Goal: Transaction & Acquisition: Book appointment/travel/reservation

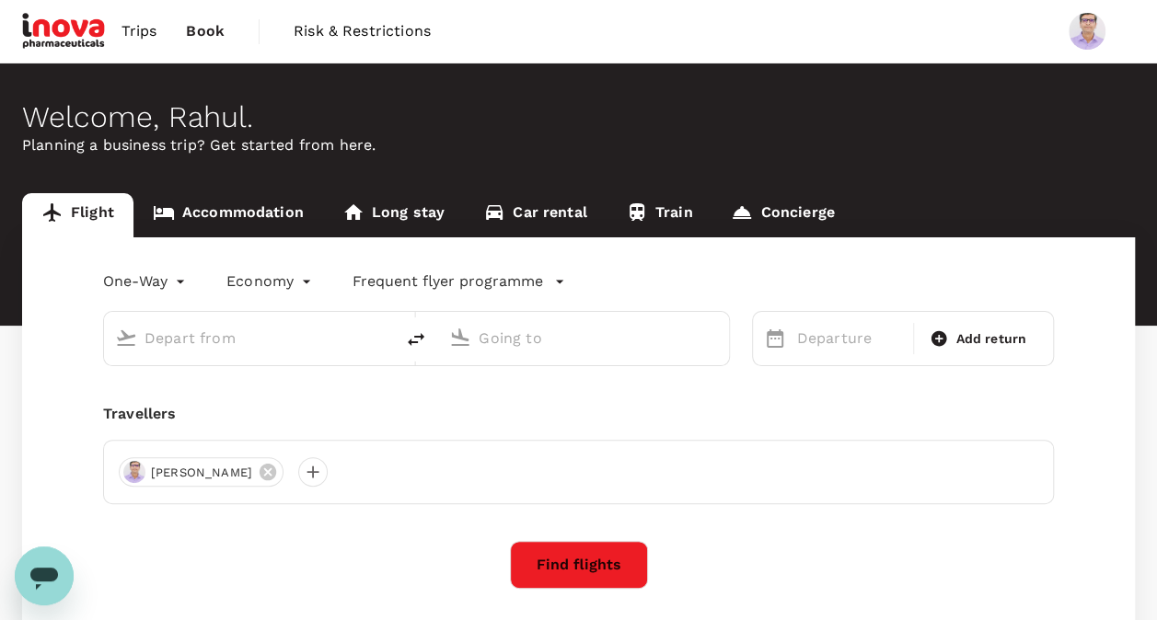
click at [181, 279] on body "Trips Book Risk & Restrictions Welcome , Rahul . Planning a business trip? Get …" at bounding box center [578, 385] width 1157 height 771
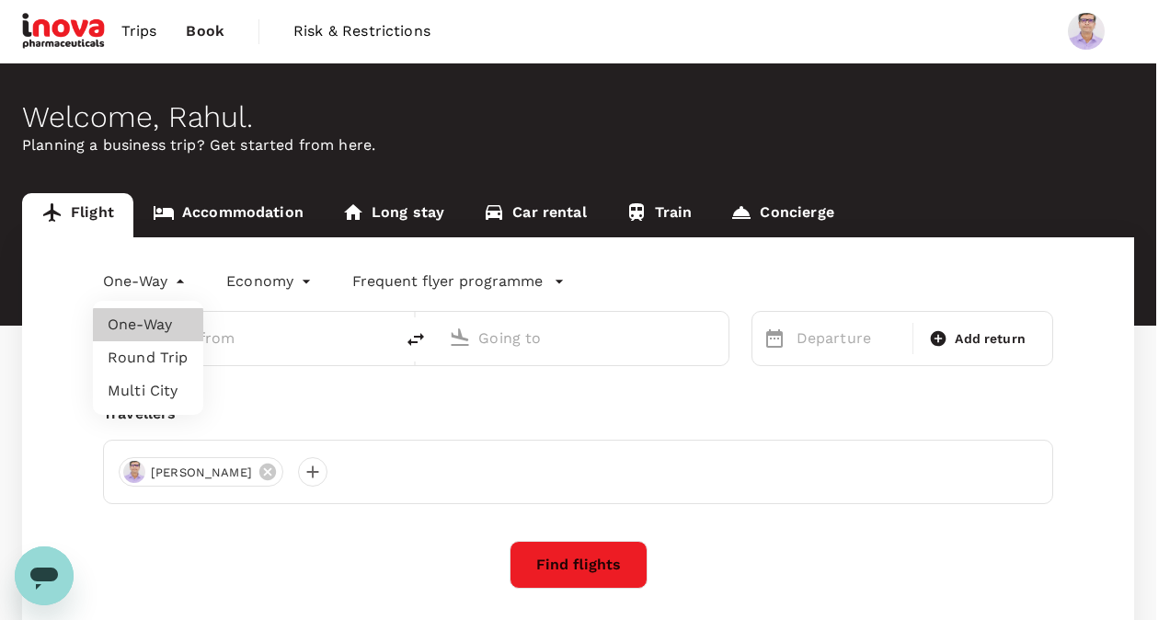
click at [162, 353] on li "Round Trip" at bounding box center [148, 357] width 110 height 33
type input "roundtrip"
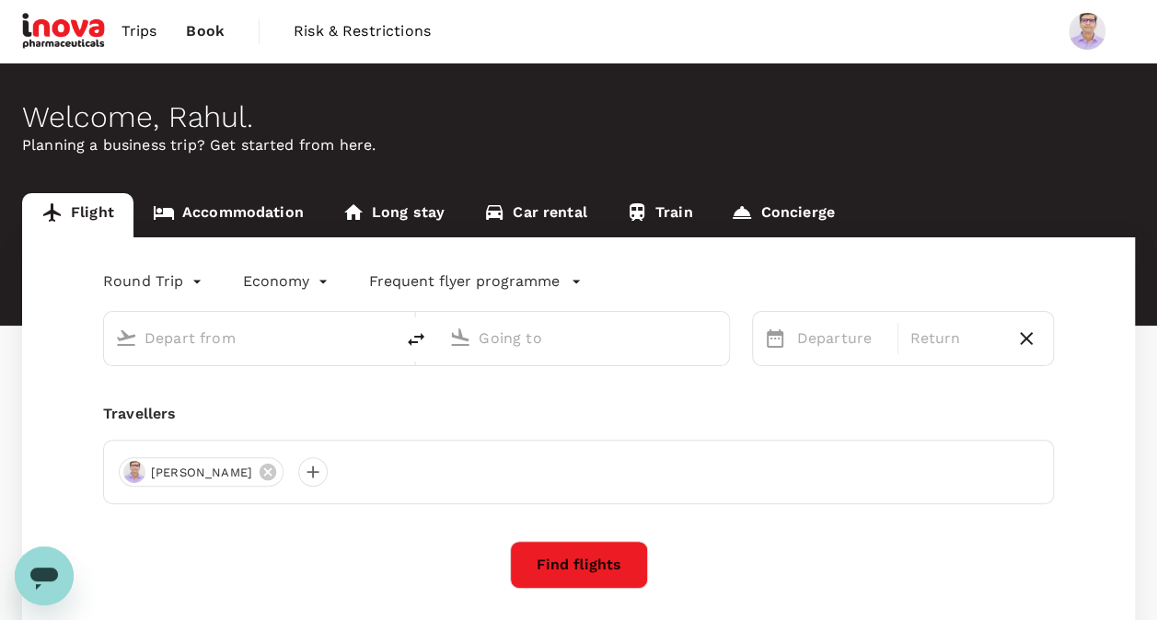
click at [232, 342] on input "text" at bounding box center [249, 338] width 211 height 29
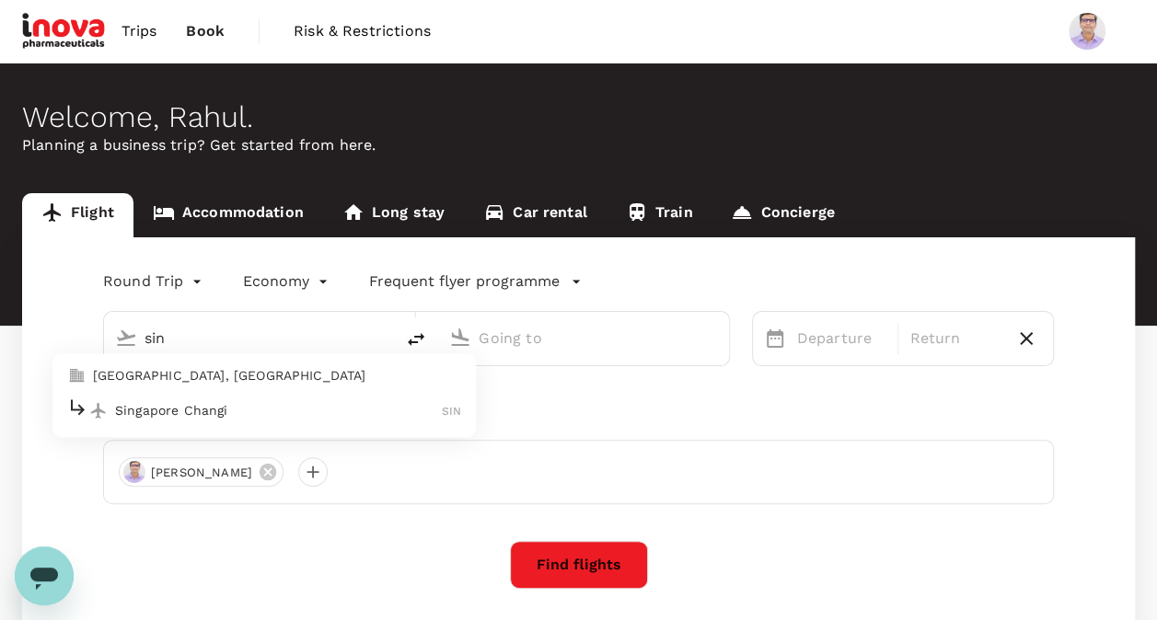
click at [211, 414] on p "Singapore Changi" at bounding box center [278, 410] width 327 height 18
type input "Singapore Changi (SIN)"
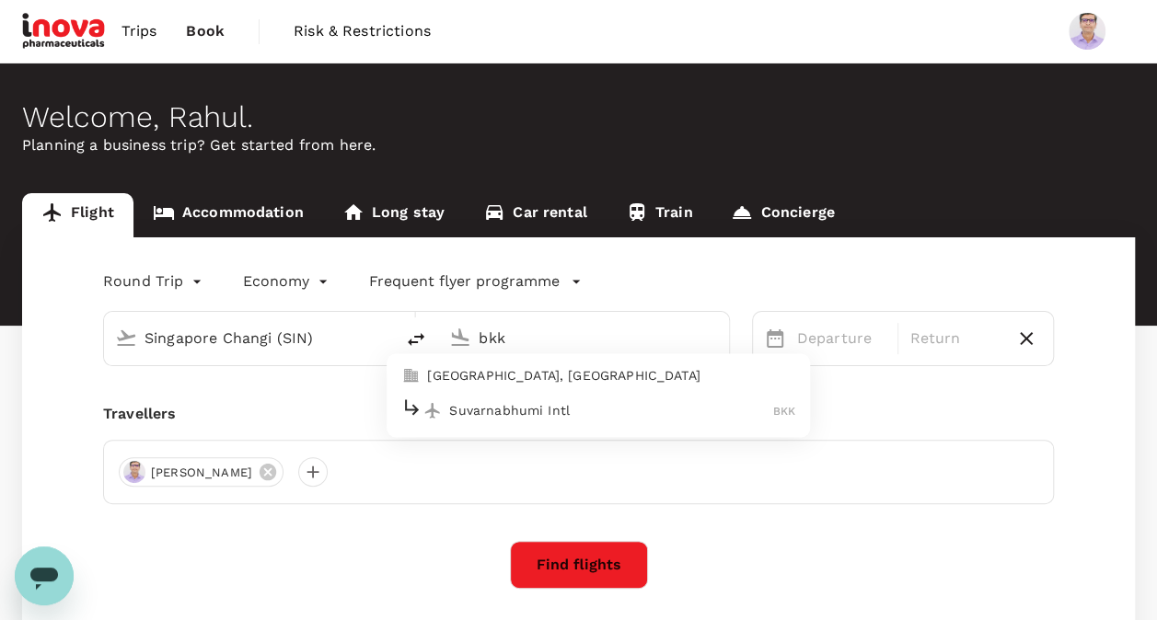
click at [534, 409] on p "Suvarnabhumi Intl" at bounding box center [611, 410] width 324 height 18
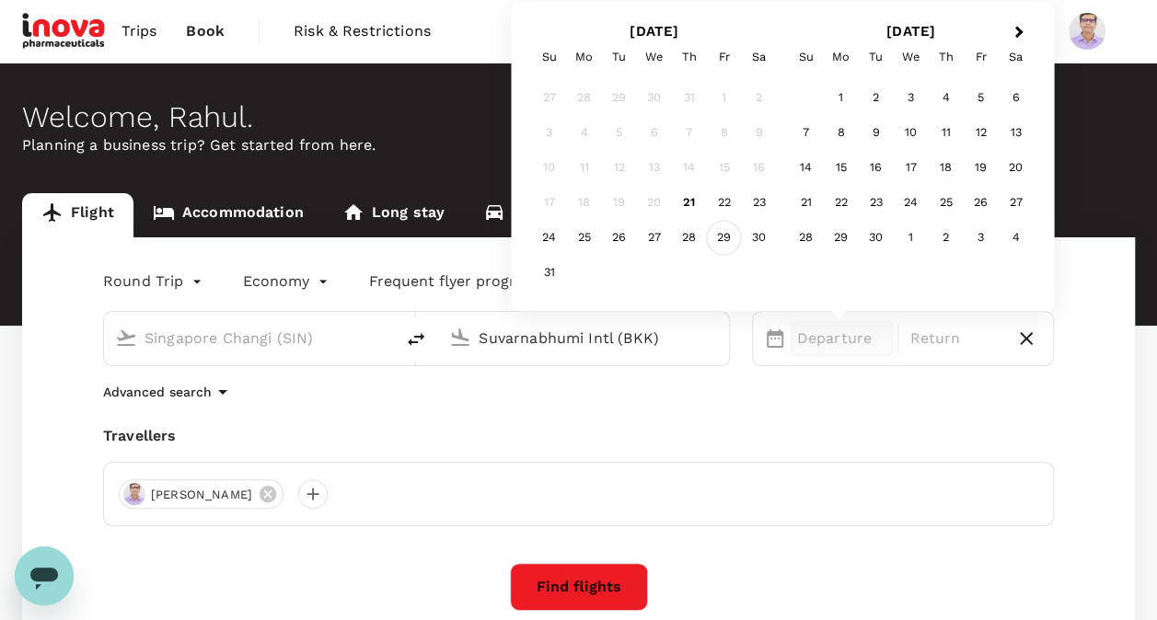
type input "Suvarnabhumi Intl (BKK)"
click at [732, 238] on div "29" at bounding box center [724, 238] width 35 height 35
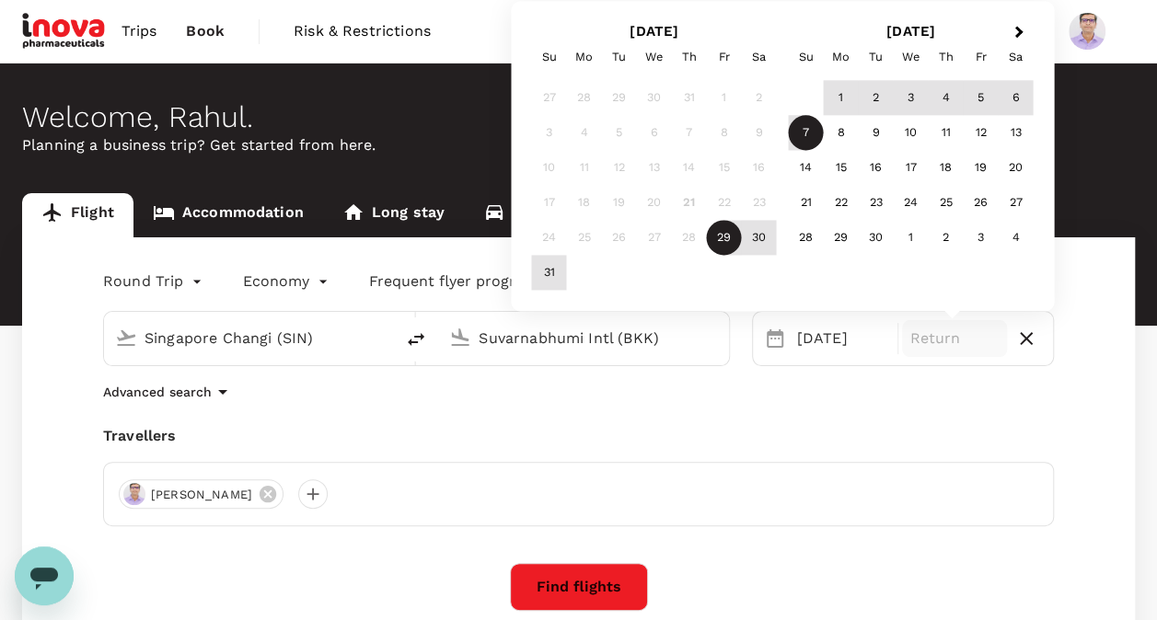
click at [804, 131] on div "7" at bounding box center [806, 133] width 35 height 35
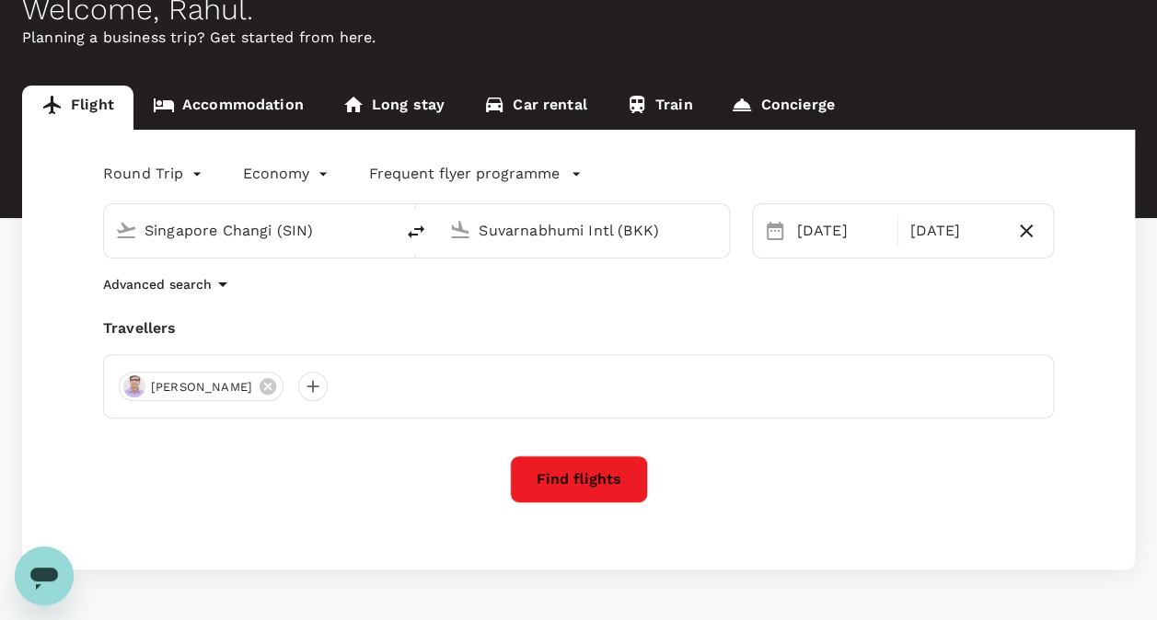
scroll to position [79, 0]
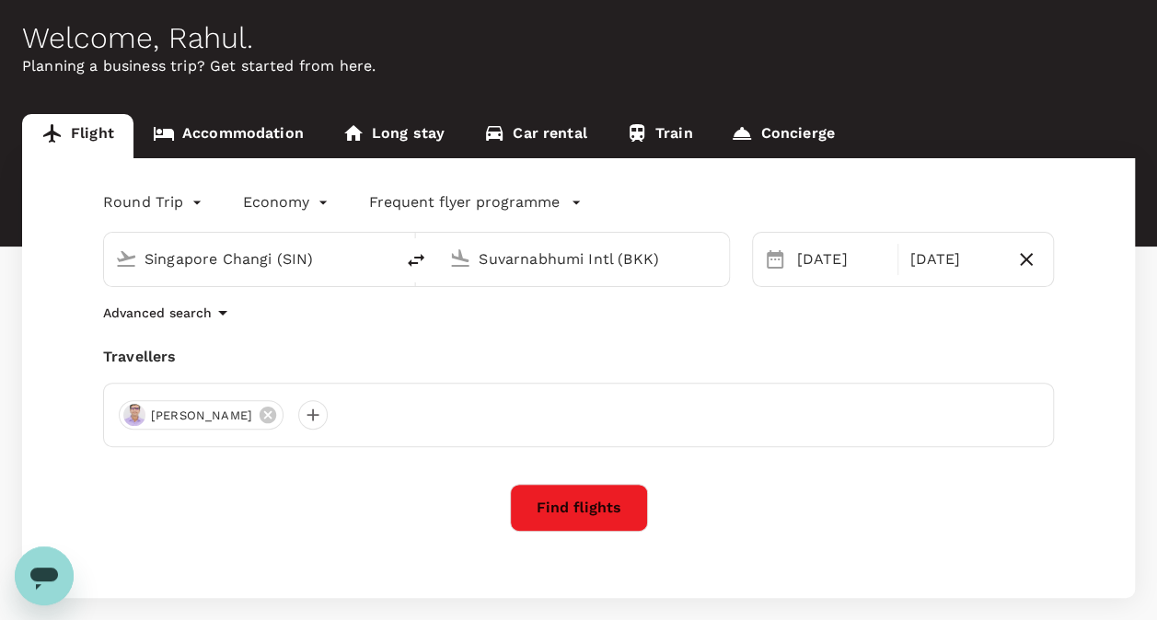
click at [571, 201] on icon "button" at bounding box center [574, 203] width 7 height 4
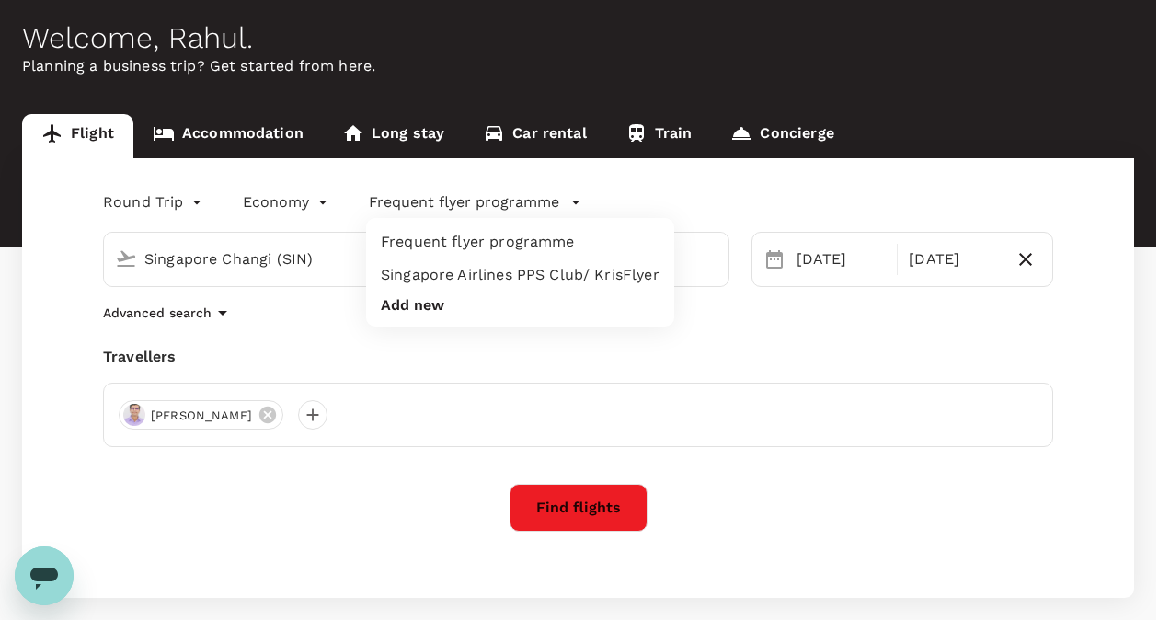
click at [409, 484] on div at bounding box center [585, 310] width 1170 height 620
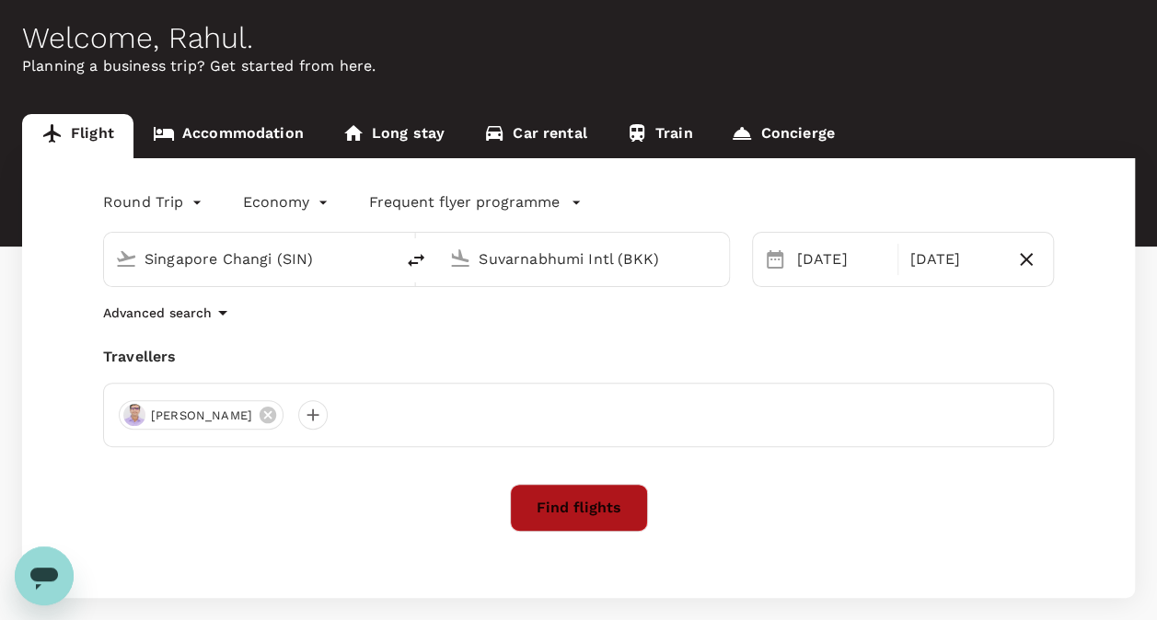
click at [550, 505] on button "Find flights" at bounding box center [579, 508] width 138 height 48
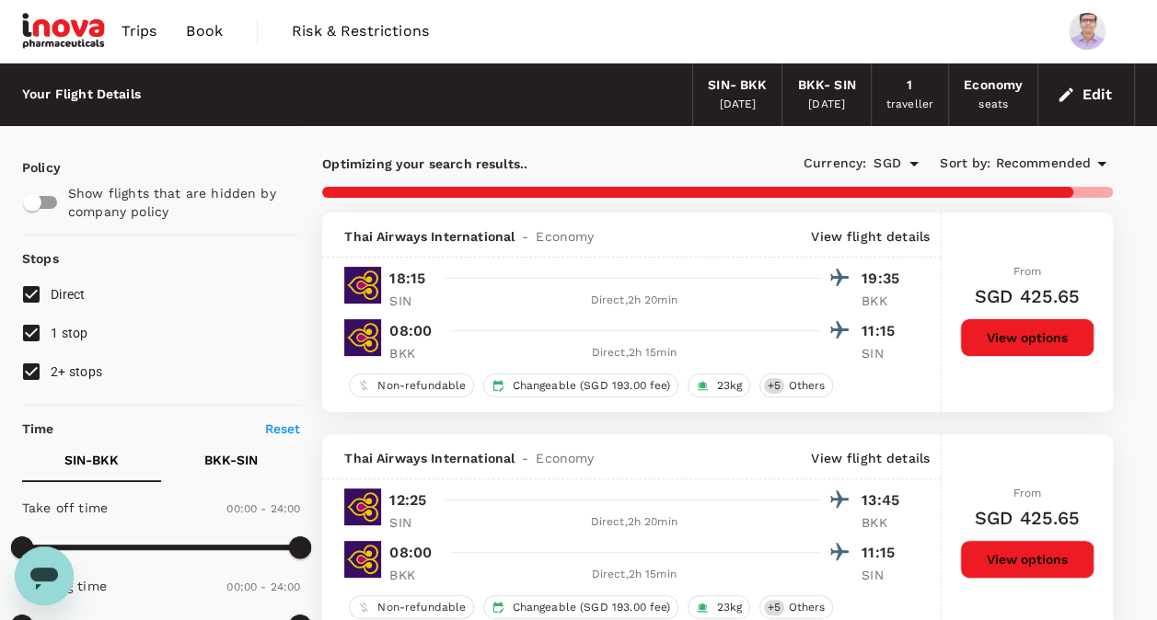
type input "1475"
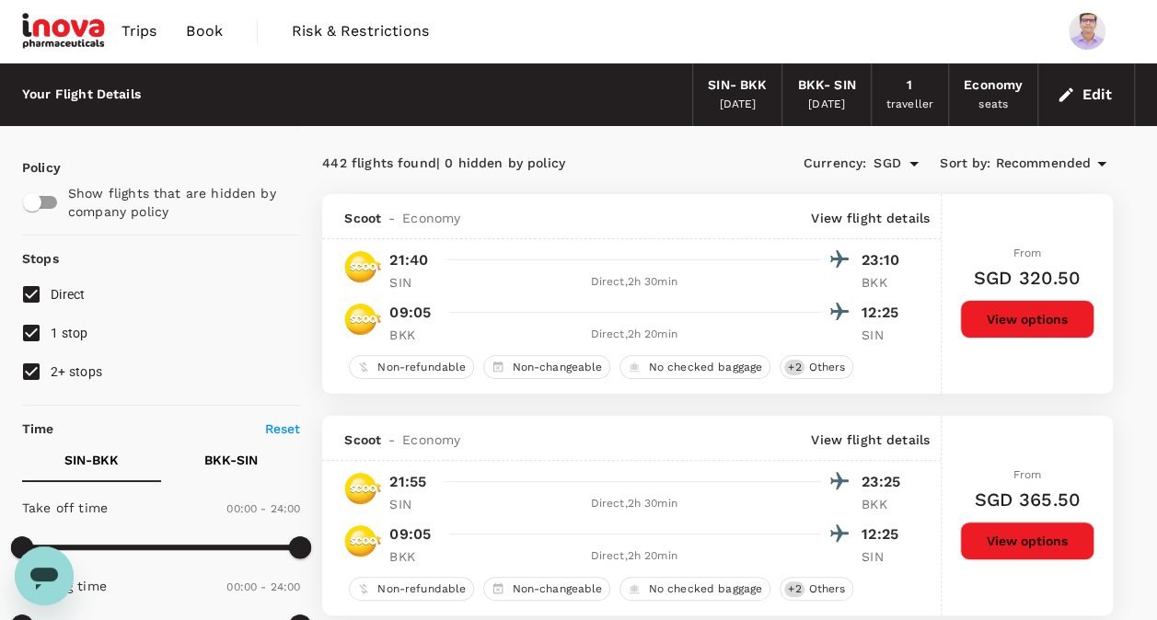
click at [43, 332] on input "1 stop" at bounding box center [31, 333] width 39 height 39
checkbox input "false"
click at [40, 371] on input "2+ stops" at bounding box center [31, 371] width 39 height 39
checkbox input "false"
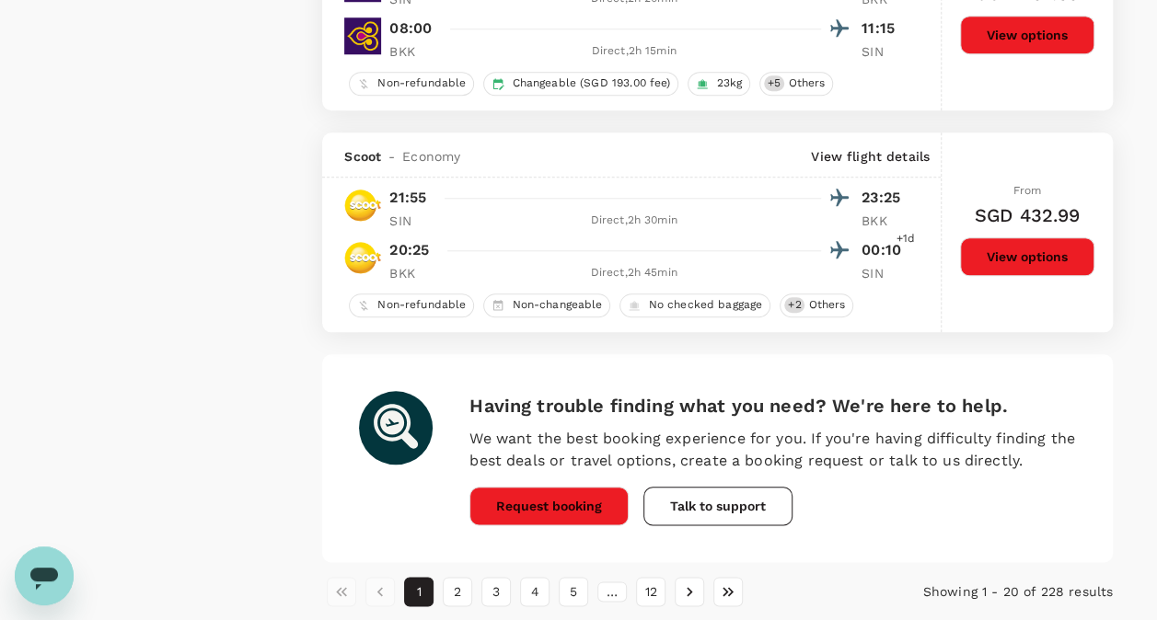
scroll to position [4324, 0]
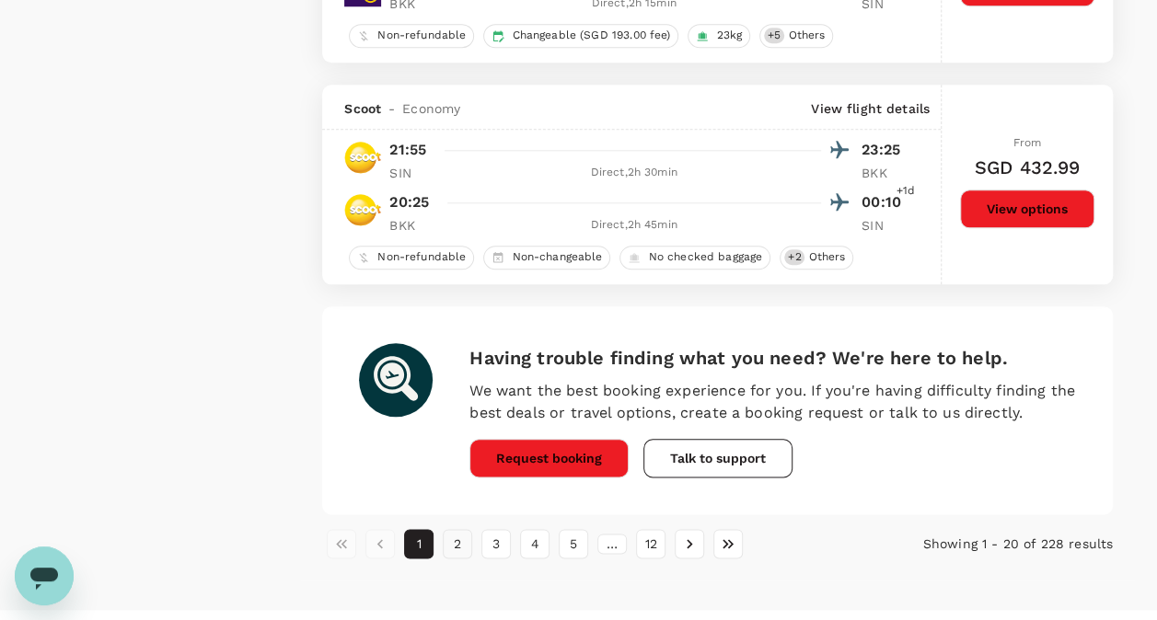
click at [452, 535] on button "2" at bounding box center [457, 543] width 29 height 29
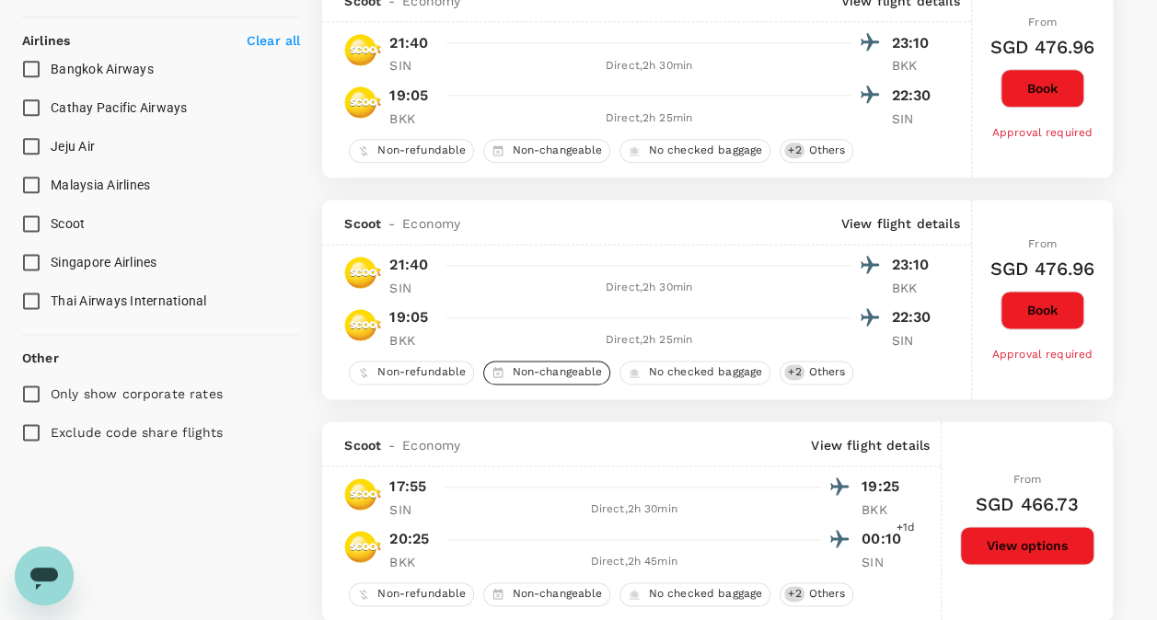
scroll to position [1196, 0]
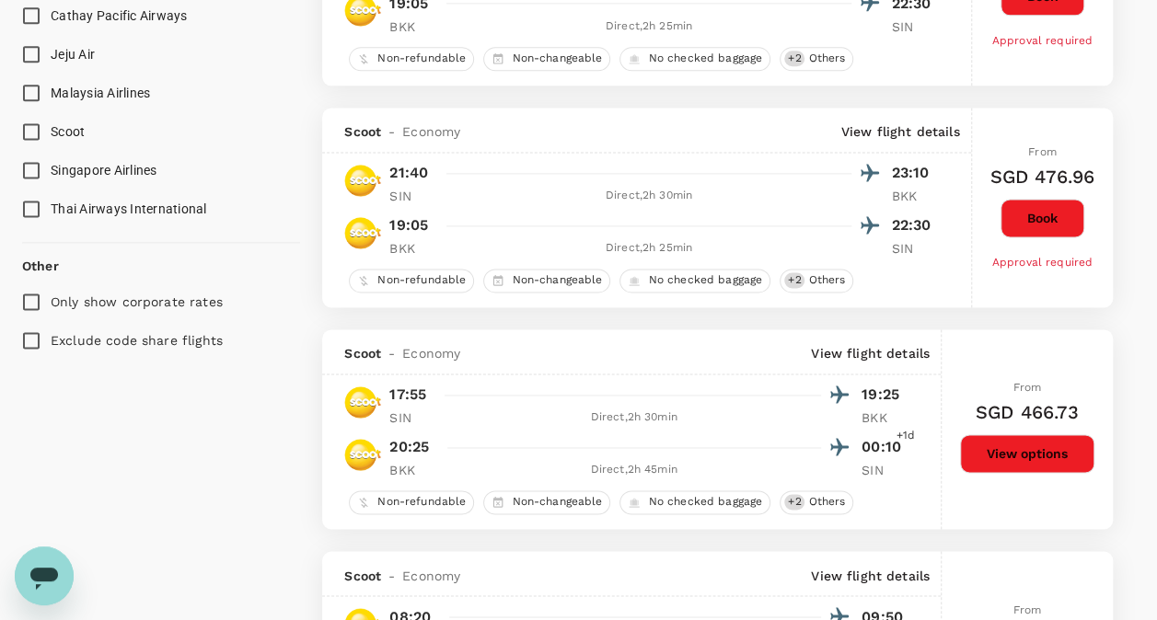
click at [98, 164] on span "Singapore Airlines" at bounding box center [104, 170] width 107 height 15
click at [51, 164] on input "Singapore Airlines" at bounding box center [31, 170] width 39 height 39
checkbox input "true"
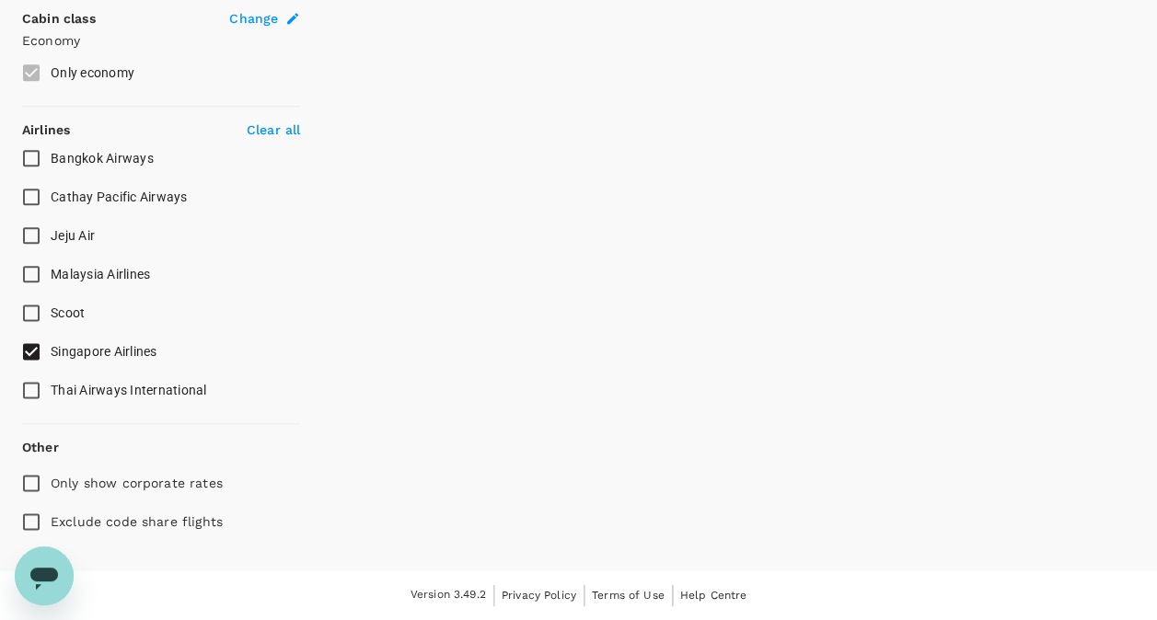
scroll to position [1010, 0]
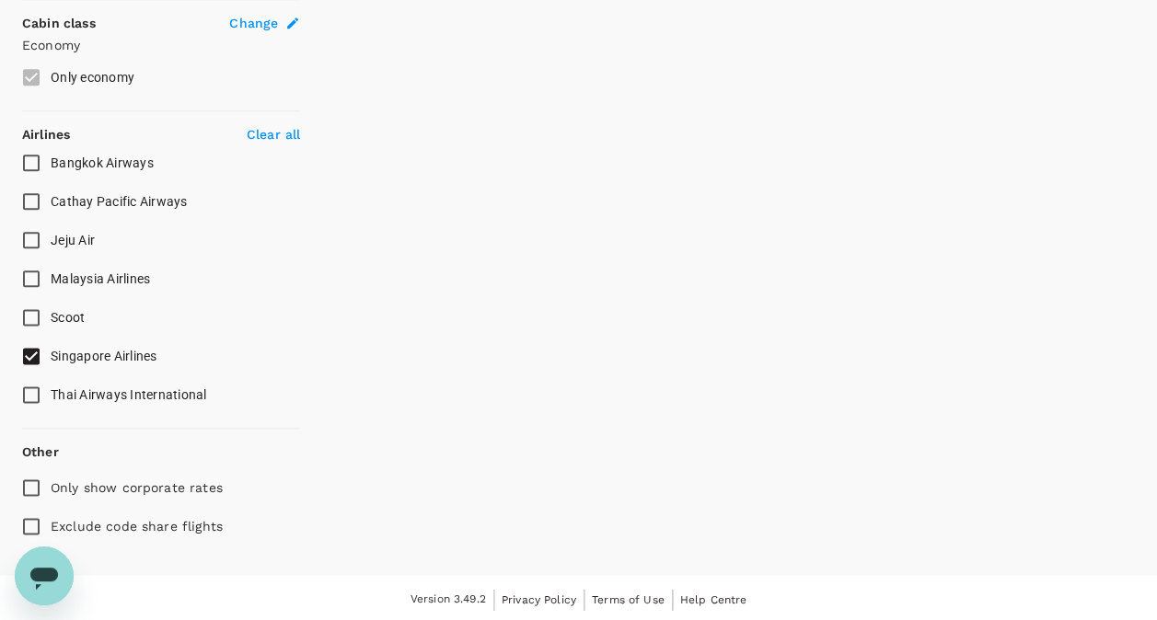
click at [99, 204] on span "Cathay Pacific Airways" at bounding box center [119, 201] width 137 height 15
click at [51, 204] on input "Cathay Pacific Airways" at bounding box center [31, 201] width 39 height 39
click at [98, 201] on span "Cathay Pacific Airways" at bounding box center [119, 201] width 137 height 15
click at [51, 201] on input "Cathay Pacific Airways" at bounding box center [31, 201] width 39 height 39
checkbox input "false"
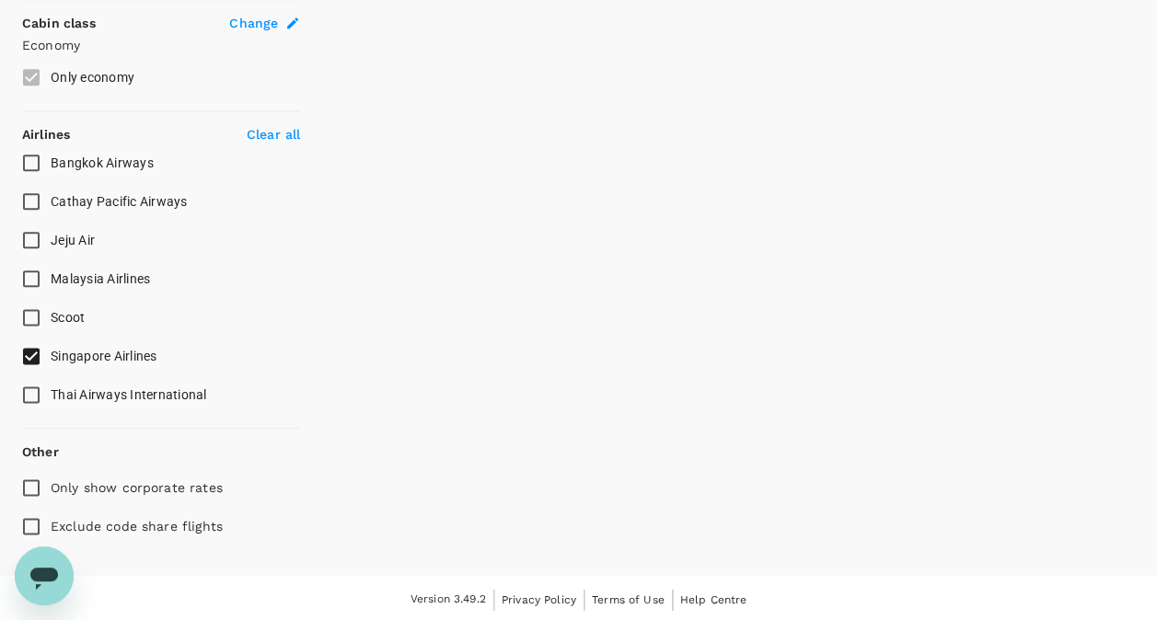
click at [93, 392] on span "Thai Airways International" at bounding box center [129, 394] width 156 height 15
click at [51, 392] on input "Thai Airways International" at bounding box center [31, 394] width 39 height 39
checkbox input "true"
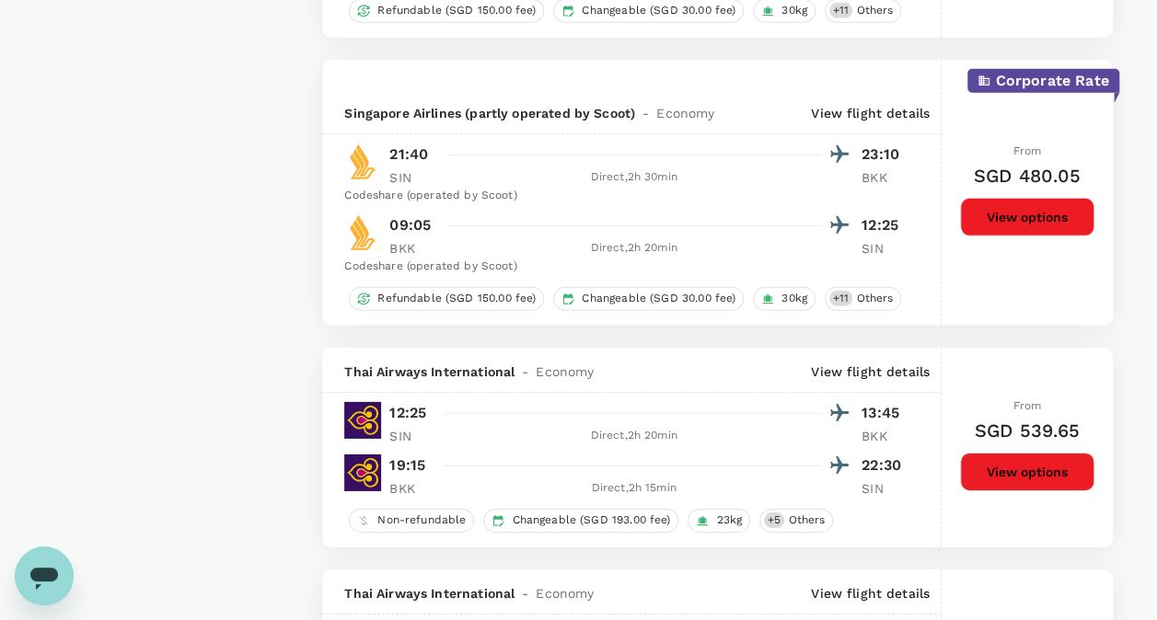
scroll to position [2666, 0]
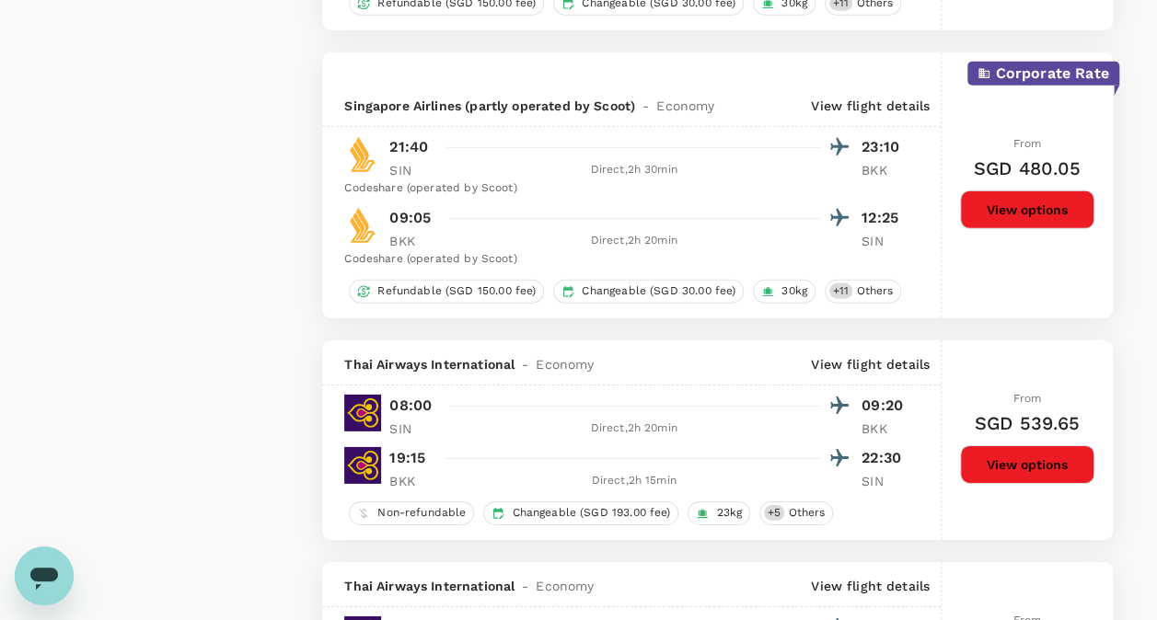
checkbox input "false"
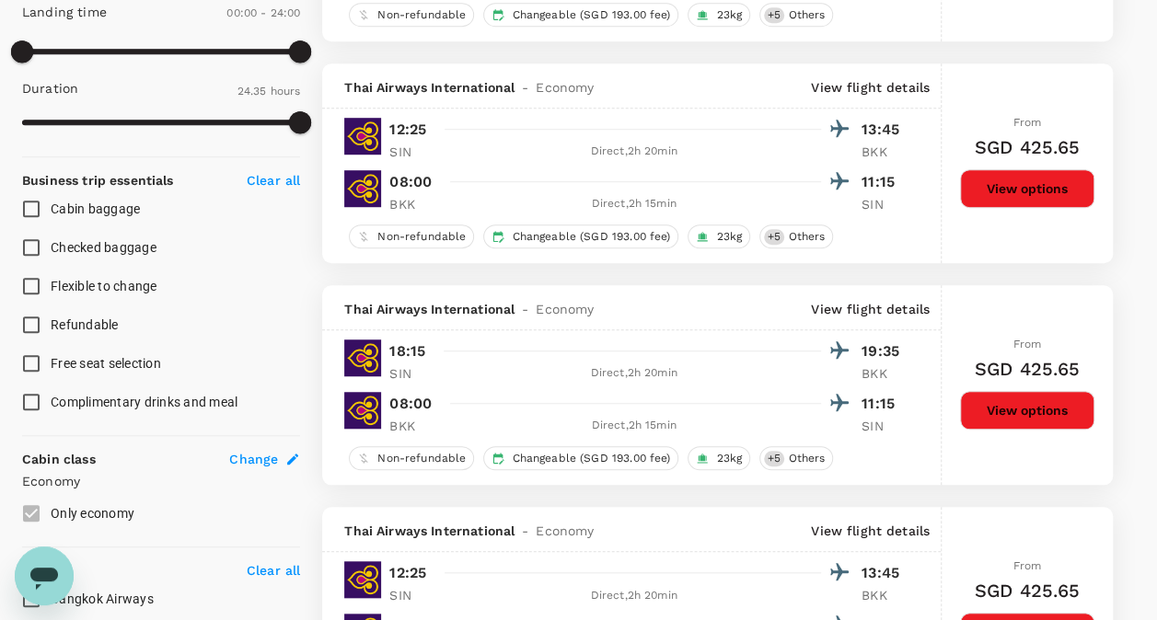
scroll to position [550, 0]
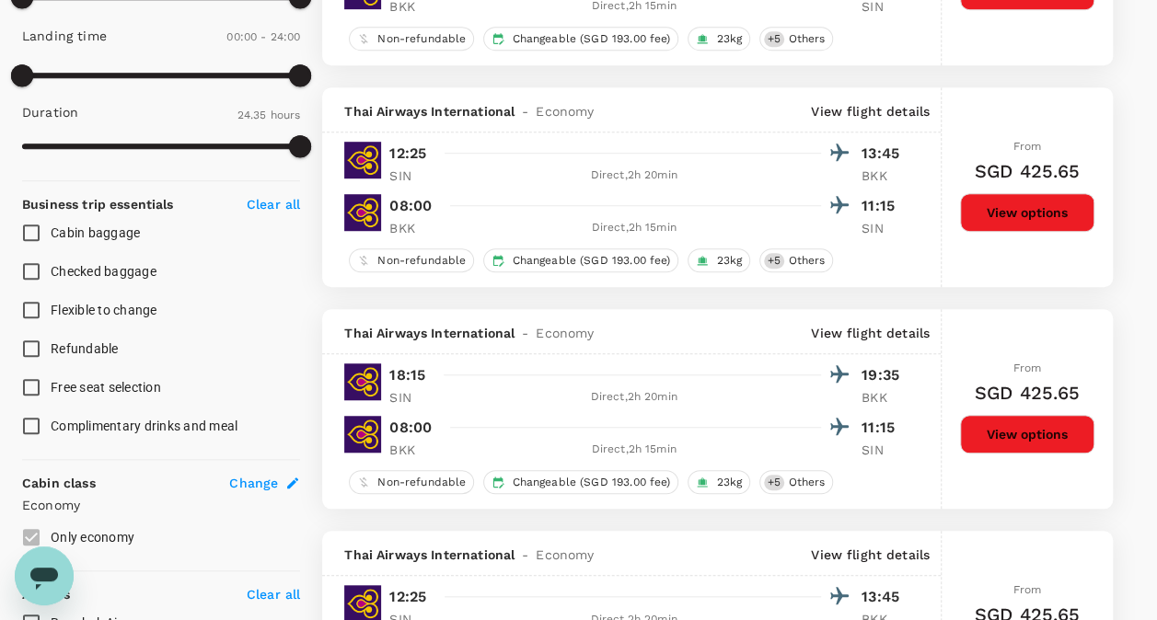
click at [59, 308] on span "Flexible to change" at bounding box center [104, 310] width 107 height 15
click at [51, 308] on input "Flexible to change" at bounding box center [31, 310] width 39 height 39
checkbox input "true"
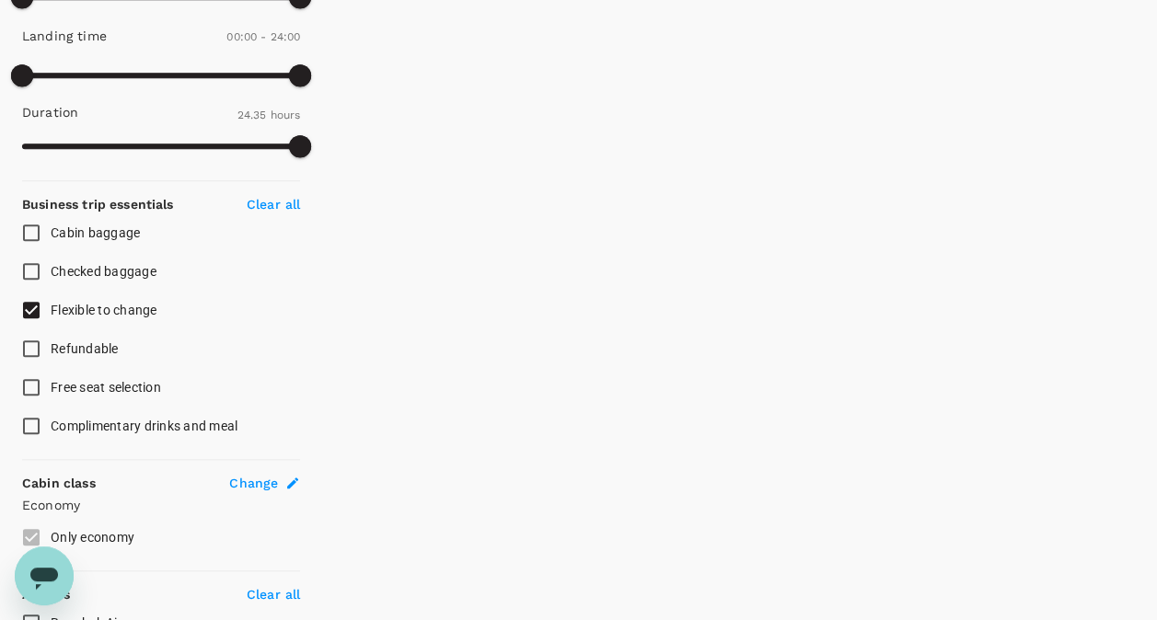
click at [52, 272] on span "Checked baggage" at bounding box center [104, 271] width 106 height 15
click at [51, 272] on input "Checked baggage" at bounding box center [31, 271] width 39 height 39
checkbox input "true"
click at [53, 344] on span "Refundable" at bounding box center [85, 348] width 68 height 15
click at [51, 344] on input "Refundable" at bounding box center [31, 348] width 39 height 39
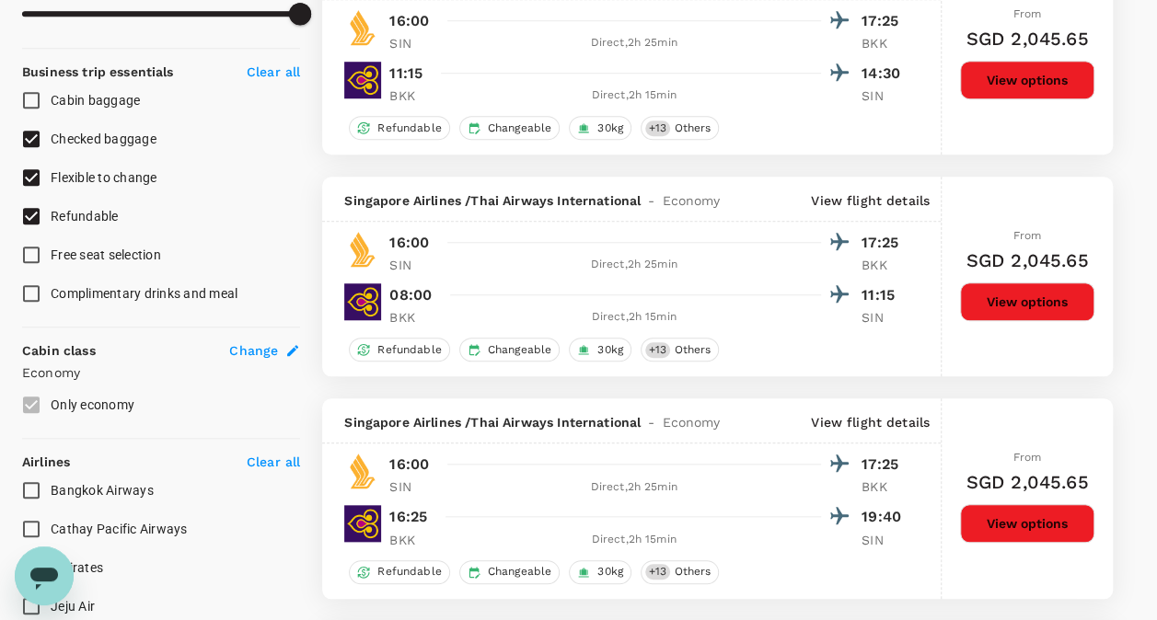
scroll to position [642, 0]
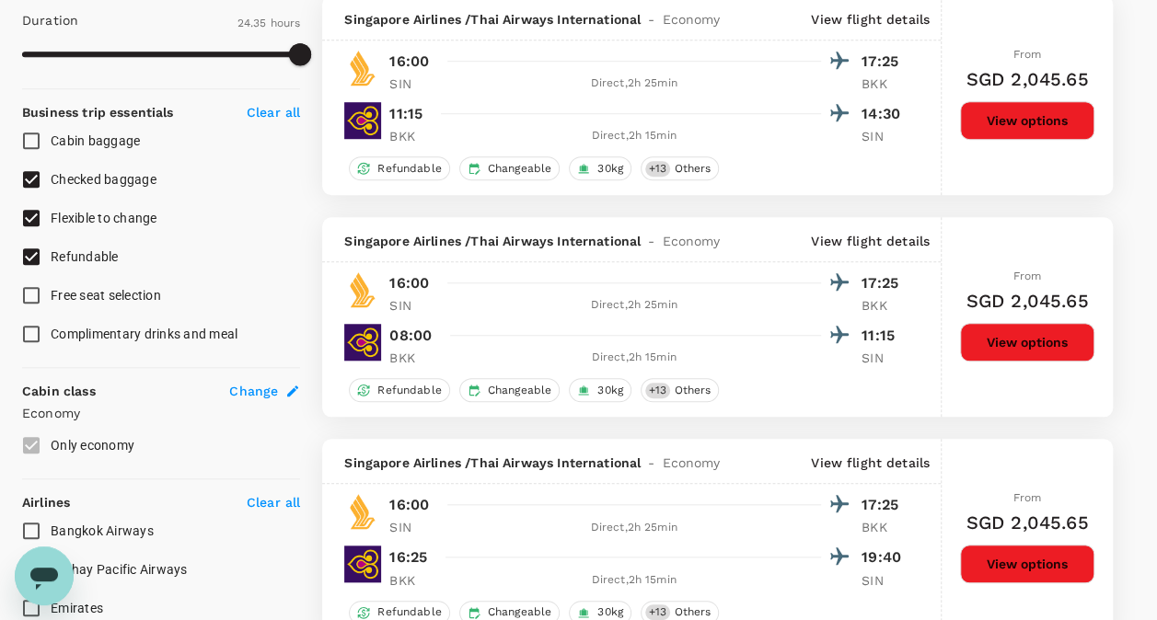
click at [28, 252] on input "Refundable" at bounding box center [31, 256] width 39 height 39
checkbox input "false"
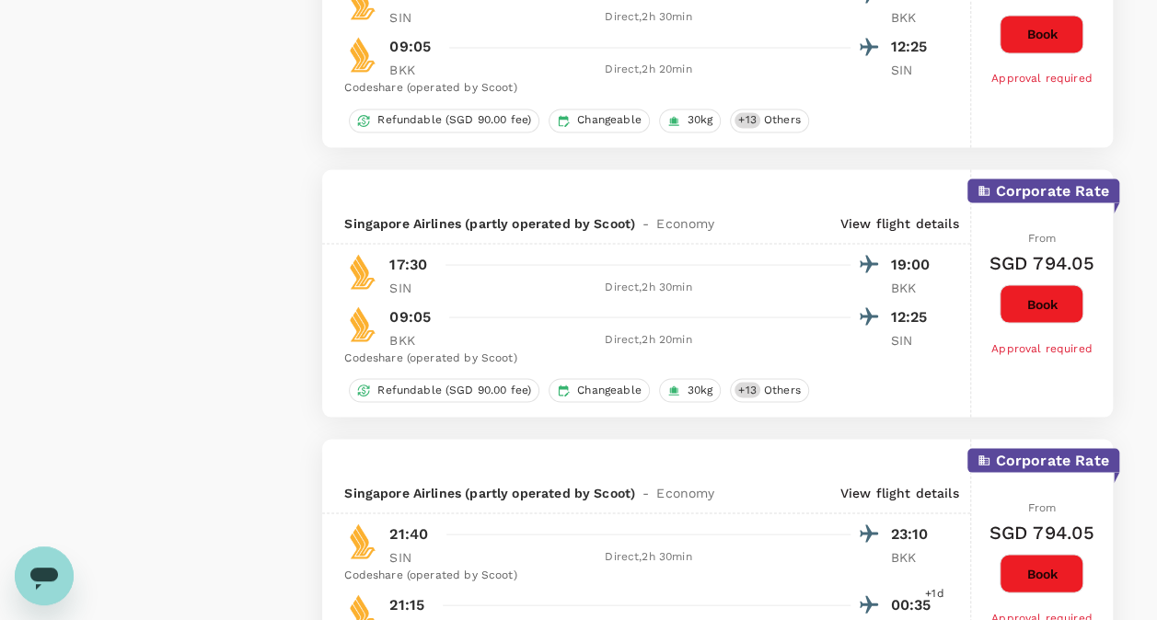
scroll to position [5493, 0]
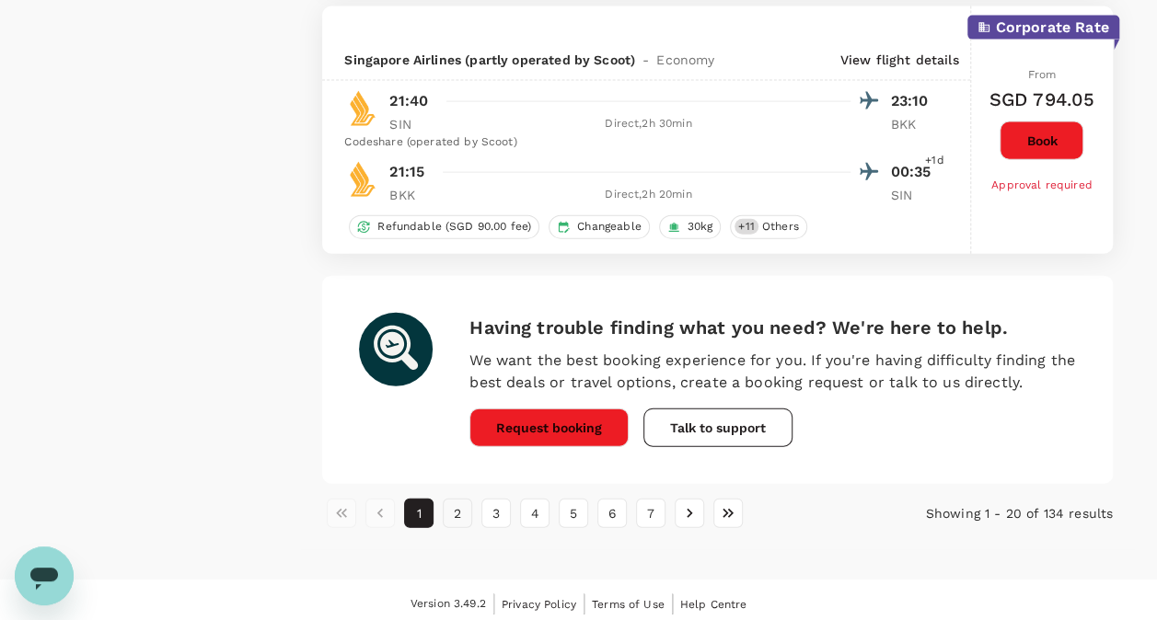
click at [458, 506] on button "2" at bounding box center [457, 513] width 29 height 29
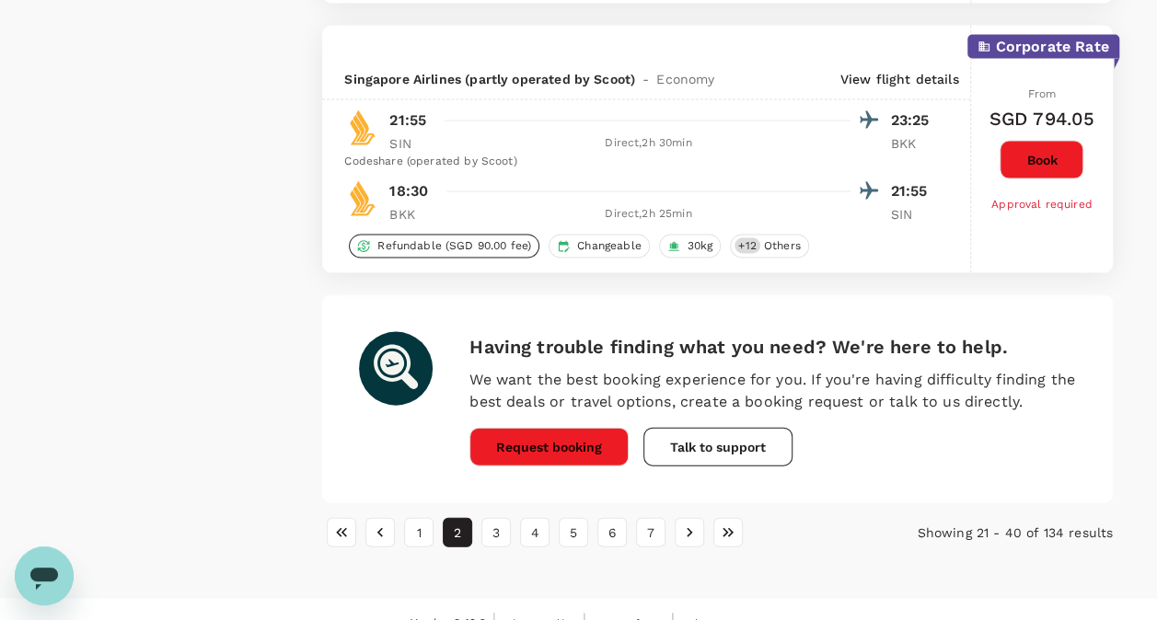
scroll to position [5310, 0]
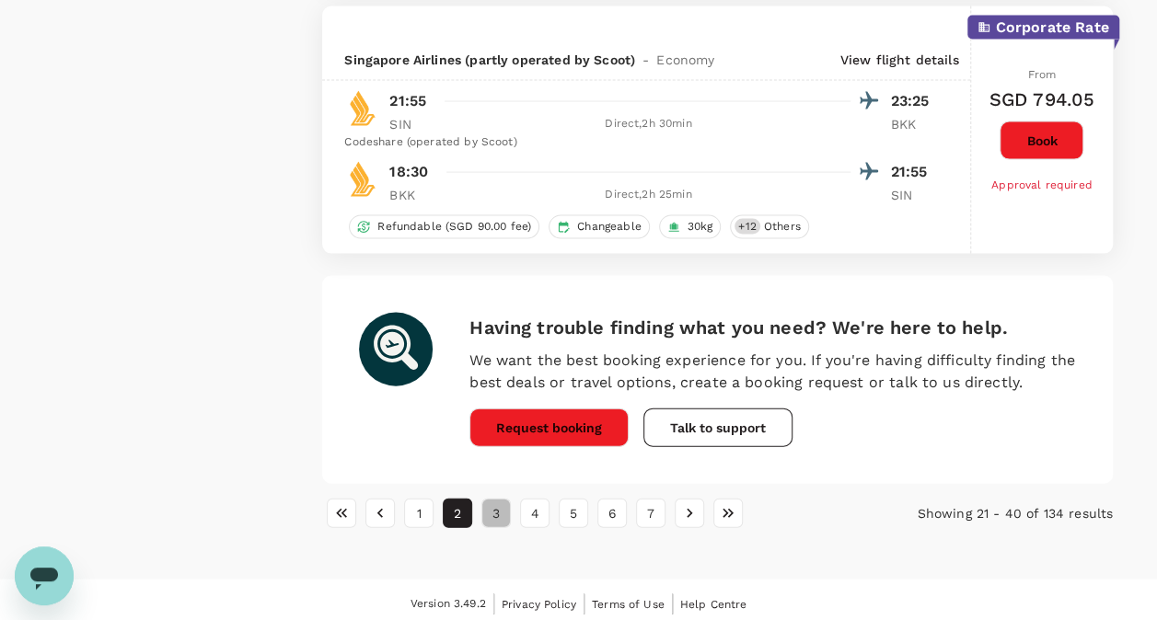
click at [499, 510] on button "3" at bounding box center [495, 513] width 29 height 29
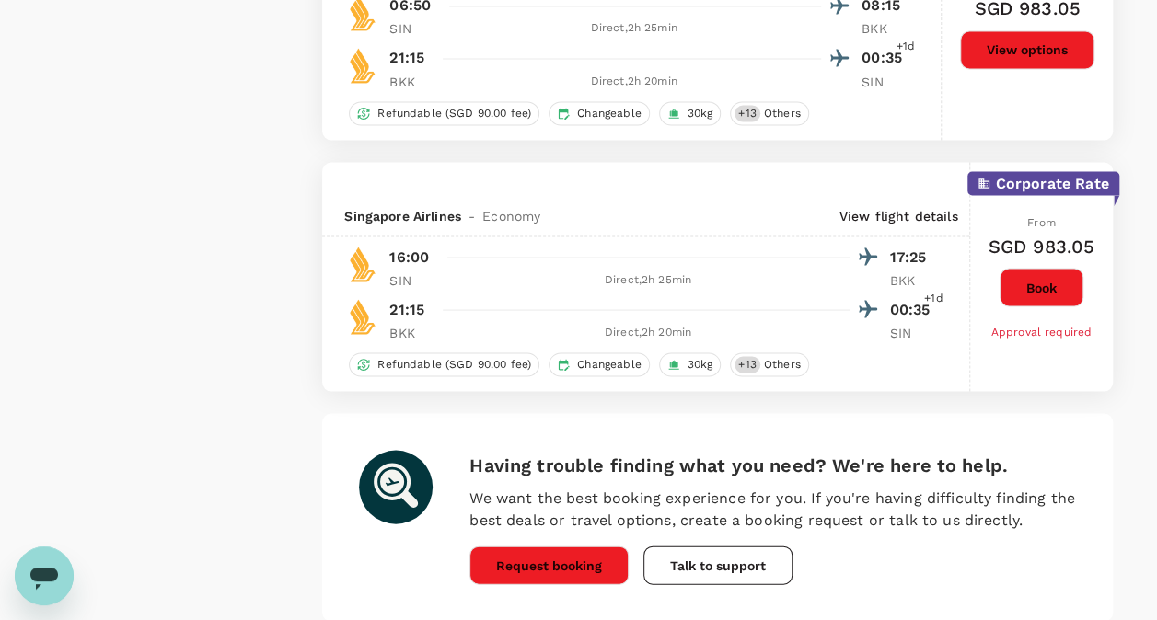
scroll to position [5273, 0]
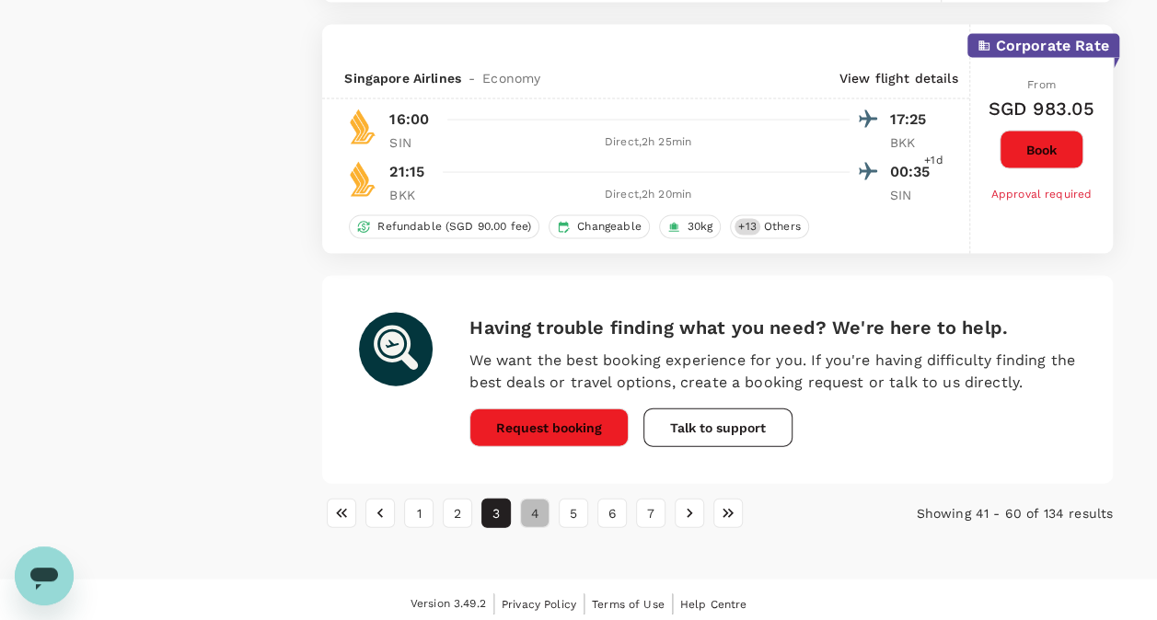
click at [529, 505] on button "4" at bounding box center [534, 513] width 29 height 29
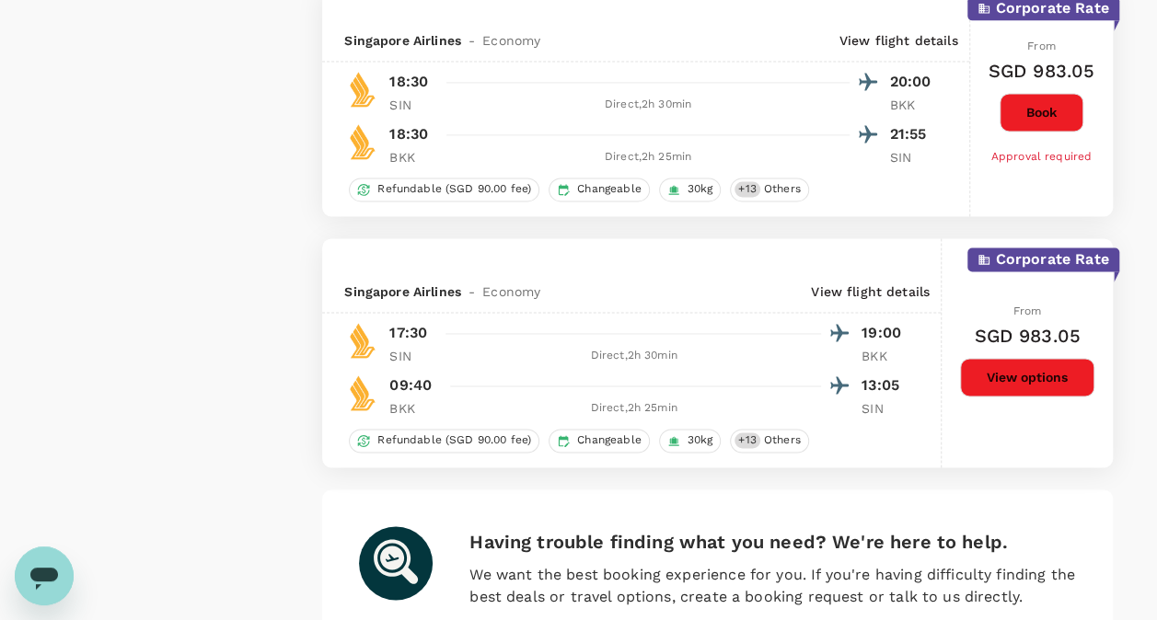
scroll to position [4944, 0]
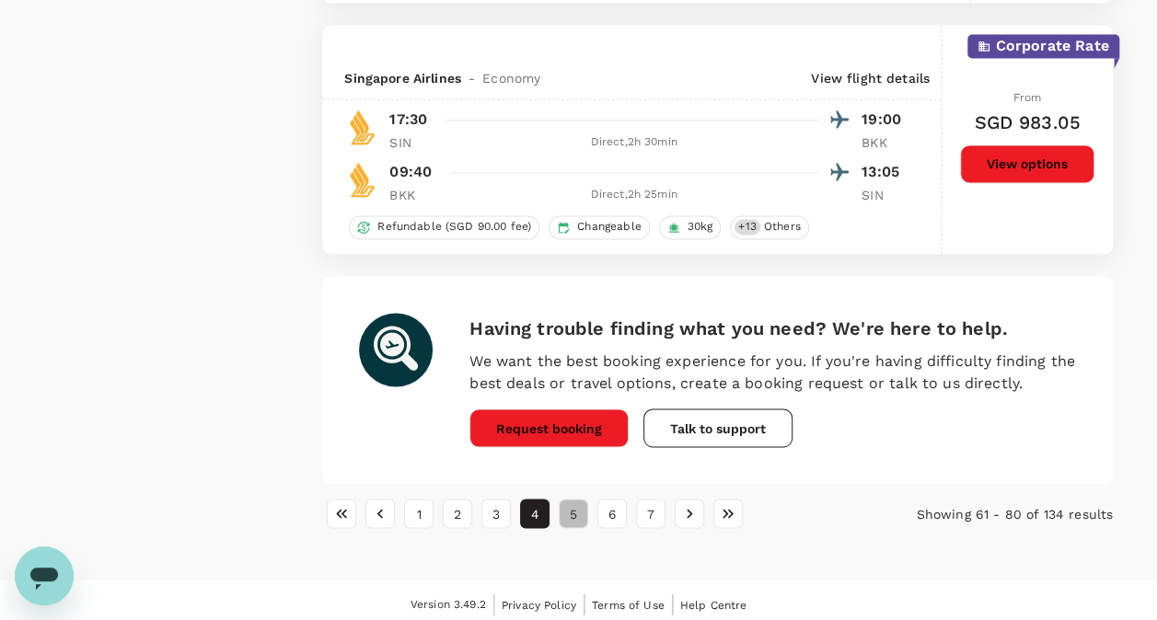
click at [567, 499] on button "5" at bounding box center [572, 513] width 29 height 29
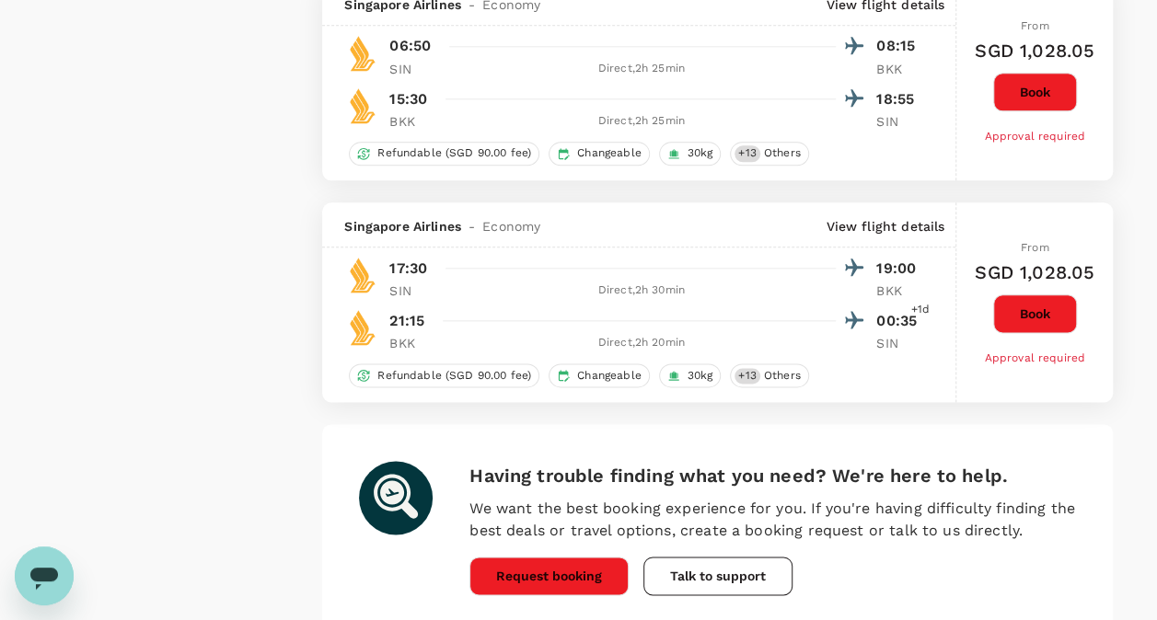
scroll to position [4611, 0]
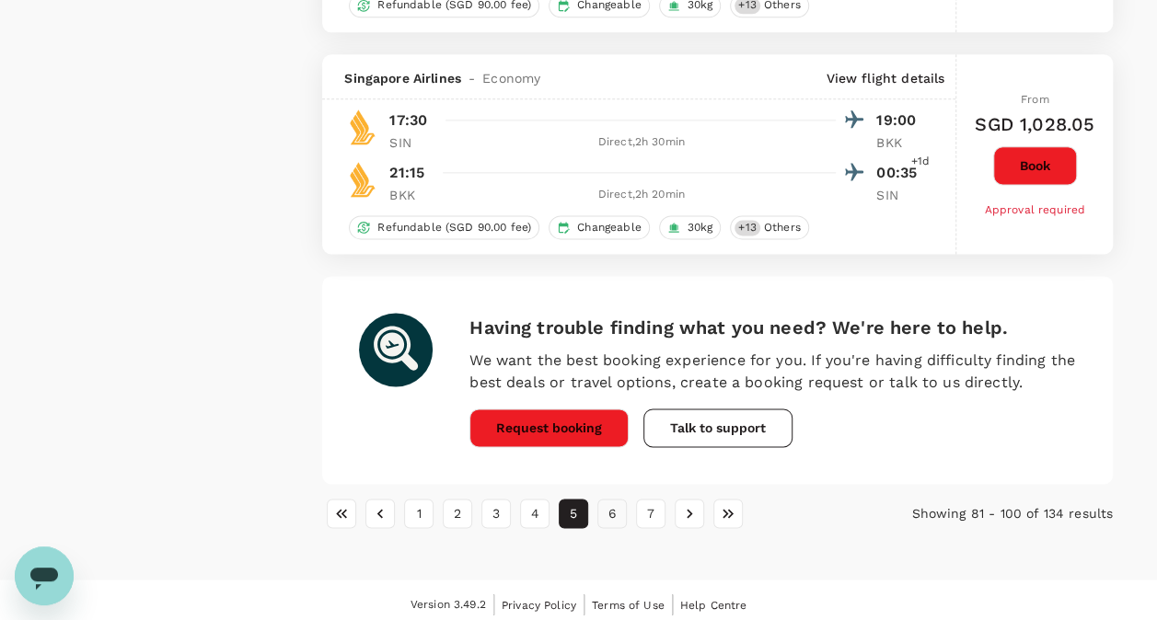
click at [609, 506] on button "6" at bounding box center [611, 513] width 29 height 29
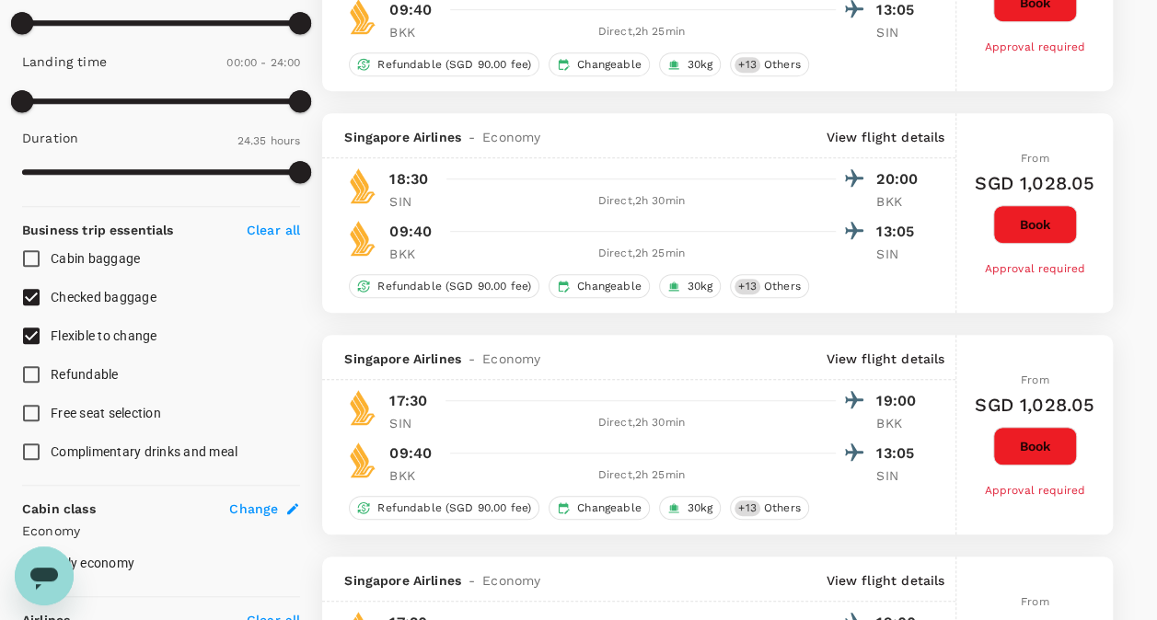
scroll to position [460, 0]
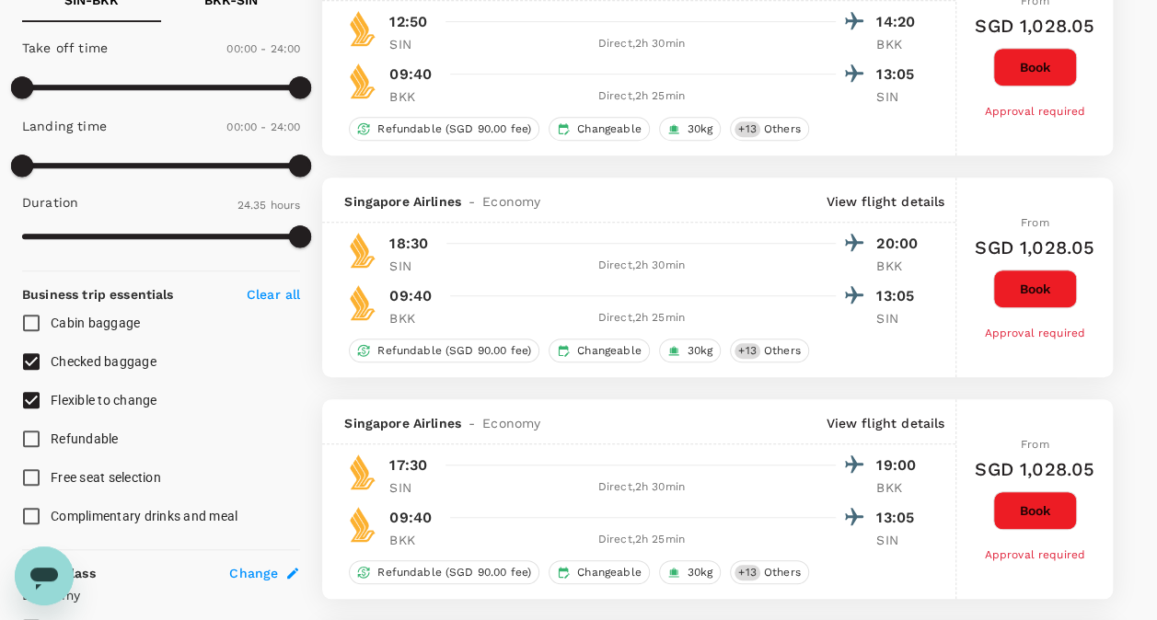
click at [136, 401] on span "Flexible to change" at bounding box center [104, 400] width 107 height 15
click at [51, 401] on input "Flexible to change" at bounding box center [31, 400] width 39 height 39
checkbox input "false"
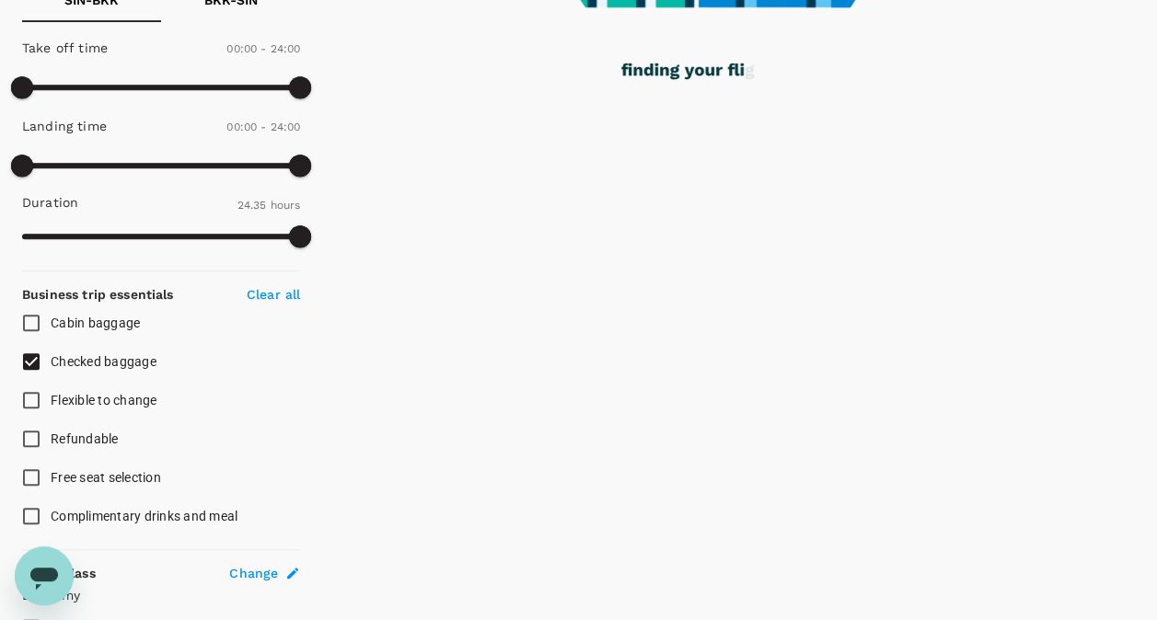
click at [127, 363] on span "Checked baggage" at bounding box center [104, 361] width 106 height 15
click at [51, 363] on input "Checked baggage" at bounding box center [31, 361] width 39 height 39
checkbox input "false"
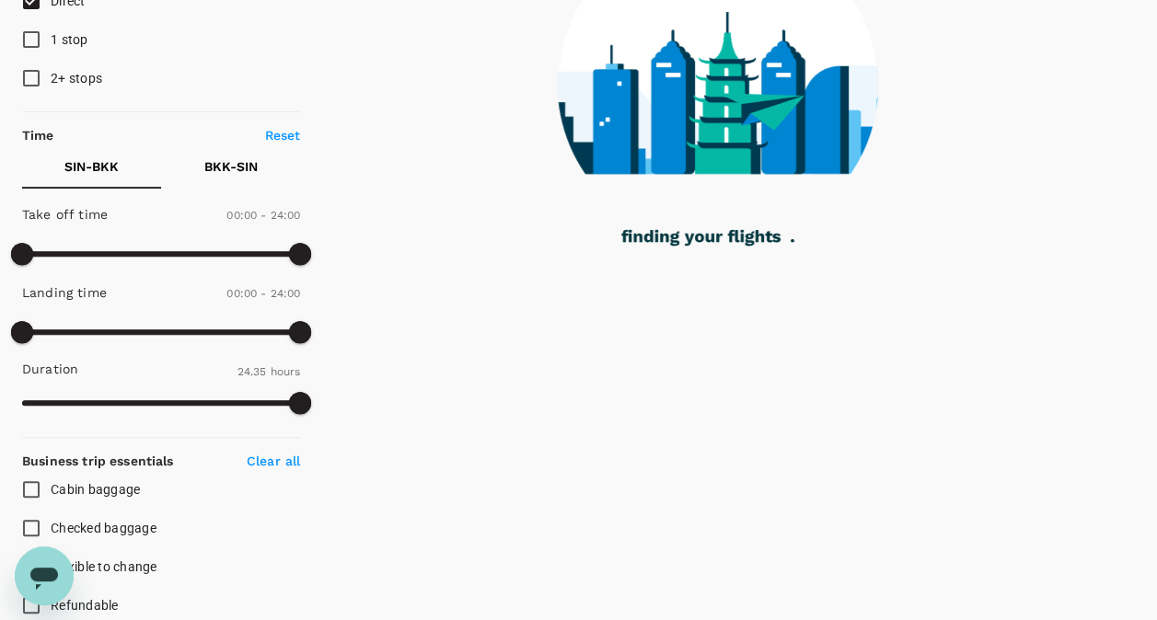
scroll to position [276, 0]
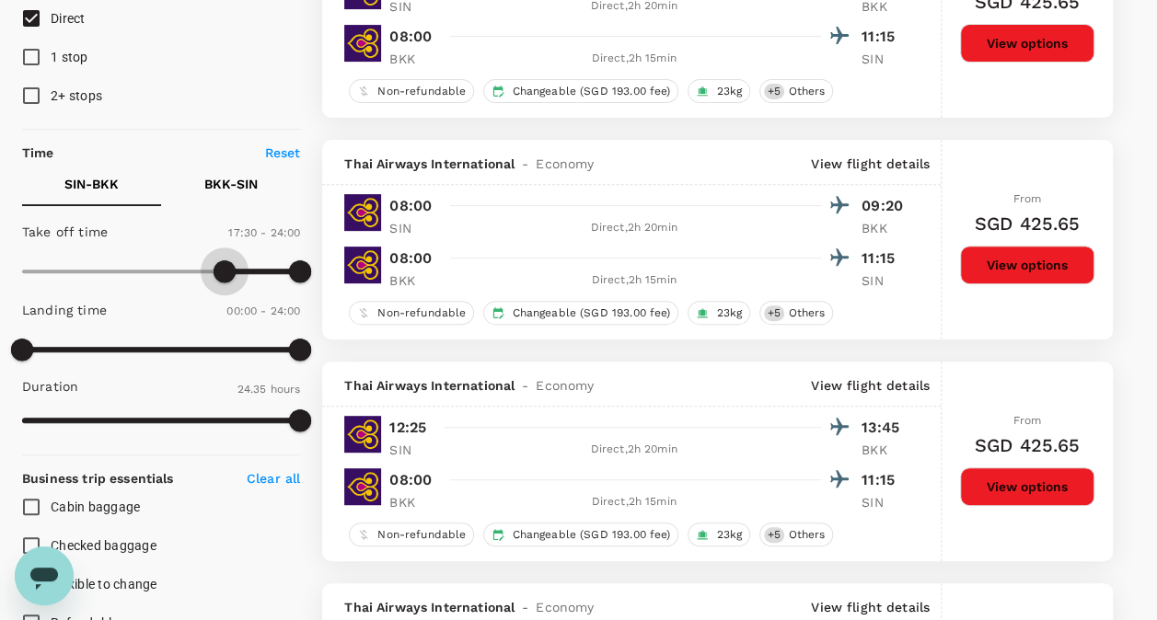
type input "1020"
drag, startPoint x: 21, startPoint y: 263, endPoint x: 219, endPoint y: 276, distance: 198.2
click at [219, 276] on span at bounding box center [219, 271] width 22 height 22
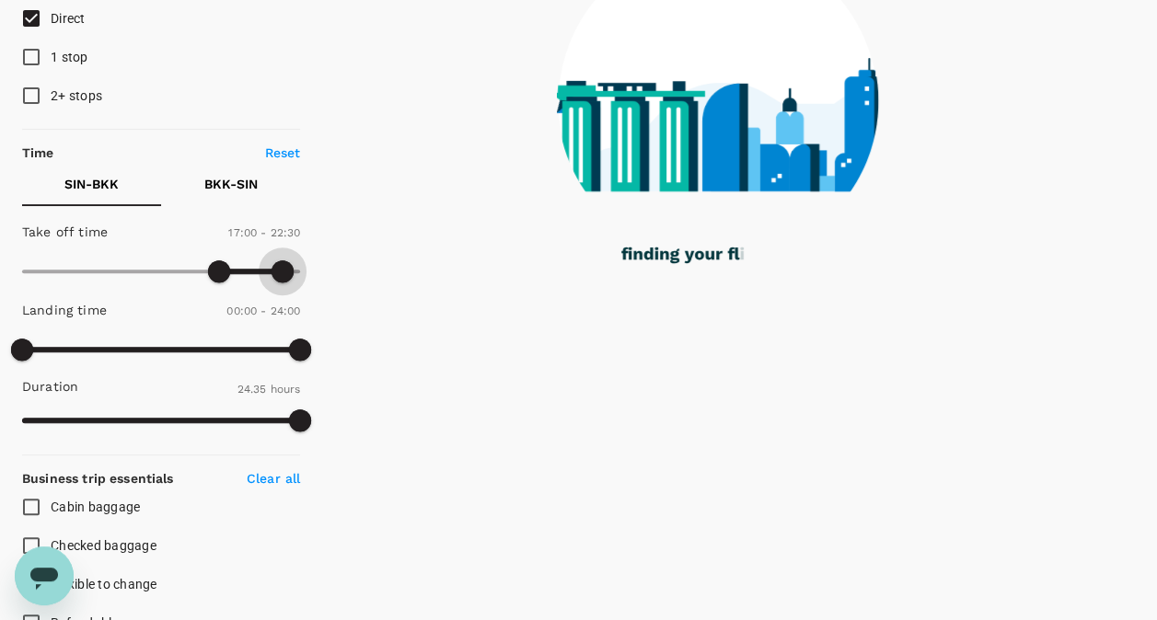
type input "1290"
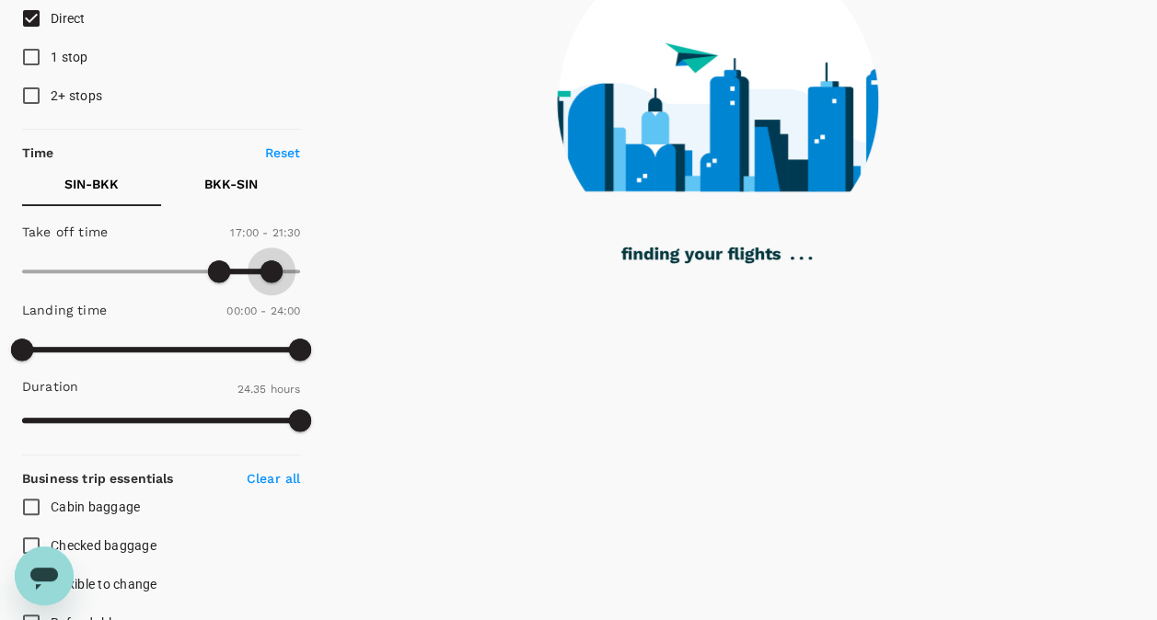
drag, startPoint x: 296, startPoint y: 271, endPoint x: 271, endPoint y: 272, distance: 25.8
click at [271, 272] on span at bounding box center [271, 271] width 22 height 22
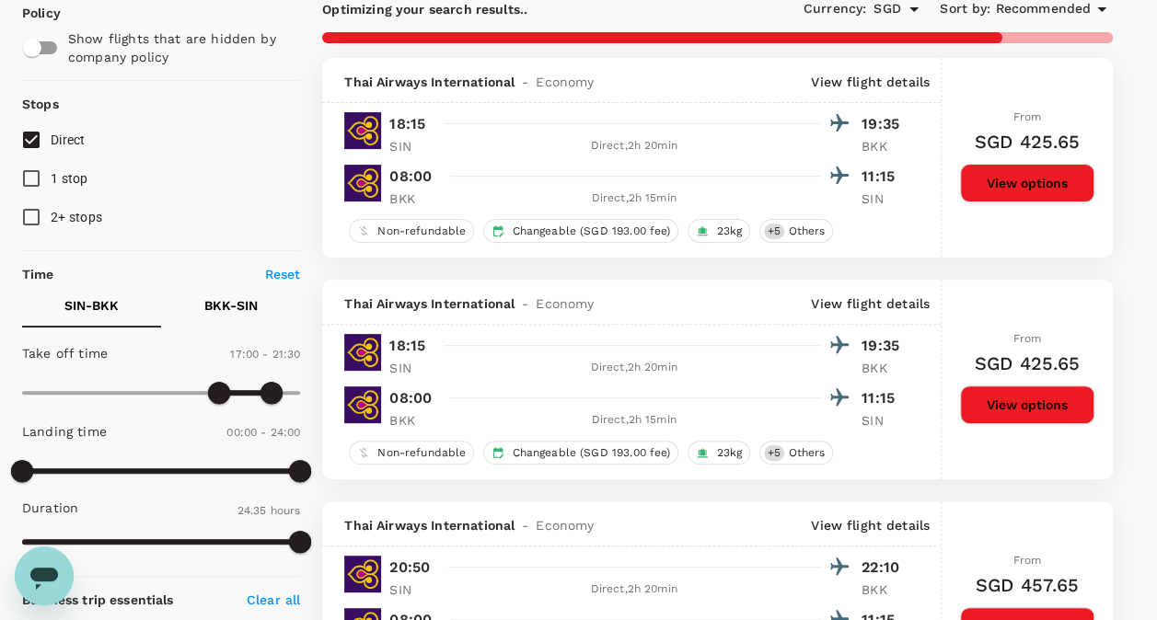
scroll to position [92, 0]
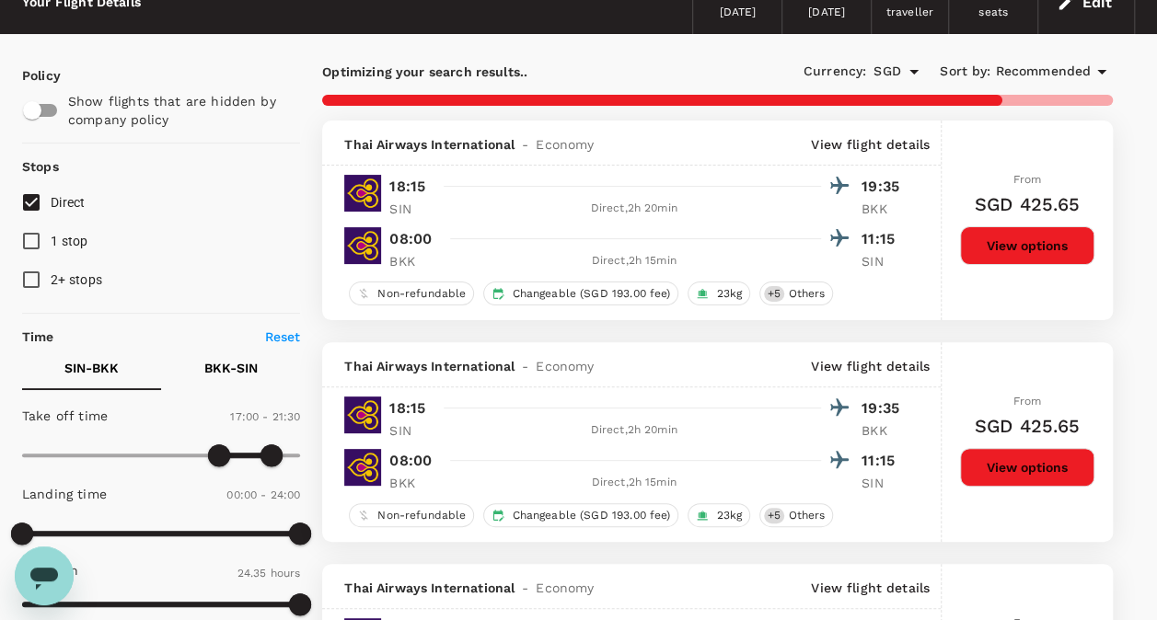
click at [247, 364] on p "BKK - SIN" at bounding box center [230, 368] width 53 height 18
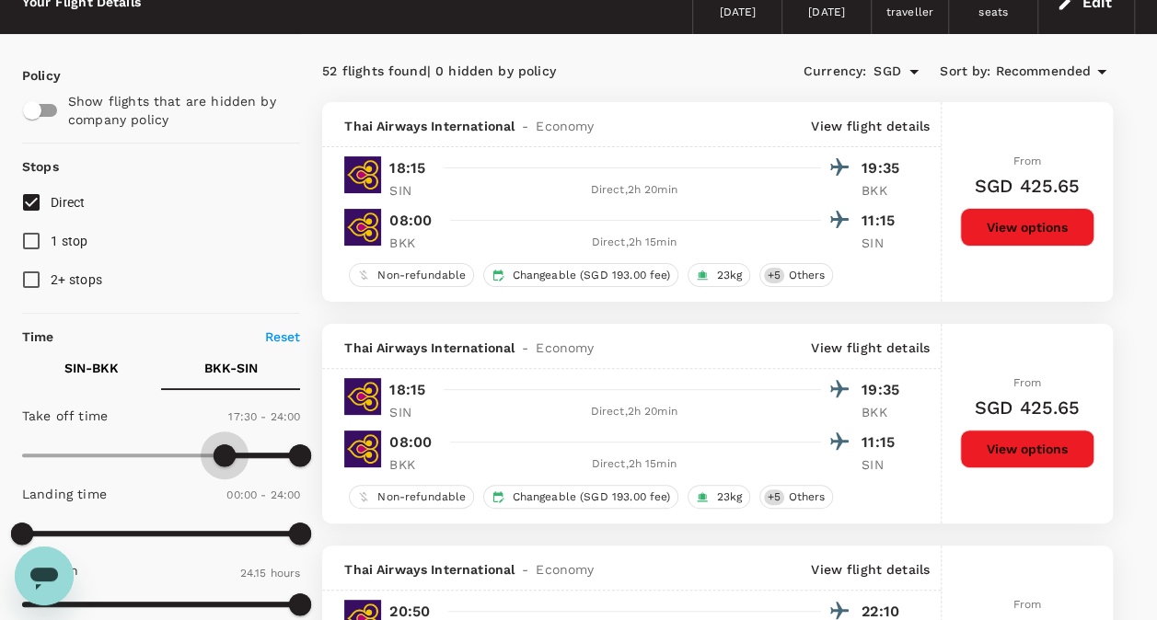
drag, startPoint x: 23, startPoint y: 447, endPoint x: 225, endPoint y: 451, distance: 202.4
click at [225, 451] on span at bounding box center [224, 455] width 22 height 22
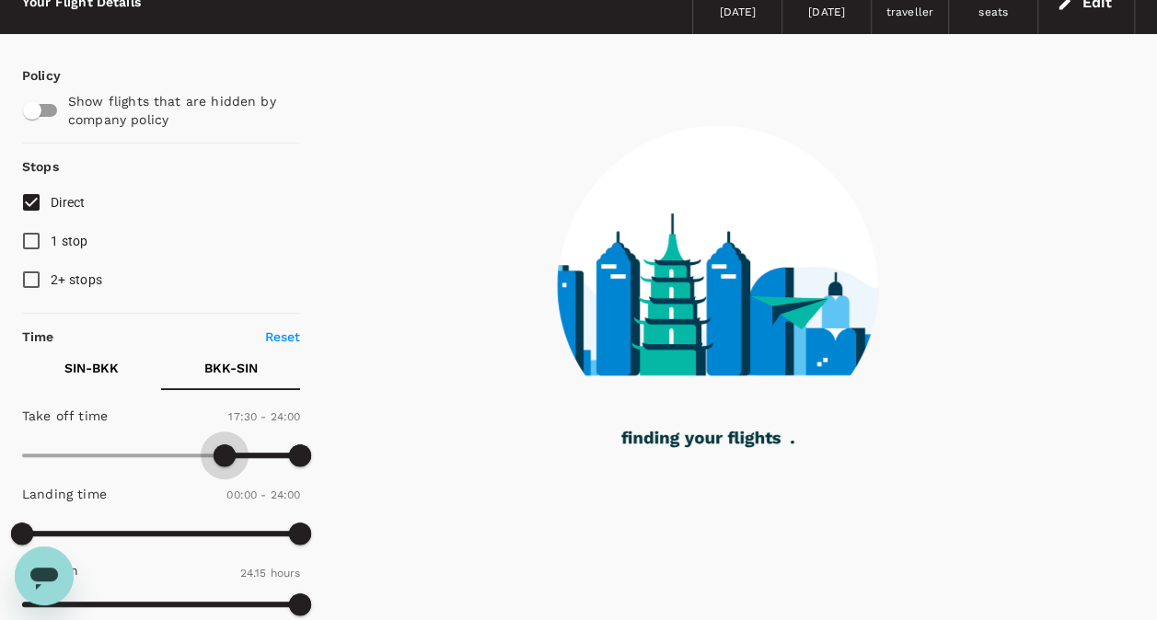
type input "1020"
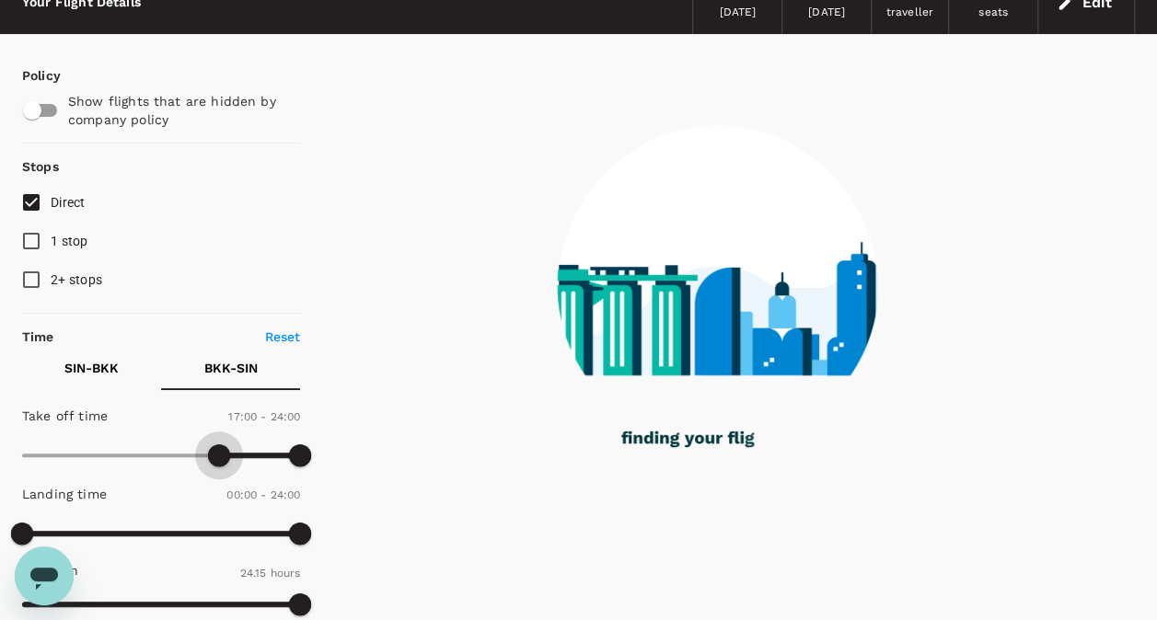
click at [219, 455] on span at bounding box center [219, 455] width 22 height 22
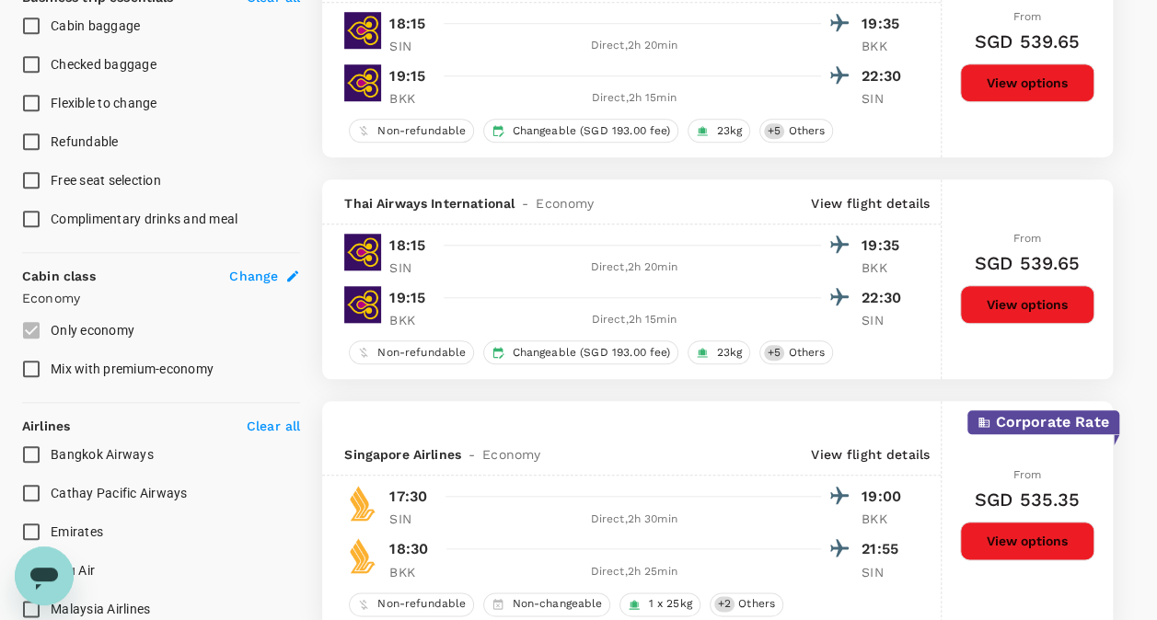
scroll to position [736, 0]
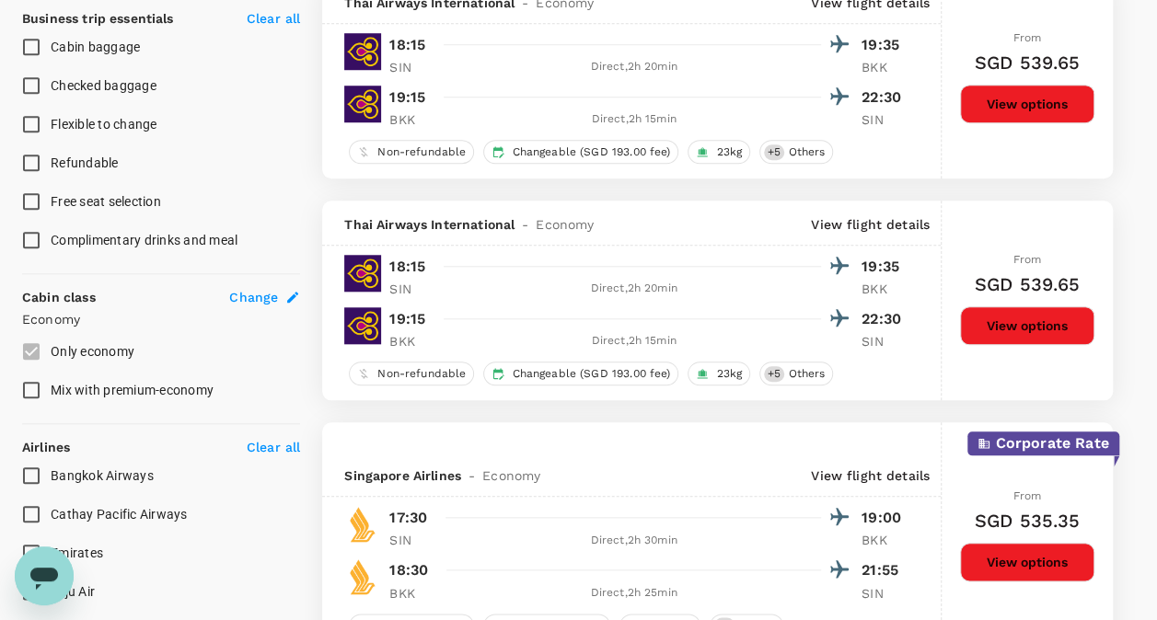
checkbox input "false"
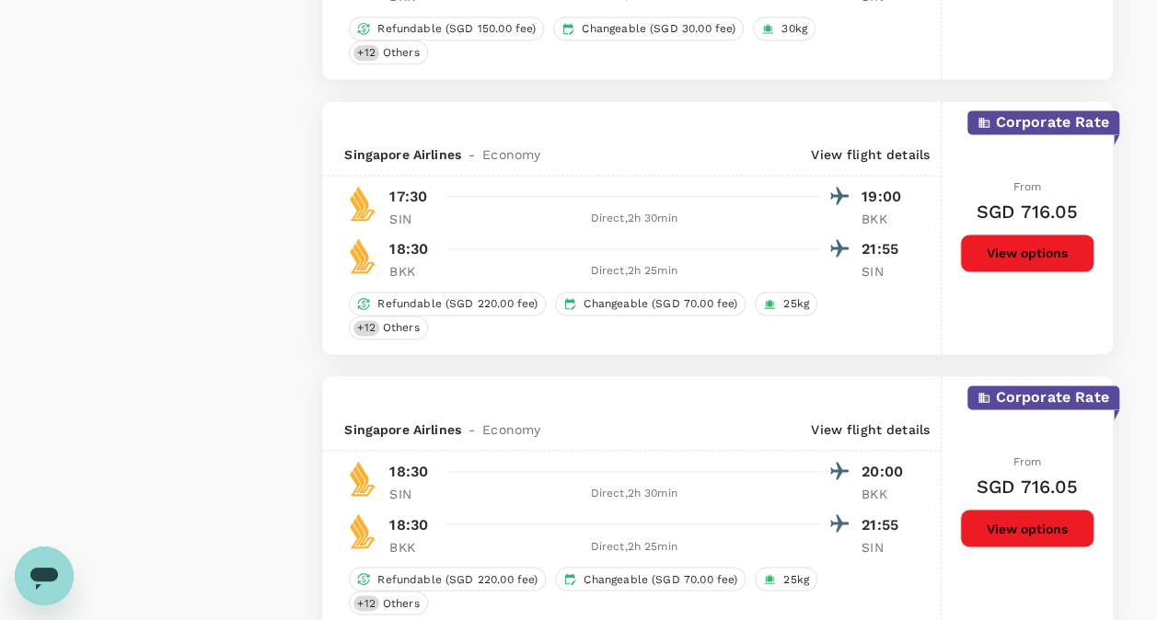
scroll to position [4781, 0]
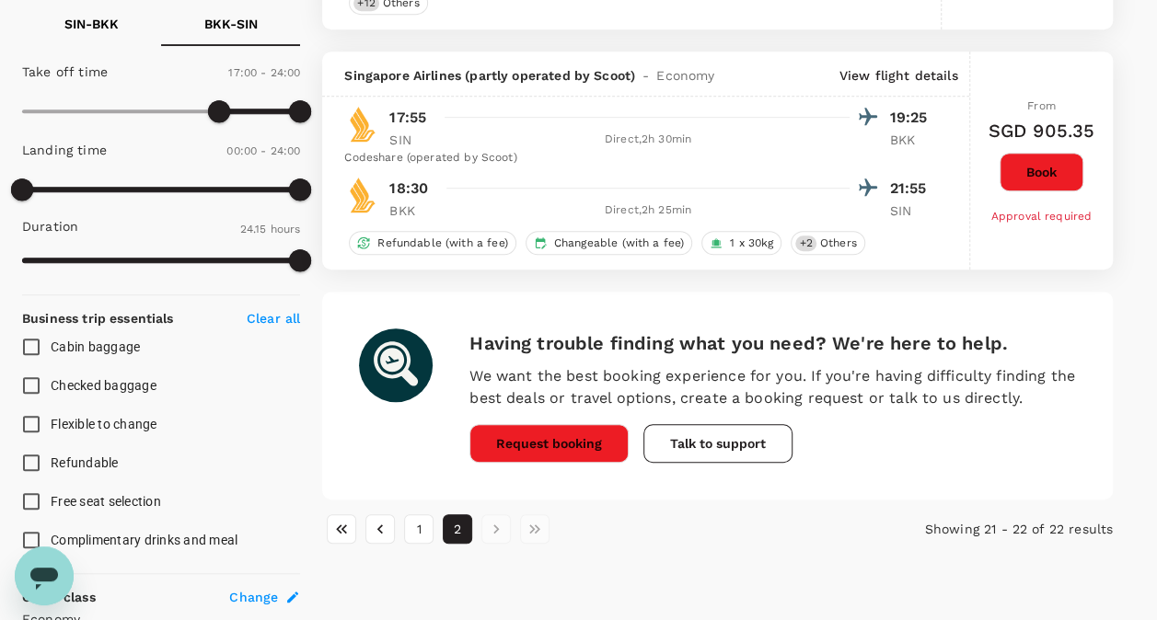
scroll to position [460, 0]
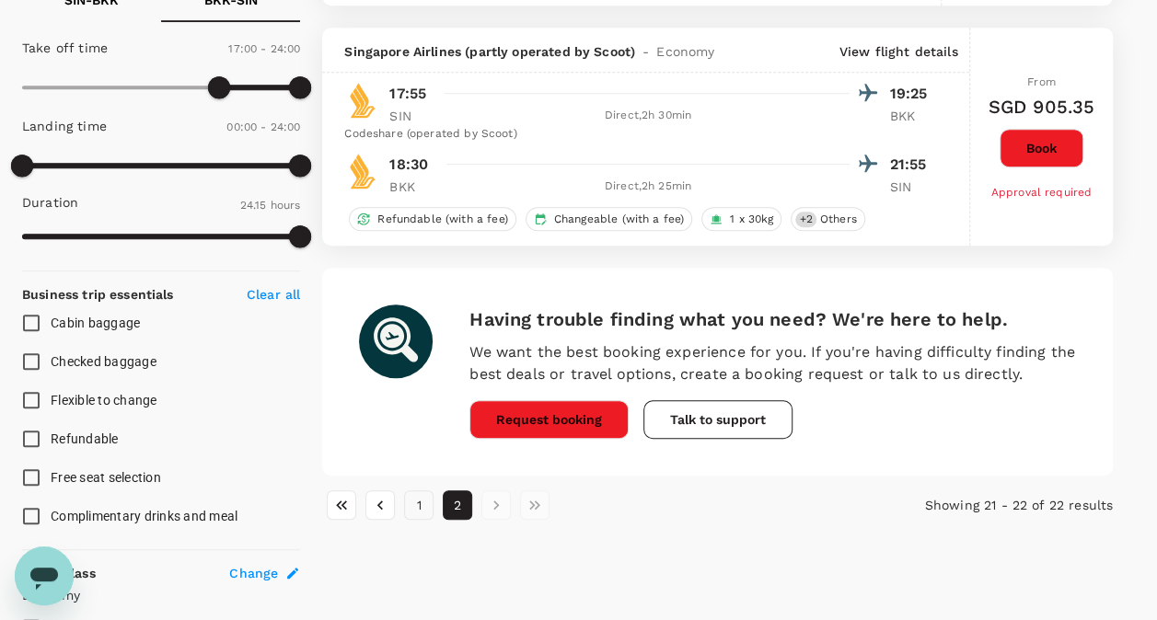
click at [425, 490] on button "1" at bounding box center [418, 504] width 29 height 29
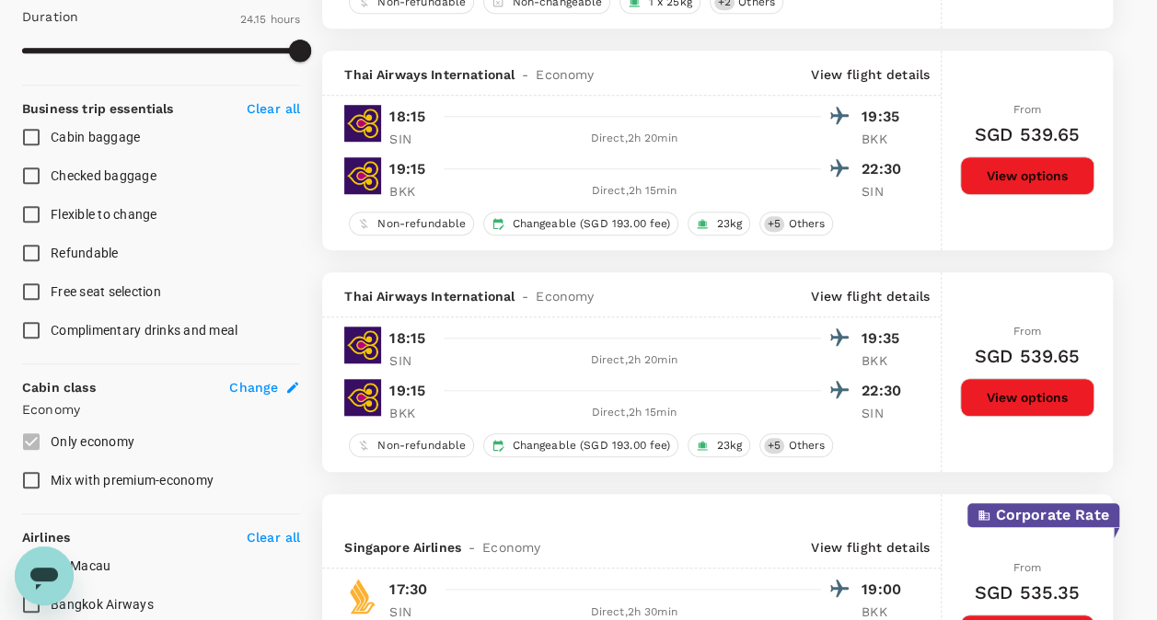
scroll to position [650, 0]
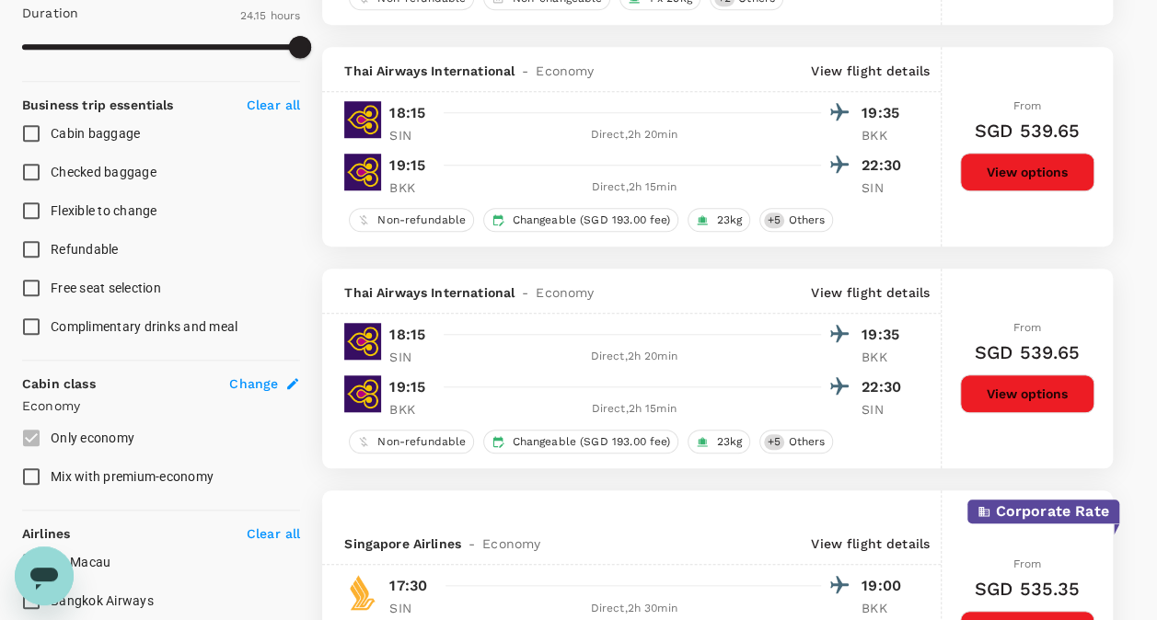
click at [95, 208] on span "Flexible to change" at bounding box center [104, 210] width 107 height 15
click at [51, 208] on input "Flexible to change" at bounding box center [31, 210] width 39 height 39
checkbox input "true"
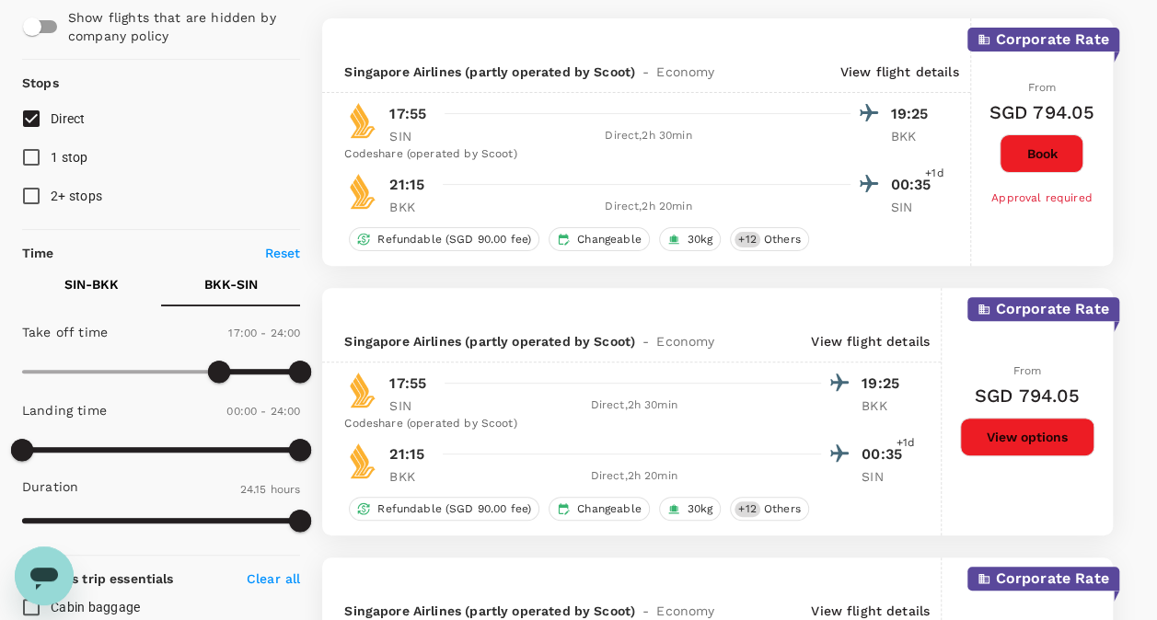
scroll to position [173, 0]
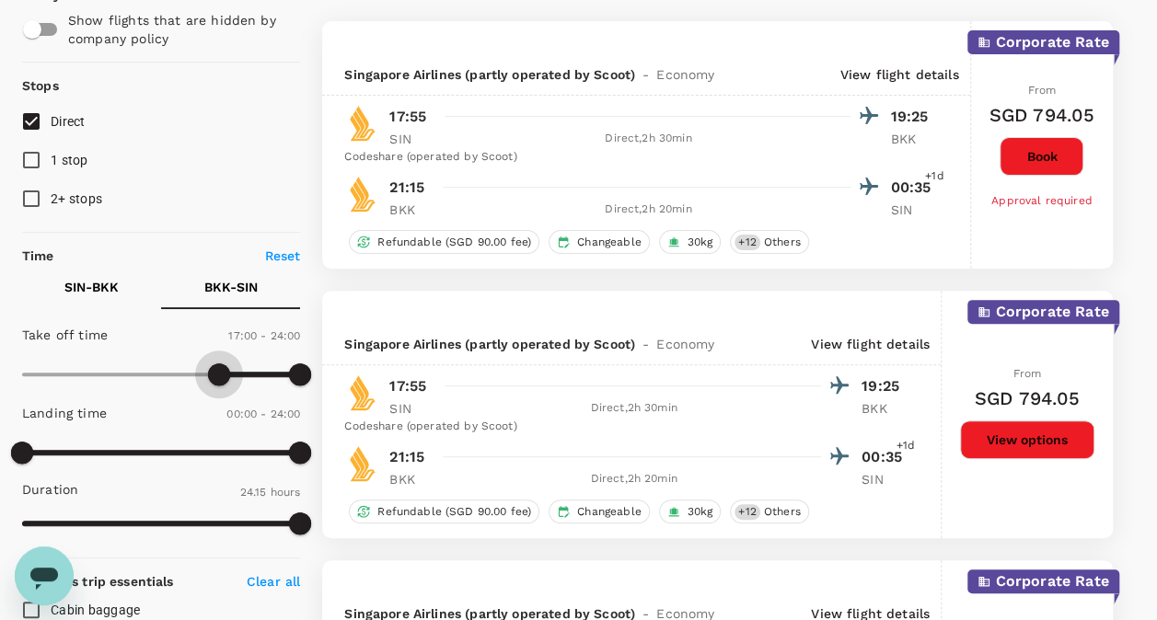
type input "900"
drag, startPoint x: 228, startPoint y: 376, endPoint x: 199, endPoint y: 383, distance: 30.1
click at [199, 383] on span at bounding box center [196, 374] width 22 height 22
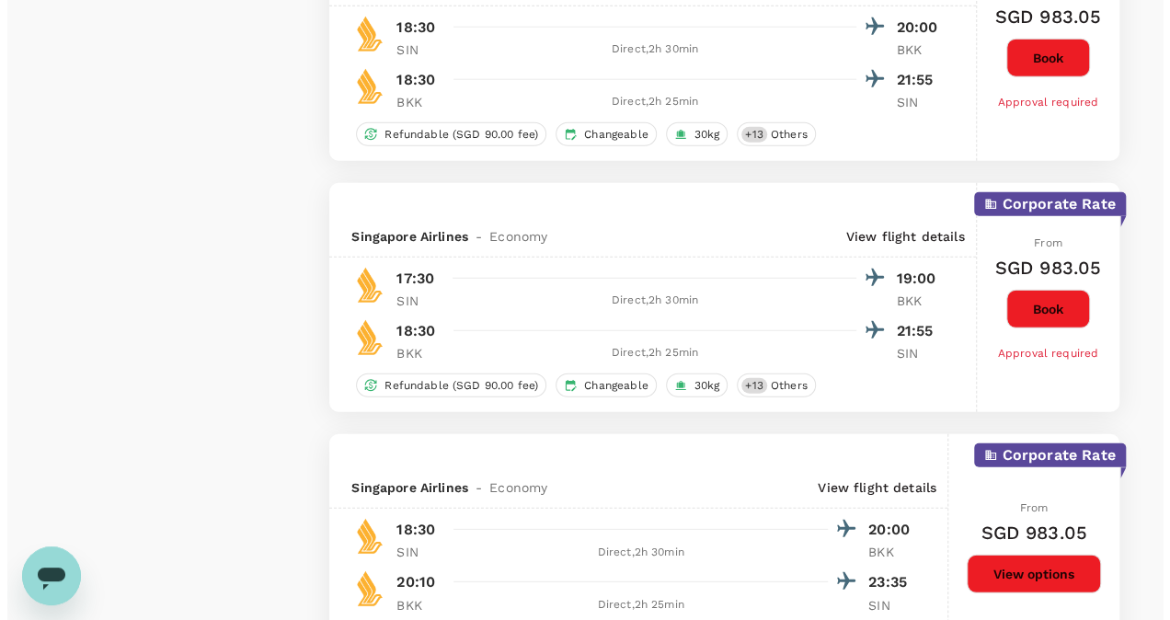
scroll to position [2363, 0]
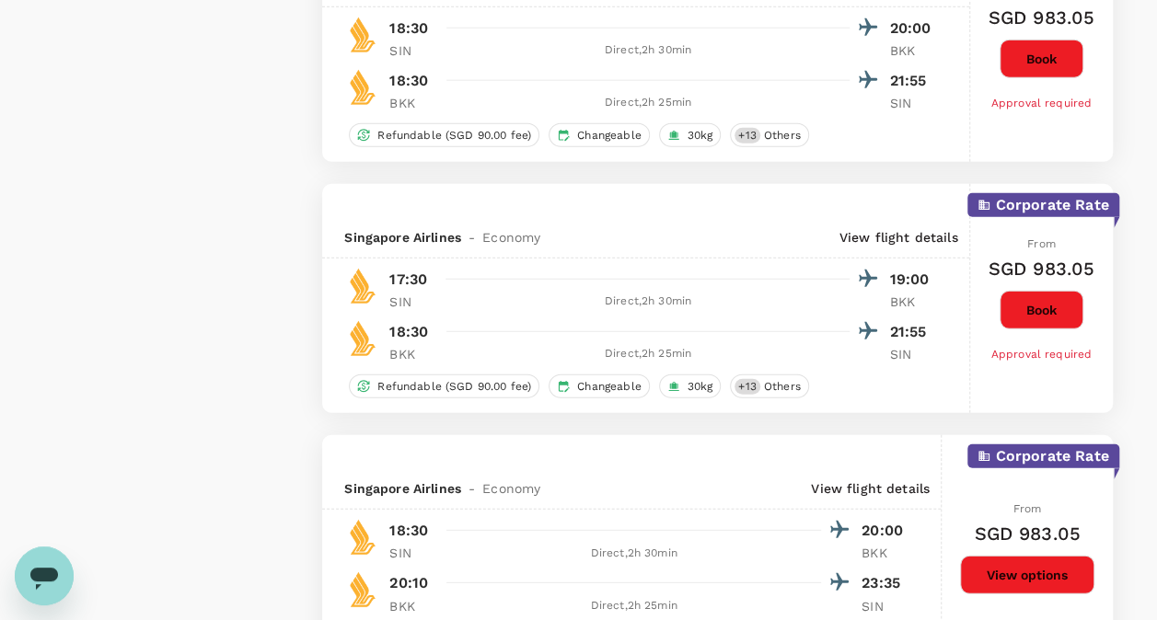
click at [250, 341] on div "Policy Show flights that are hidden by company policy Stops Direct 1 stop 2+ st…" at bounding box center [161, 457] width 278 height 5389
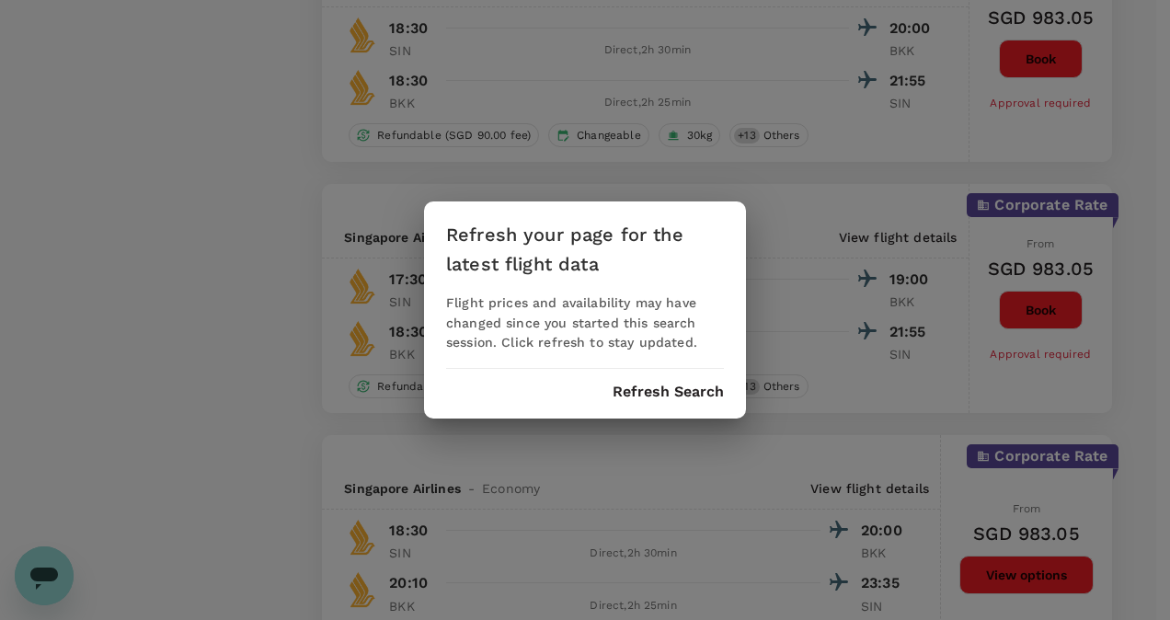
click at [688, 397] on button "Refresh Search" at bounding box center [668, 392] width 111 height 17
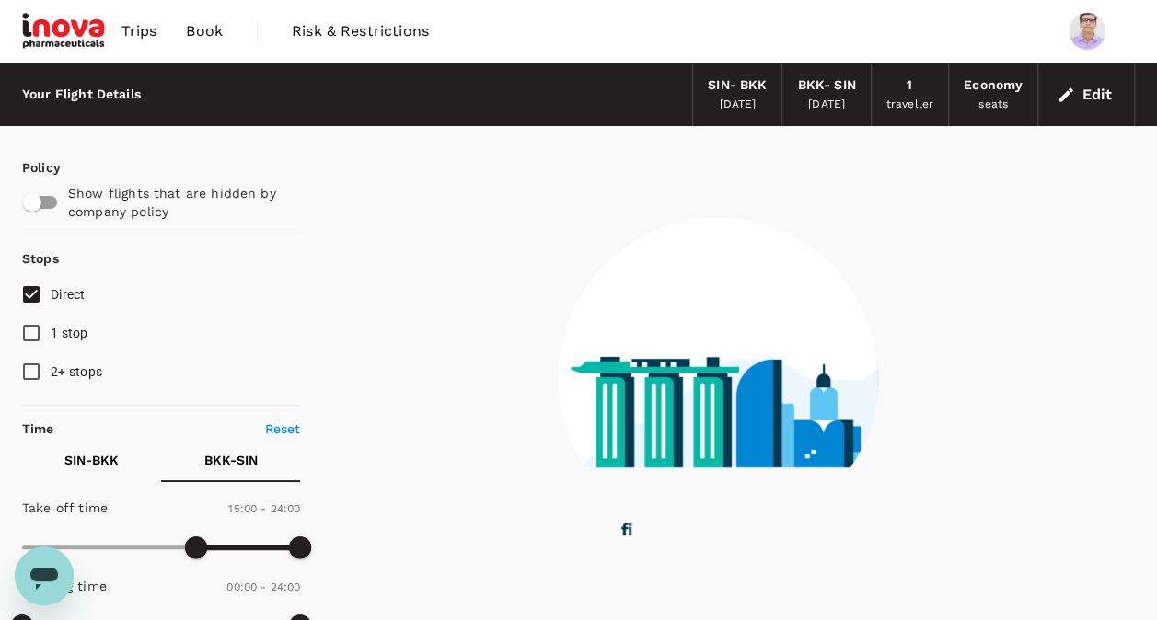
type input "745"
checkbox input "false"
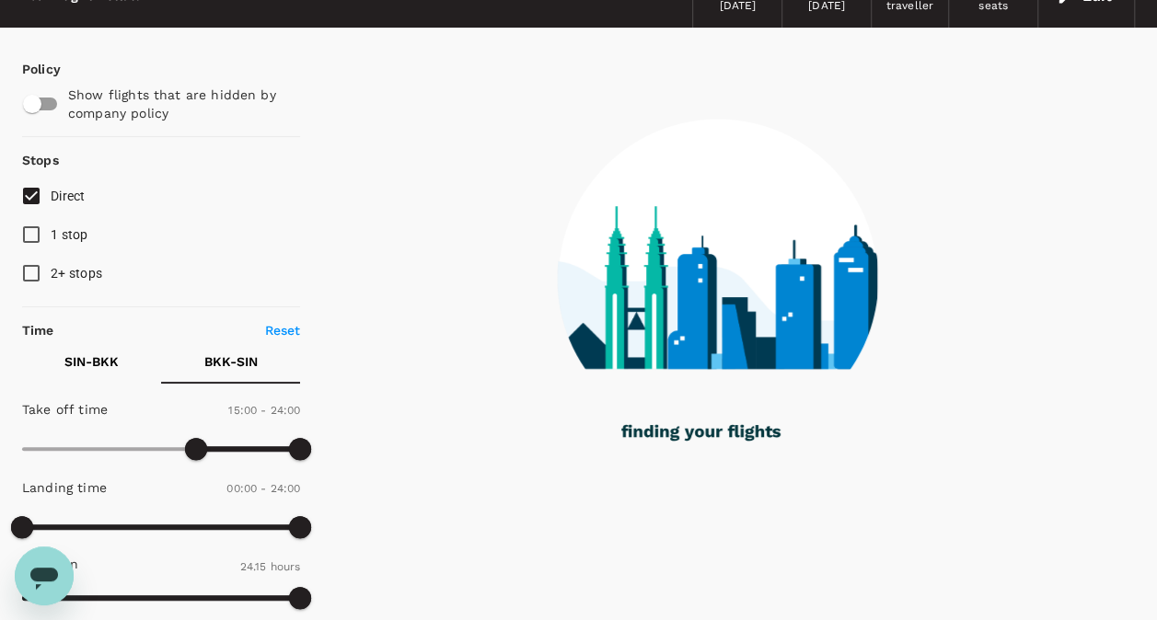
scroll to position [92, 0]
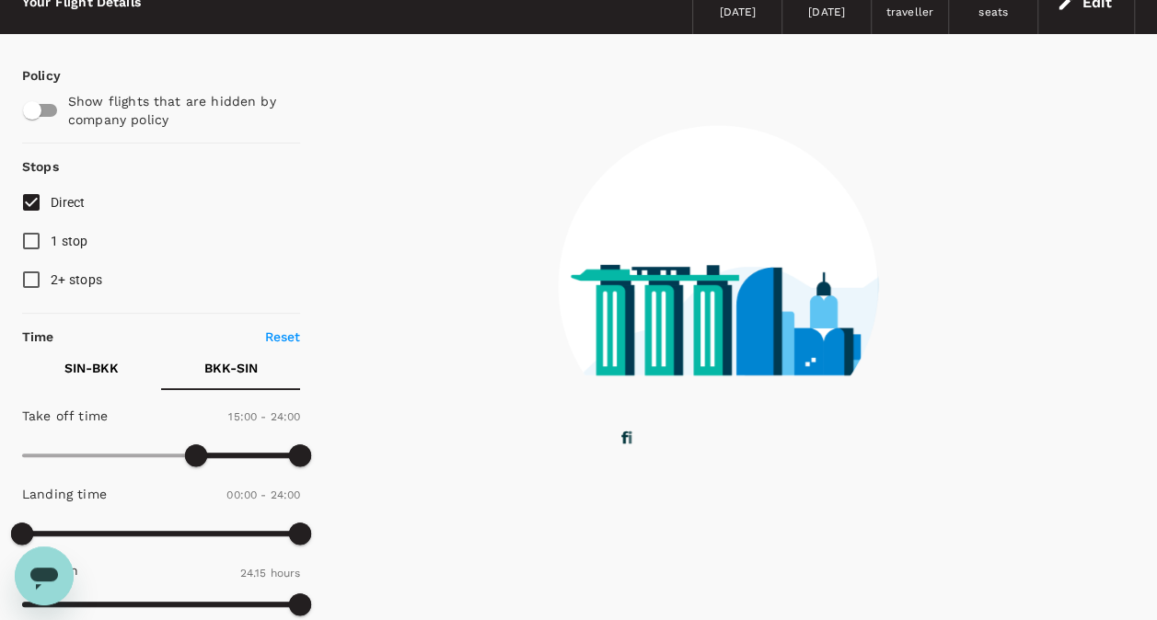
type input "1455"
checkbox input "false"
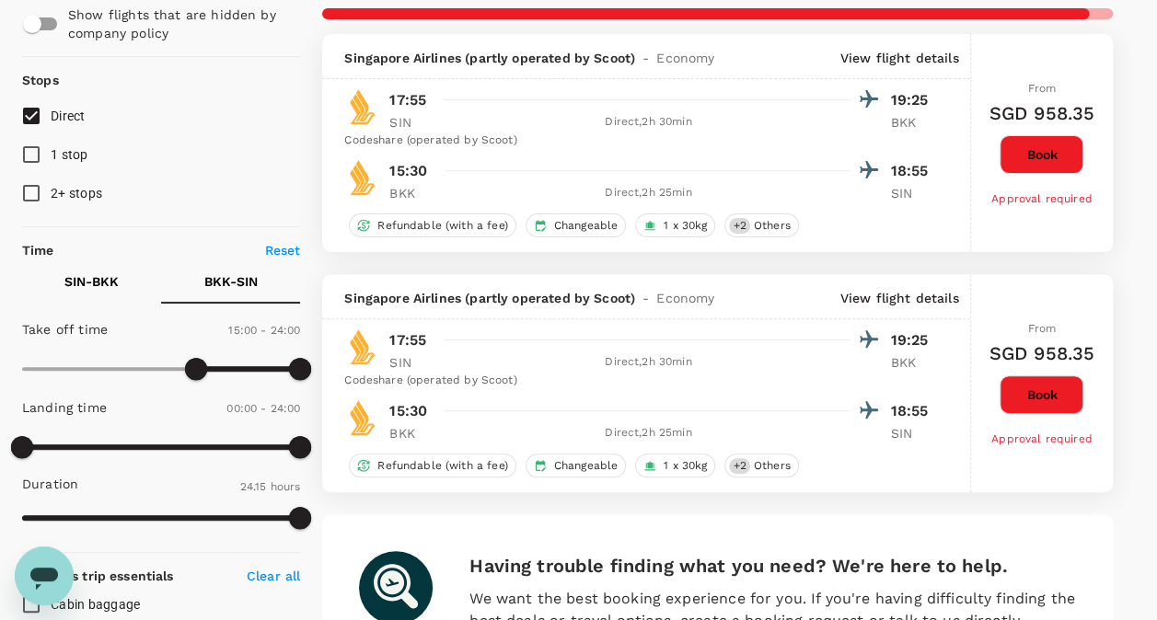
scroll to position [460, 0]
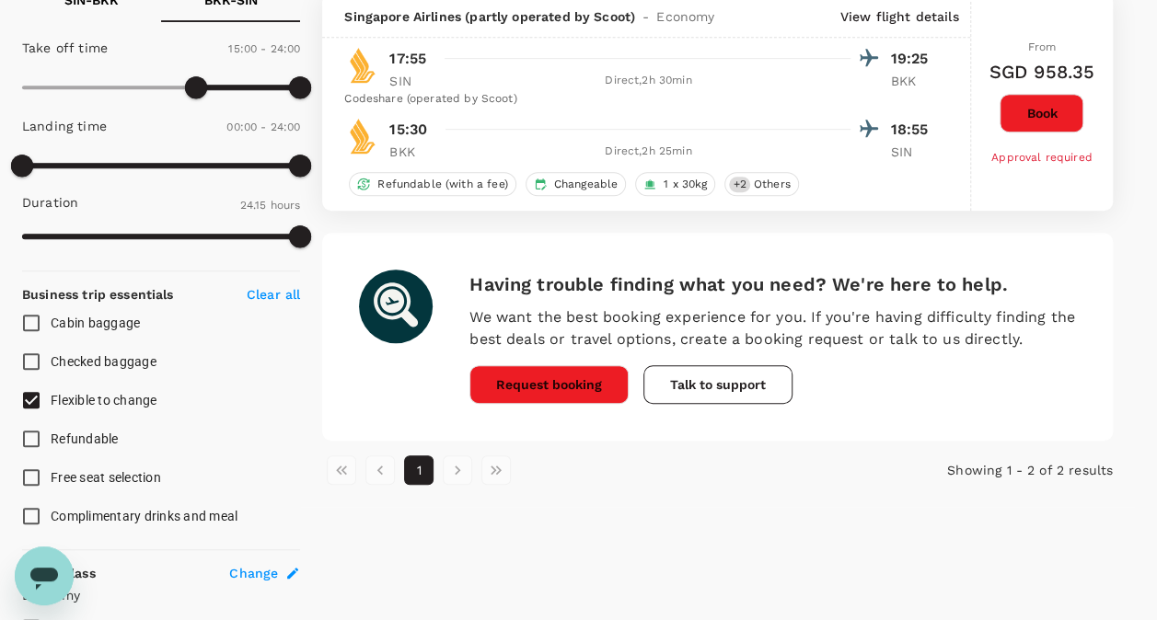
click at [86, 400] on span "Flexible to change" at bounding box center [104, 400] width 107 height 15
click at [51, 400] on input "Flexible to change" at bounding box center [31, 400] width 39 height 39
checkbox input "false"
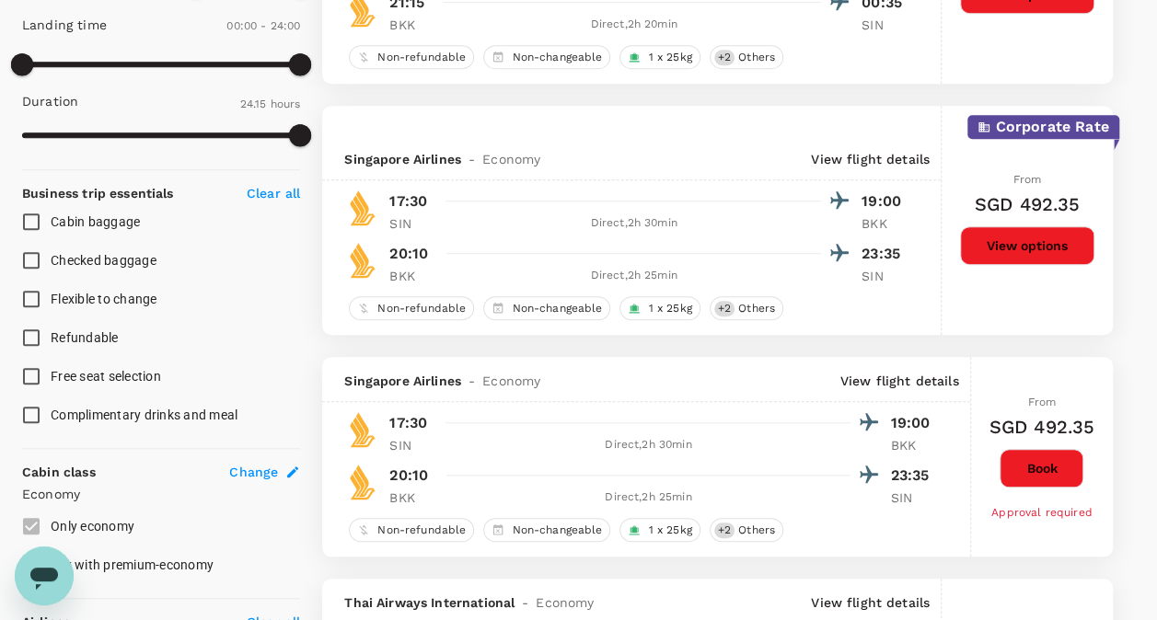
scroll to position [552, 0]
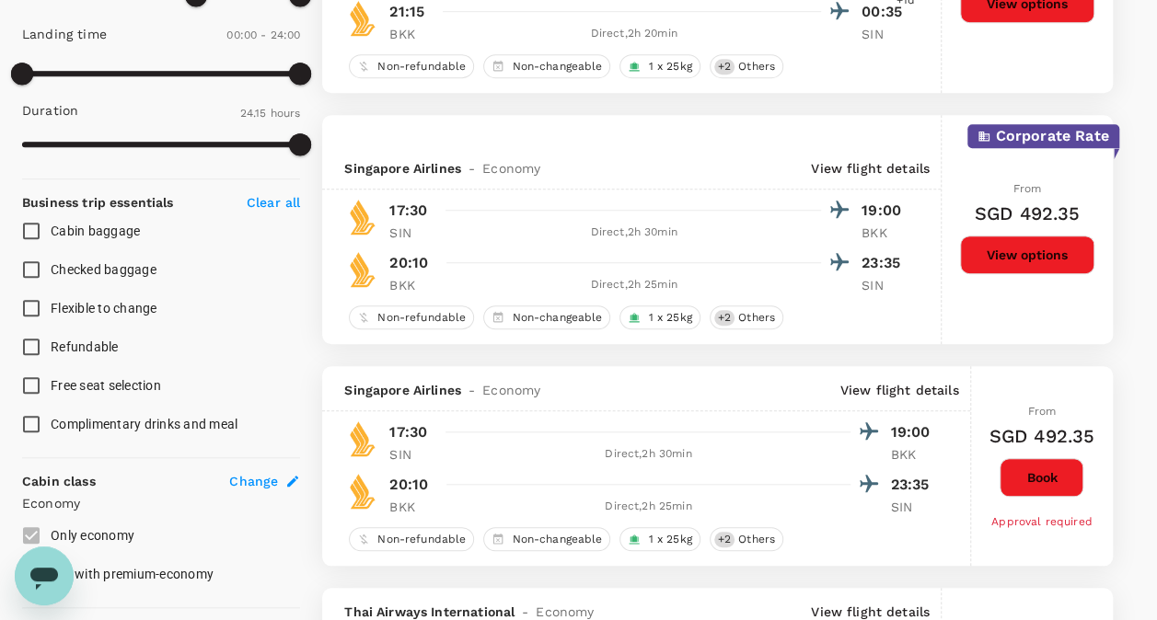
click at [87, 307] on span "Flexible to change" at bounding box center [104, 308] width 107 height 15
click at [51, 307] on input "Flexible to change" at bounding box center [31, 308] width 39 height 39
checkbox input "true"
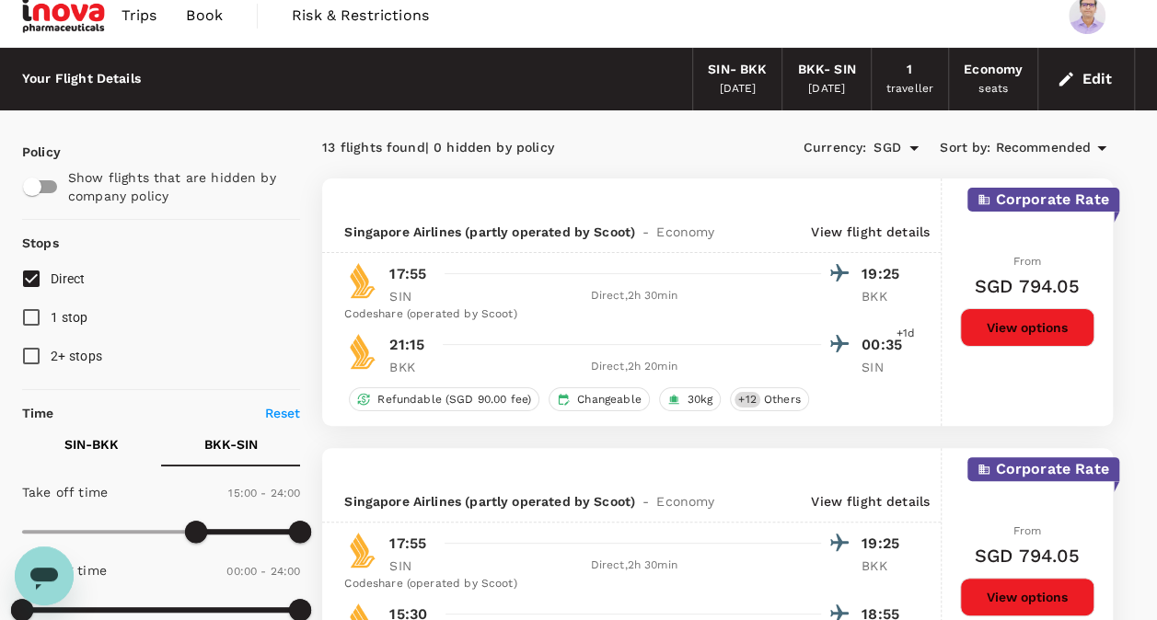
scroll to position [0, 0]
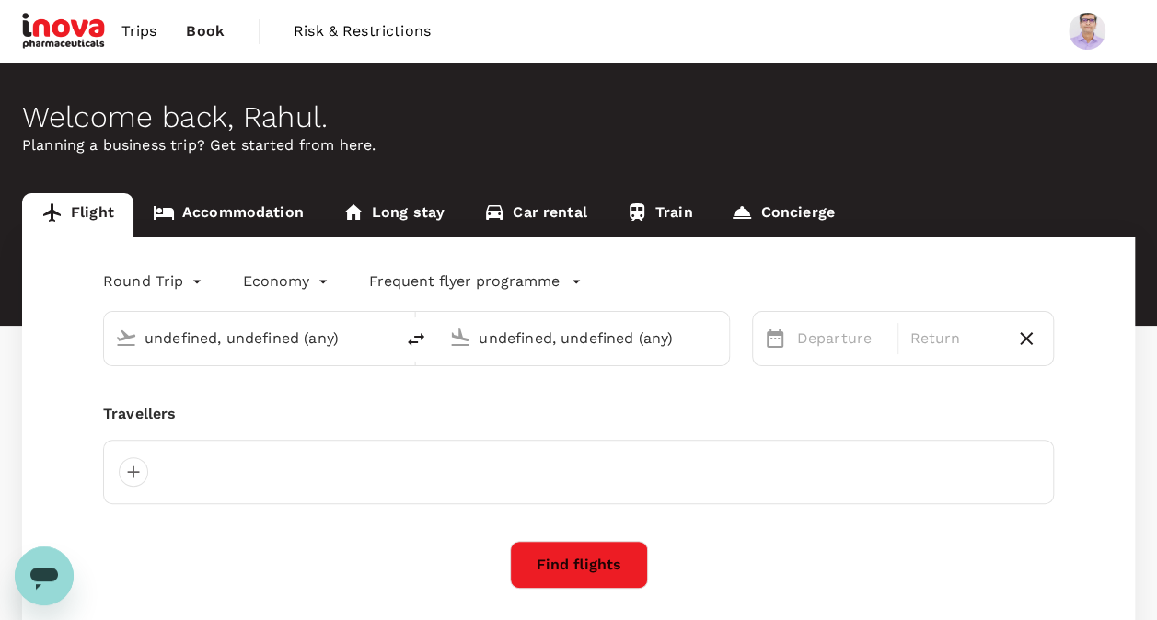
type input "Singapore Changi (SIN)"
type input "Suvarnabhumi Intl (BKK)"
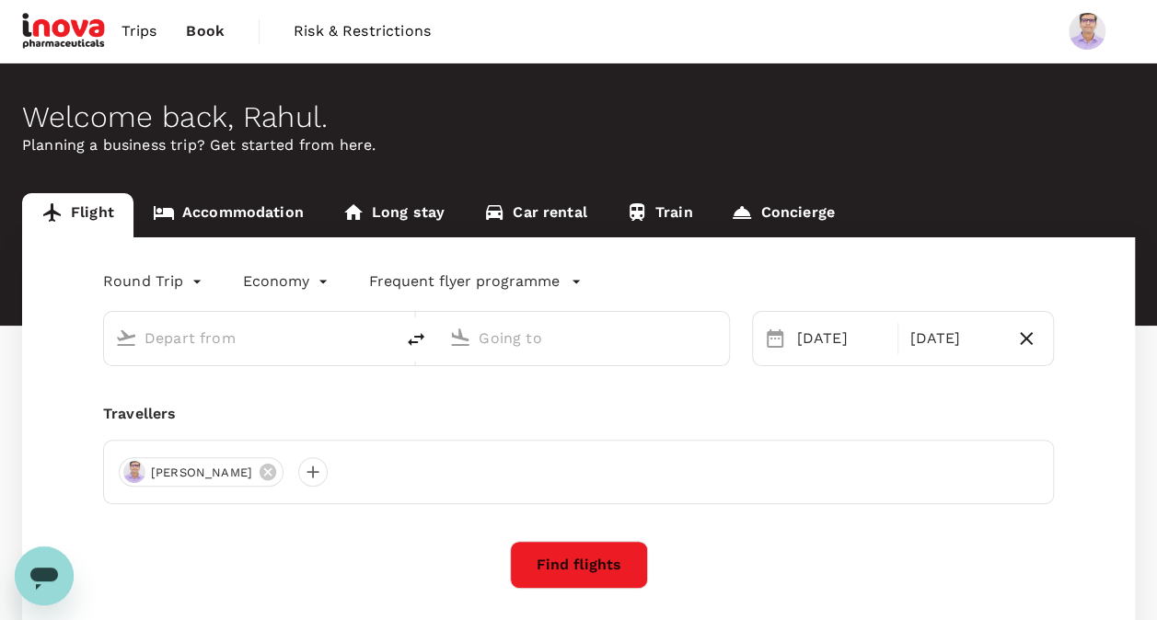
type input "Singapore Changi (SIN)"
type input "Suvarnabhumi Intl (BKK)"
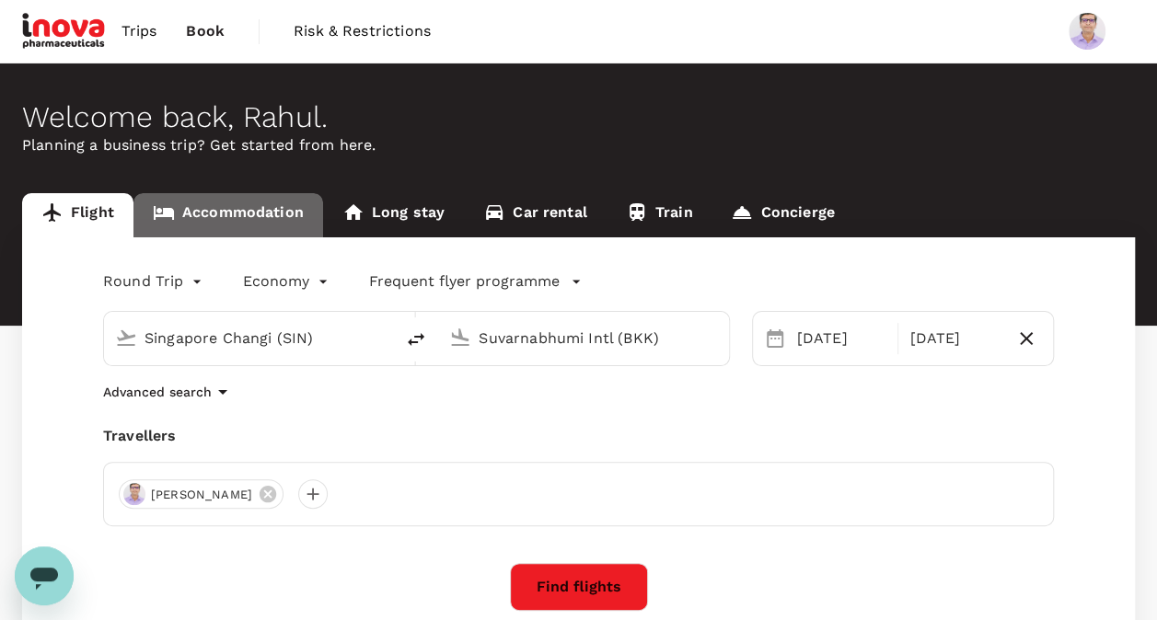
click at [248, 215] on link "Accommodation" at bounding box center [228, 215] width 190 height 44
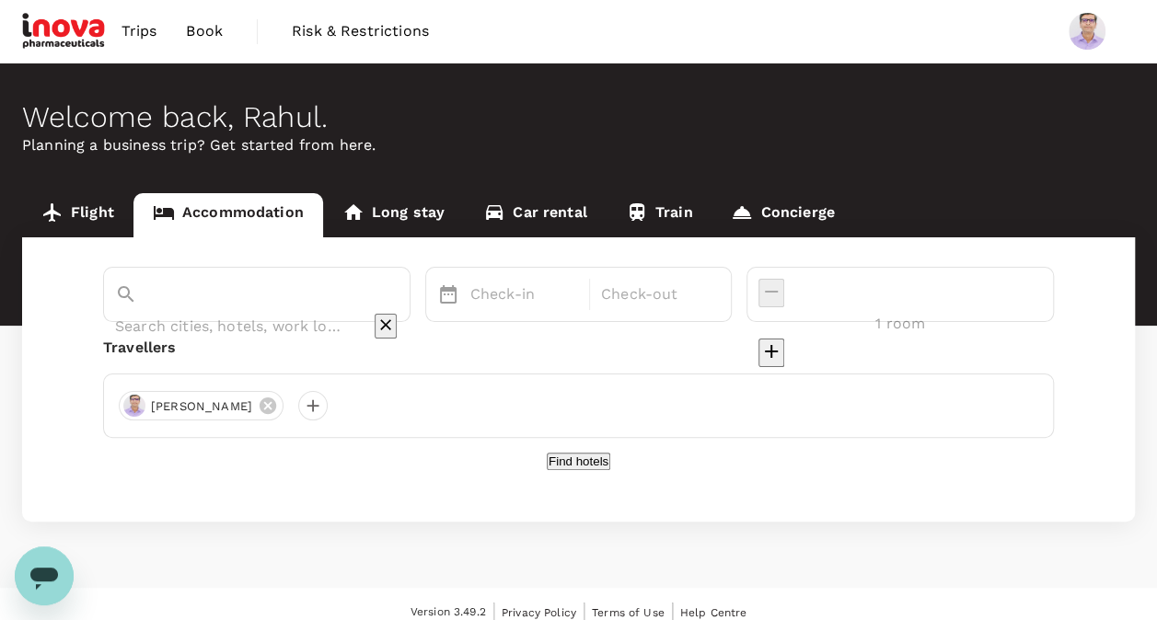
click at [318, 312] on input "text" at bounding box center [231, 326] width 232 height 29
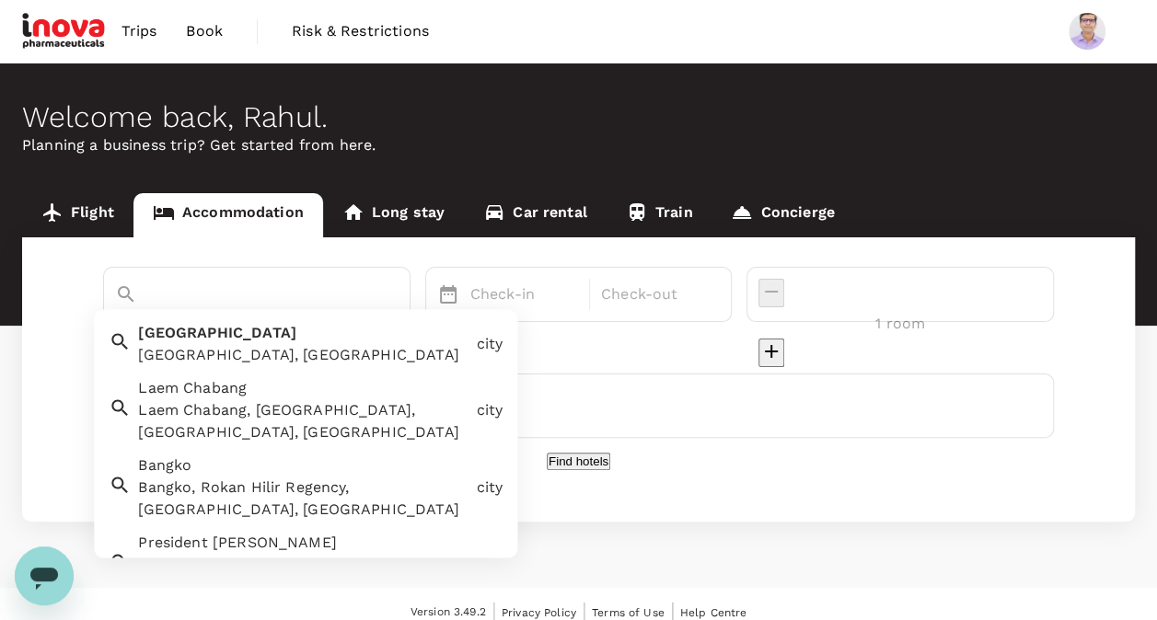
click at [315, 355] on div "Bangkok, Thailand" at bounding box center [303, 356] width 330 height 22
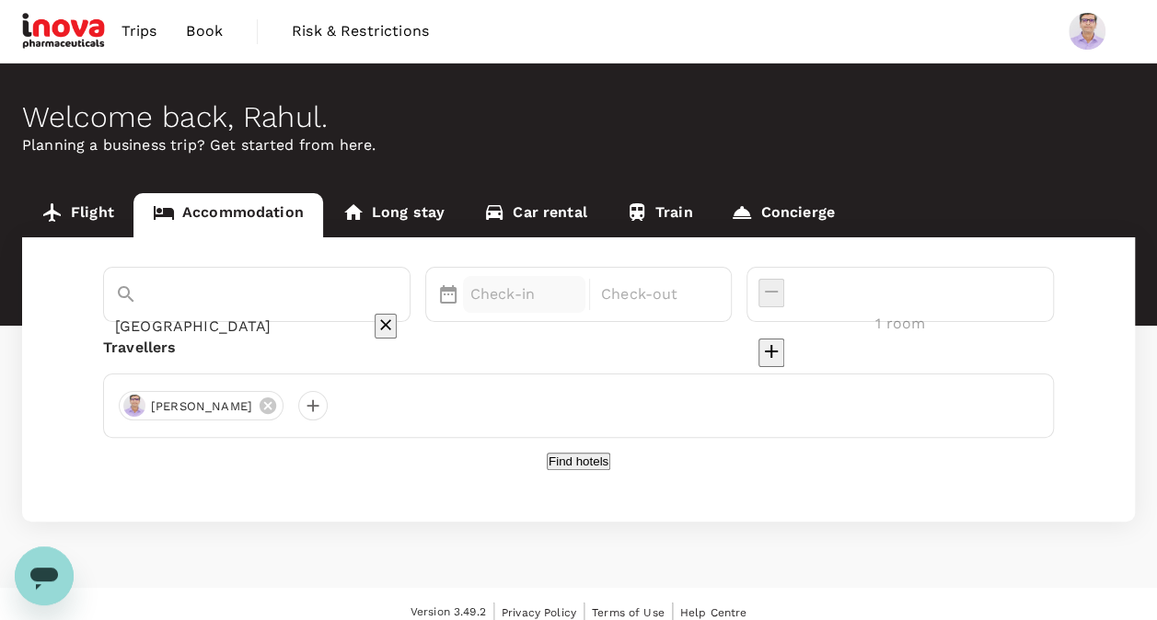
type input "[GEOGRAPHIC_DATA]"
click at [561, 294] on p "Check-in" at bounding box center [524, 294] width 108 height 22
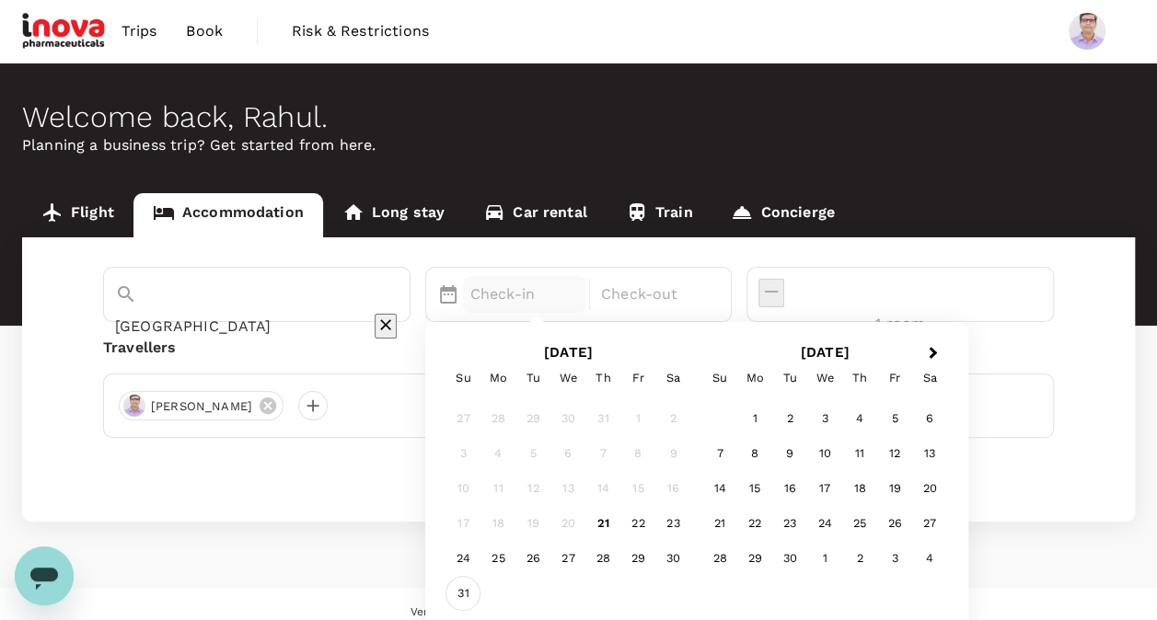
click at [480, 592] on div "31" at bounding box center [462, 594] width 35 height 35
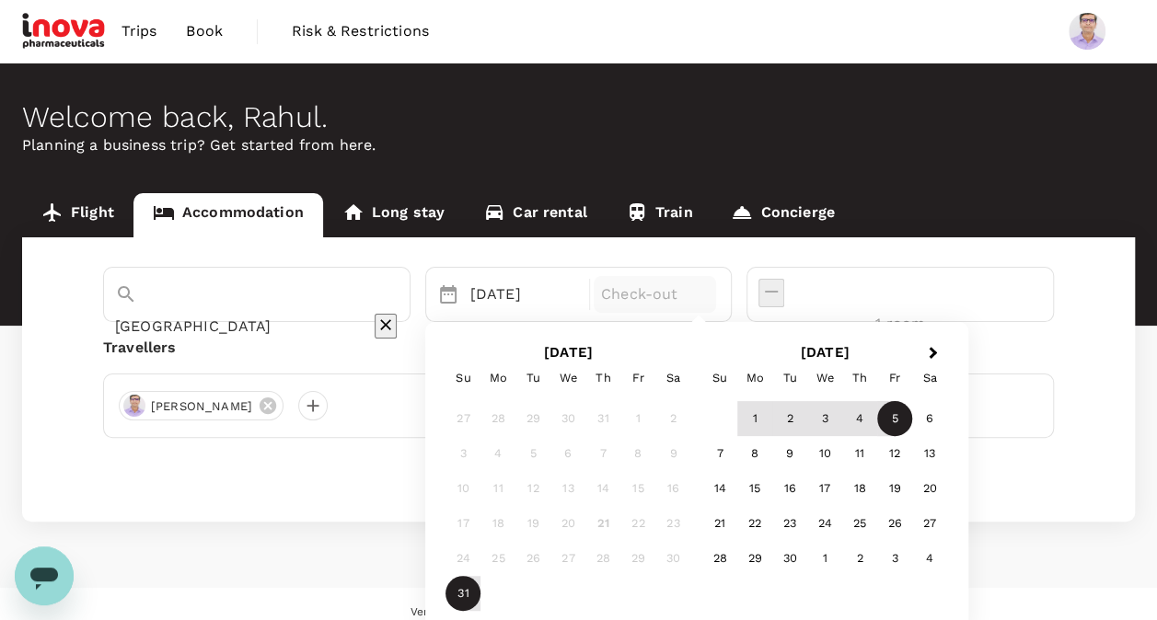
click at [912, 420] on div "5" at bounding box center [894, 419] width 35 height 35
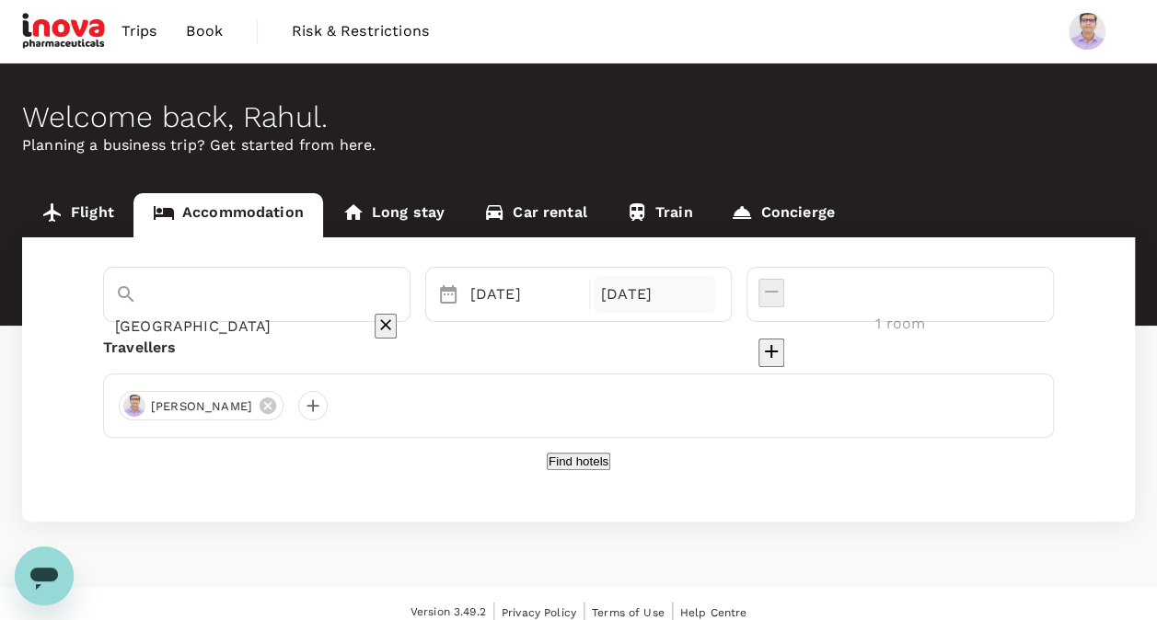
click at [716, 286] on div "05 Sep" at bounding box center [654, 294] width 122 height 37
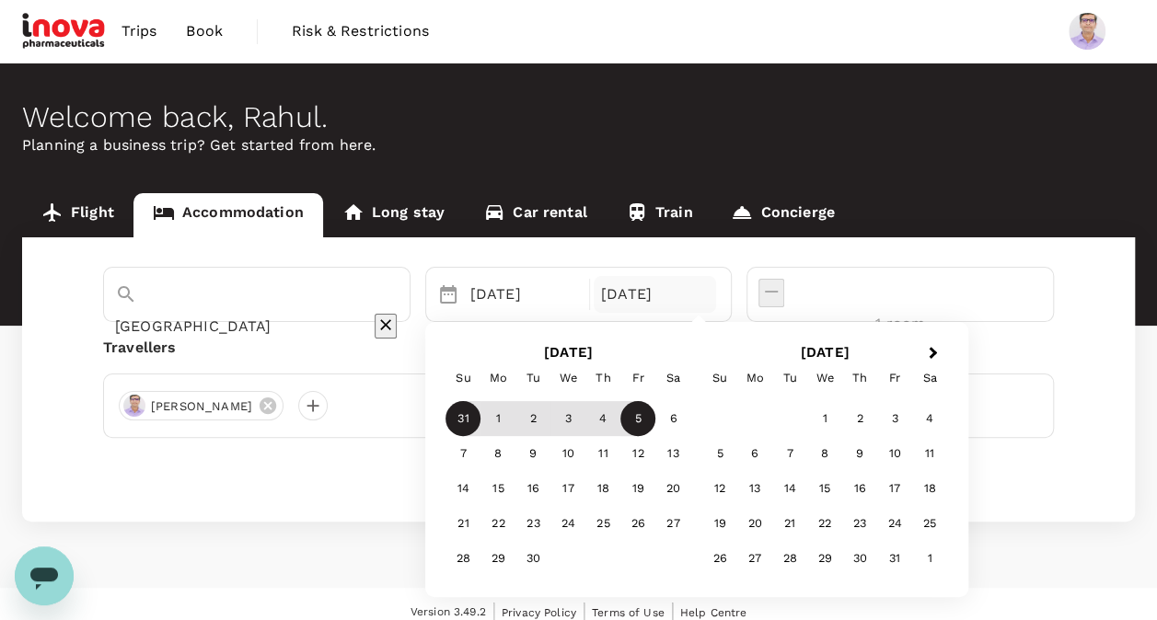
click at [314, 466] on div "Find hotels" at bounding box center [578, 461] width 950 height 17
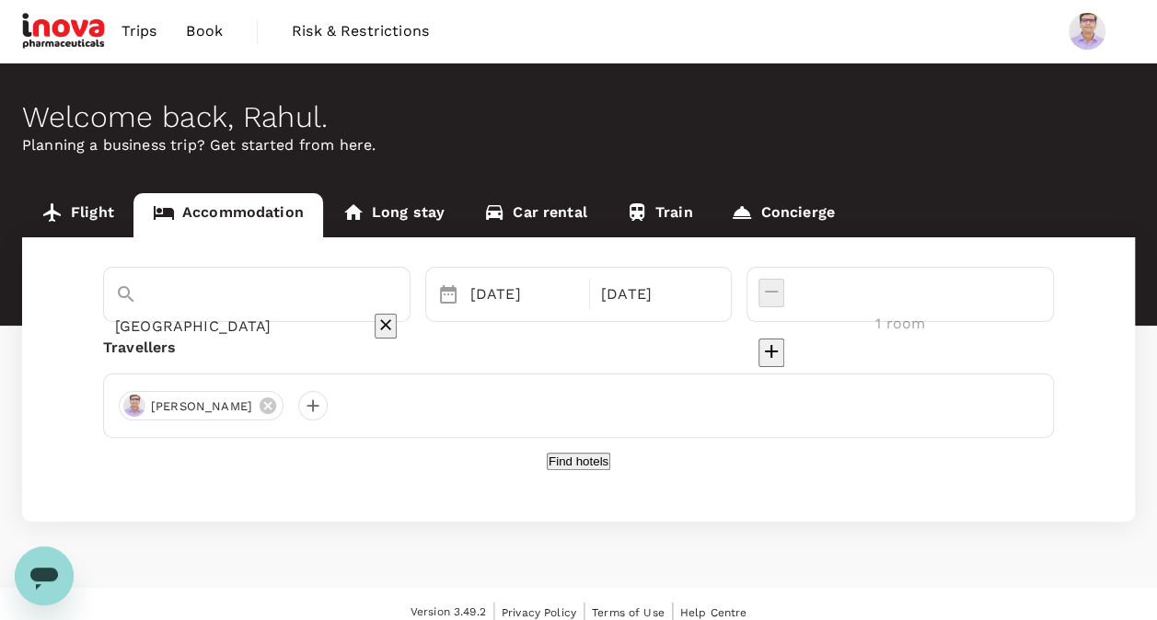
click at [902, 294] on div at bounding box center [899, 294] width 283 height 30
click at [782, 340] on icon "decrease" at bounding box center [771, 351] width 22 height 22
click at [782, 295] on icon "decrease" at bounding box center [771, 292] width 22 height 22
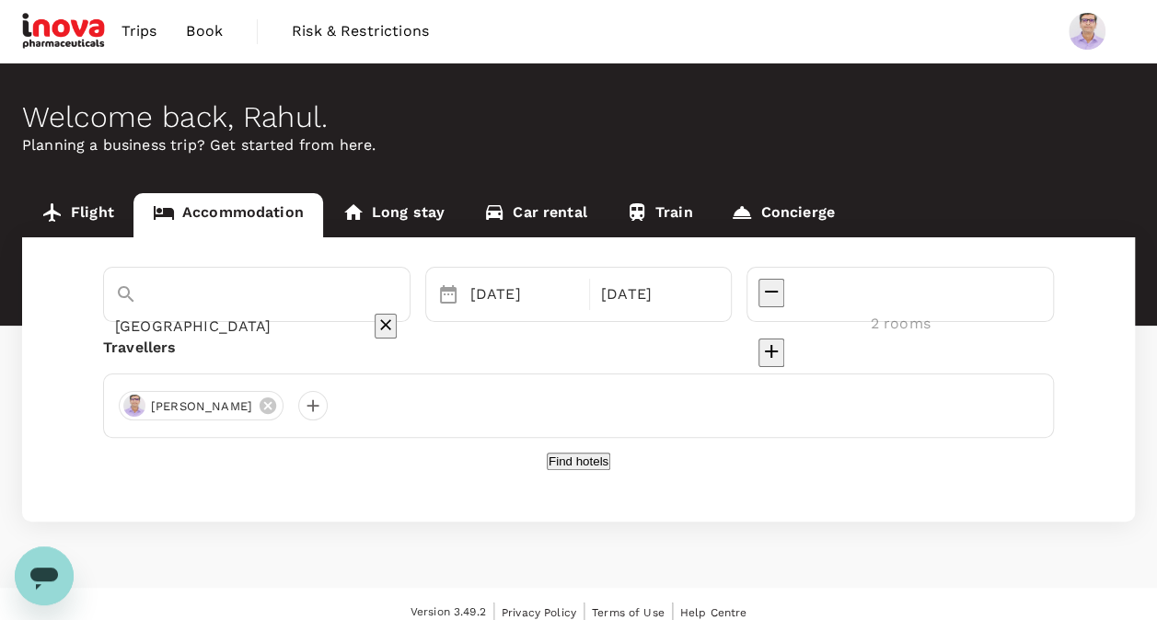
type input "1 room"
drag, startPoint x: 600, startPoint y: 478, endPoint x: 342, endPoint y: 482, distance: 257.6
click at [342, 470] on div "Find hotels" at bounding box center [578, 461] width 950 height 17
click at [298, 408] on div at bounding box center [312, 405] width 29 height 29
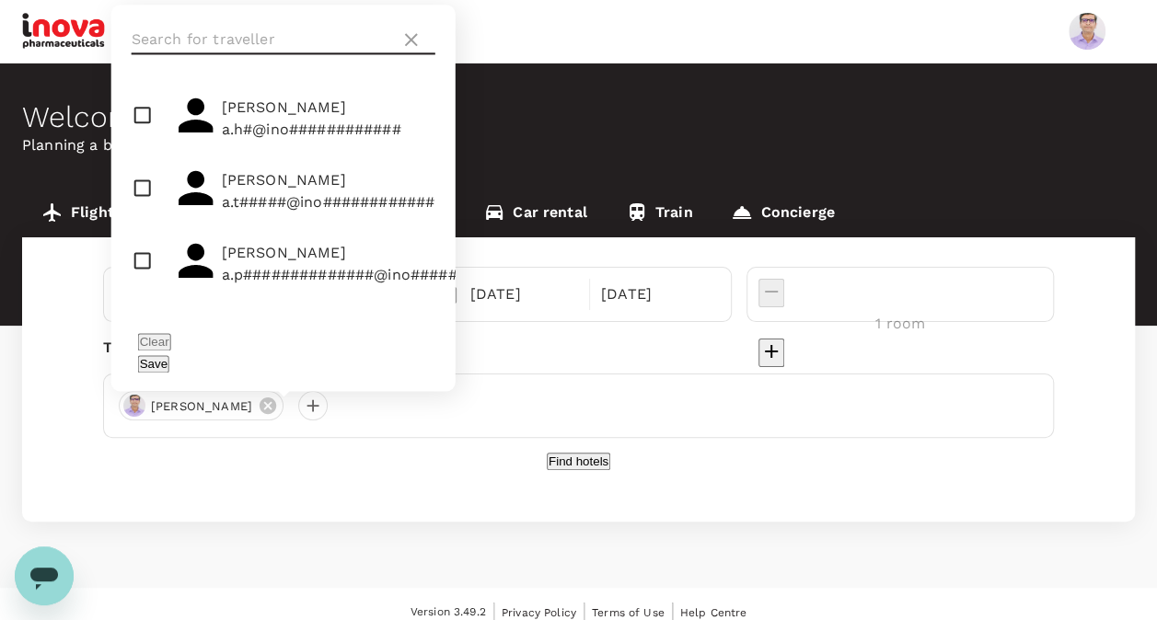
click at [188, 54] on input "text" at bounding box center [262, 39] width 261 height 29
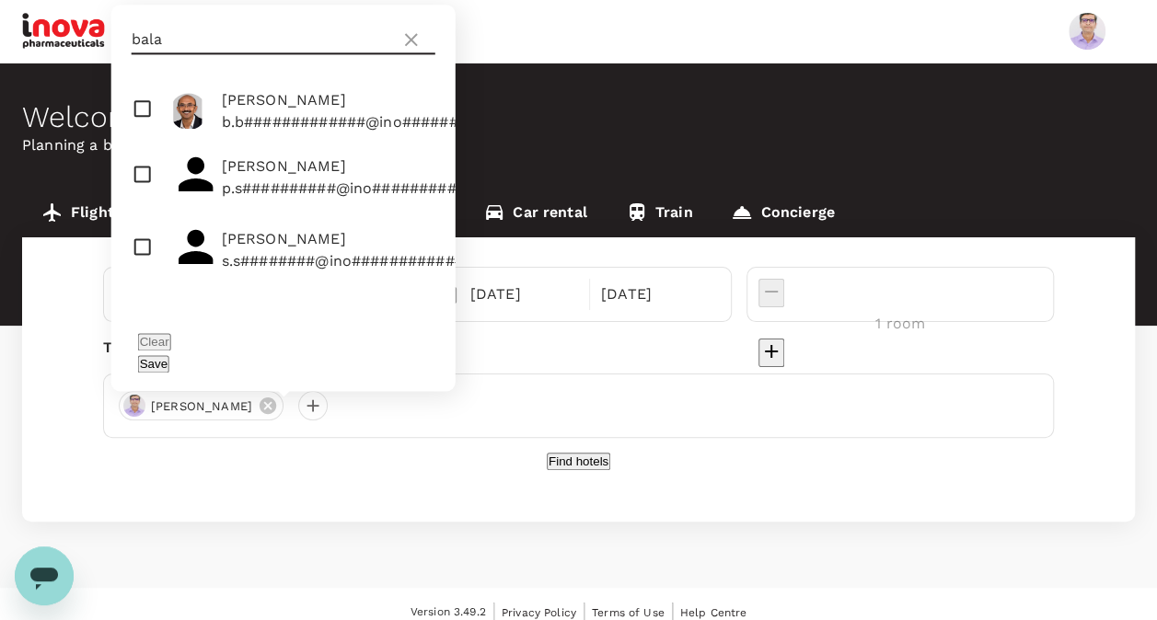
type input "bala"
click at [140, 141] on input "checkbox" at bounding box center [283, 111] width 344 height 59
checkbox input "true"
click at [143, 213] on input "checkbox" at bounding box center [283, 177] width 344 height 73
checkbox input "true"
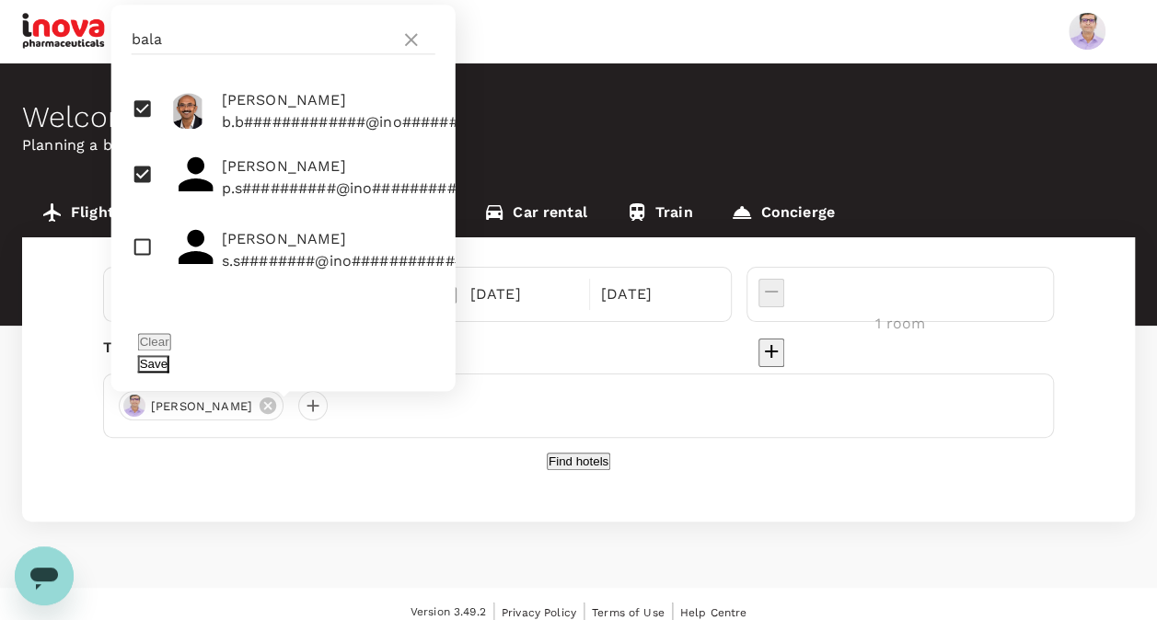
click at [169, 365] on button "Save" at bounding box center [153, 363] width 31 height 17
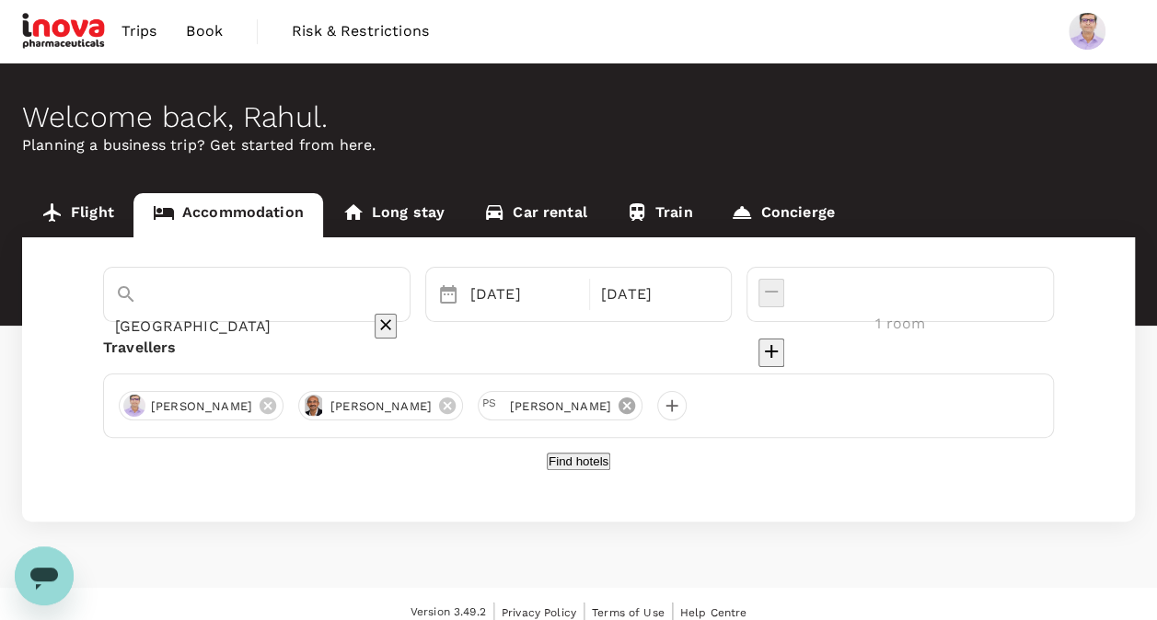
click at [635, 409] on icon at bounding box center [626, 405] width 17 height 17
click at [455, 407] on icon at bounding box center [447, 405] width 17 height 17
click at [602, 470] on button "Find hotels" at bounding box center [578, 461] width 63 height 17
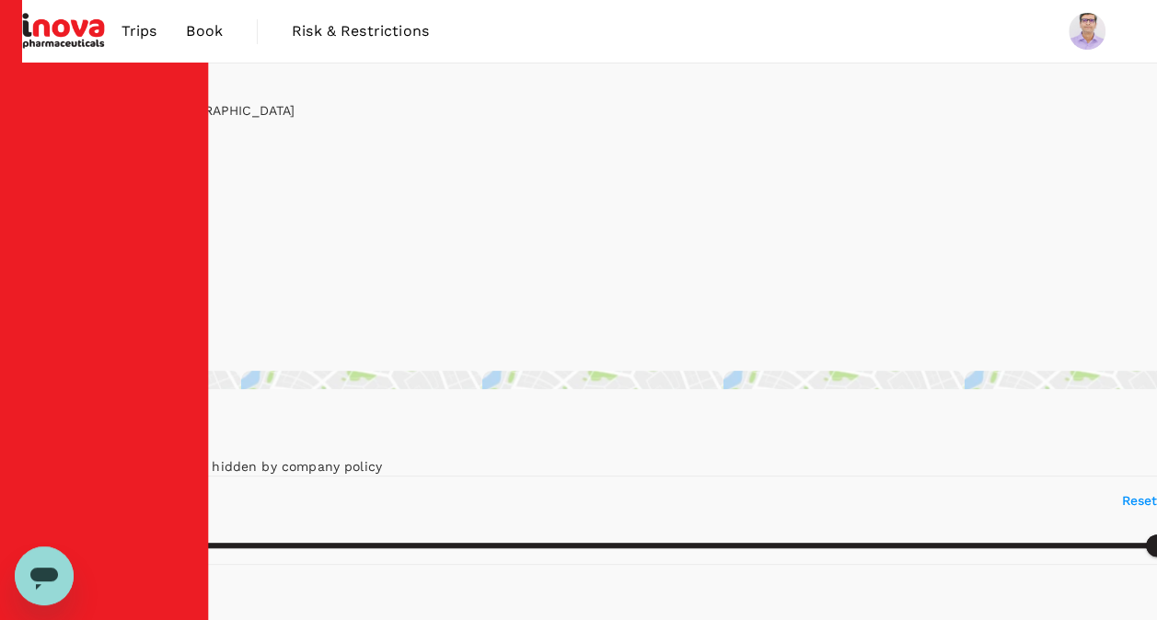
type input "499.85"
type input "10.85"
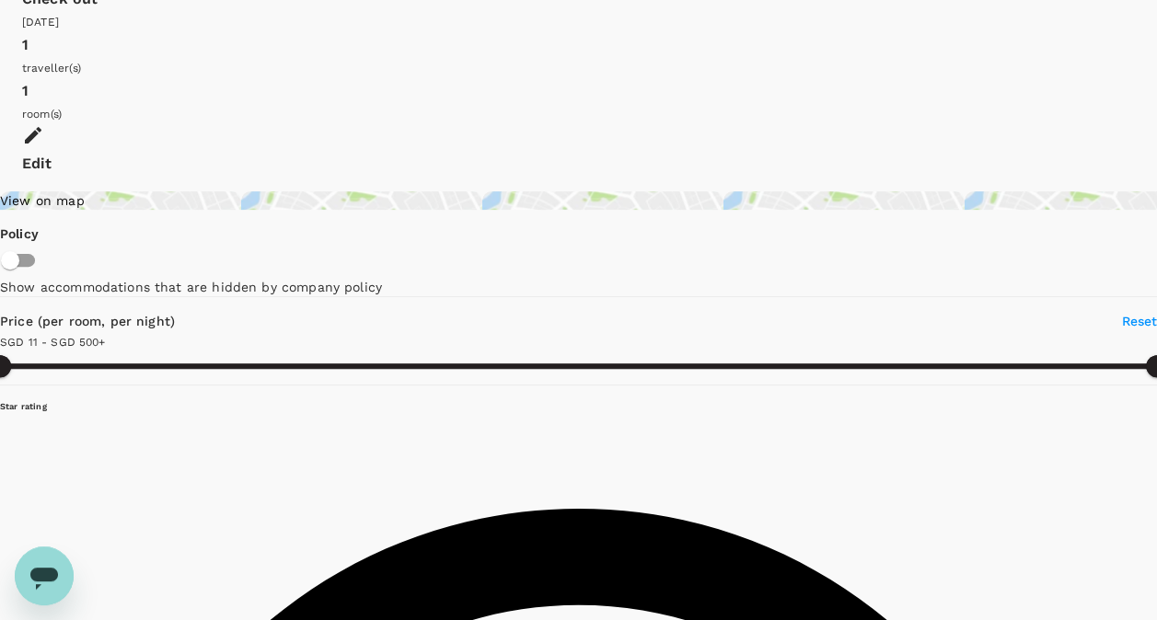
scroll to position [184, 0]
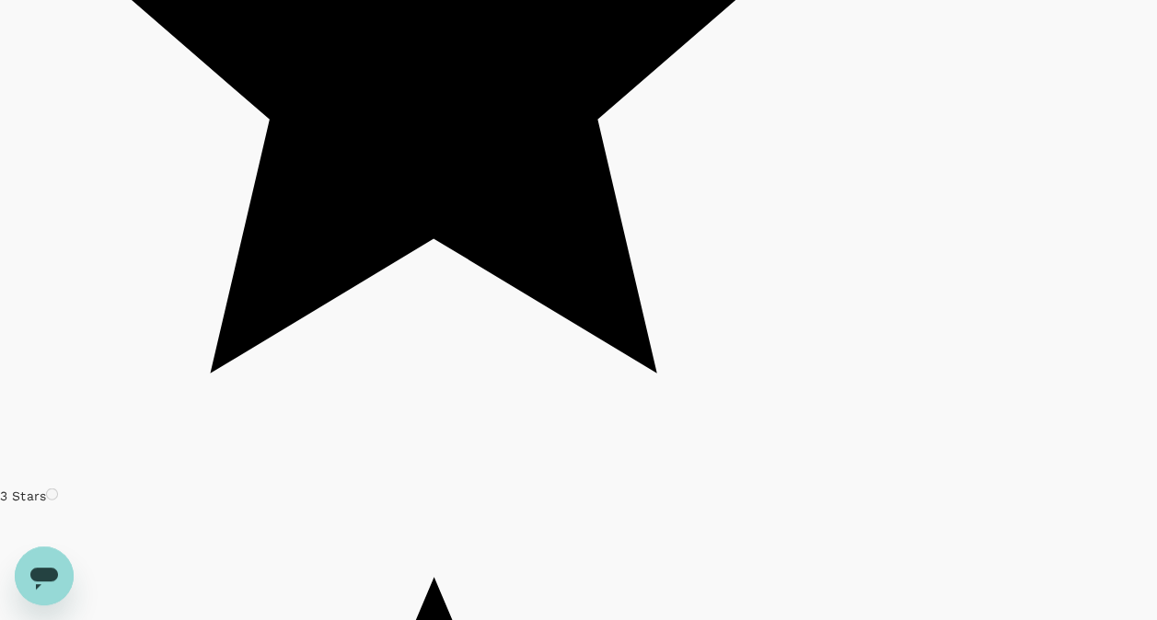
scroll to position [5244, 0]
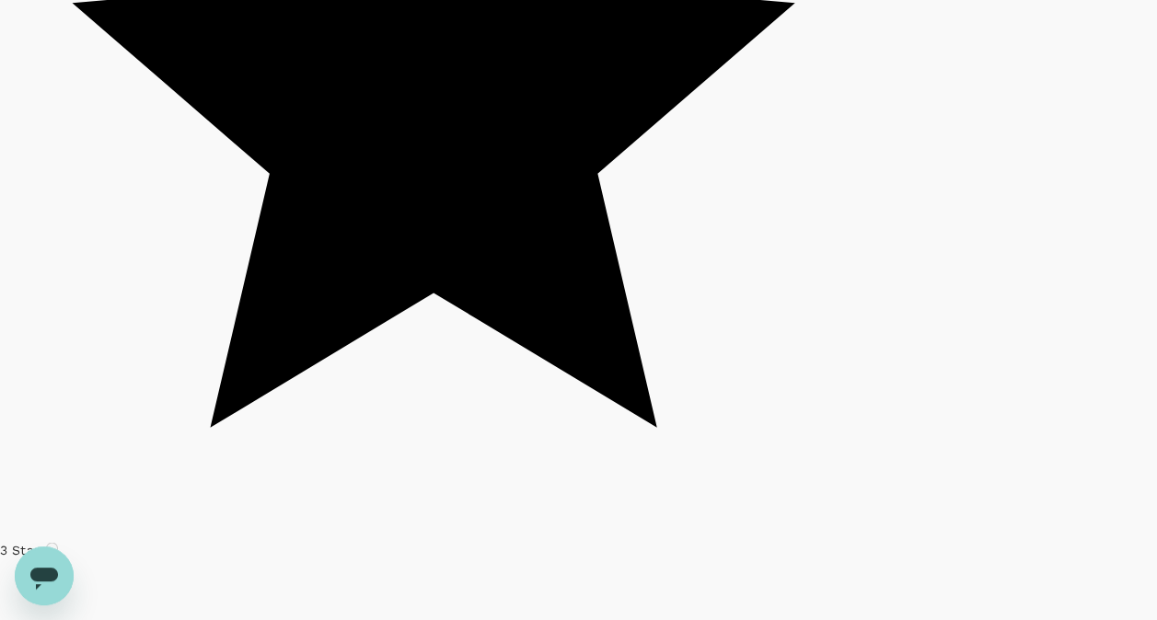
scroll to position [5060, 0]
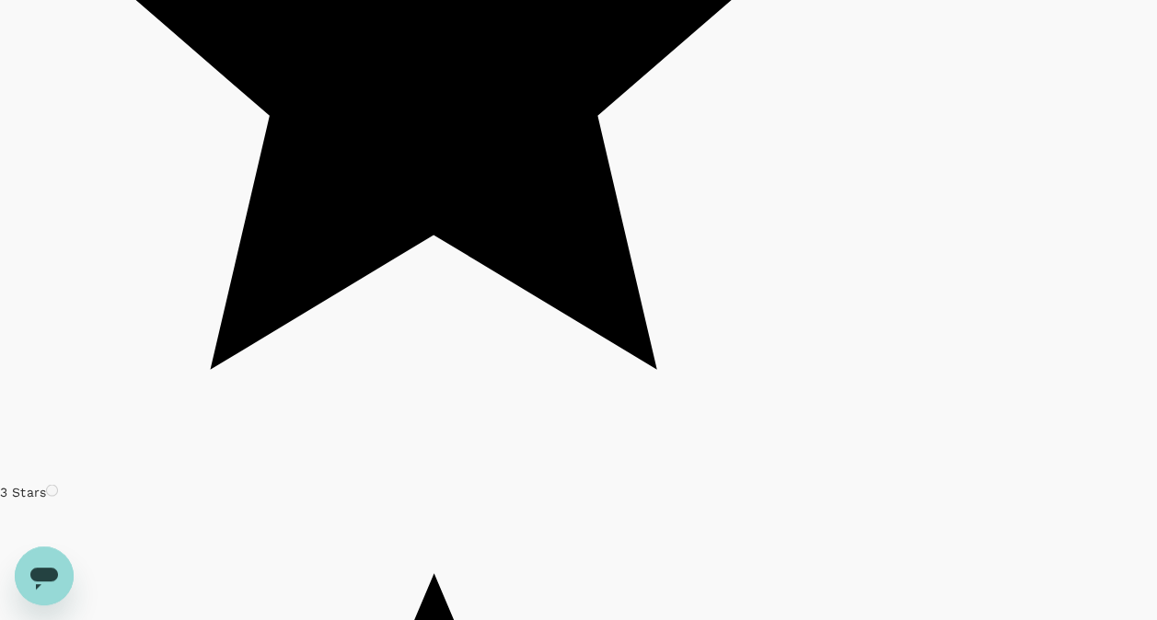
scroll to position [5285, 0]
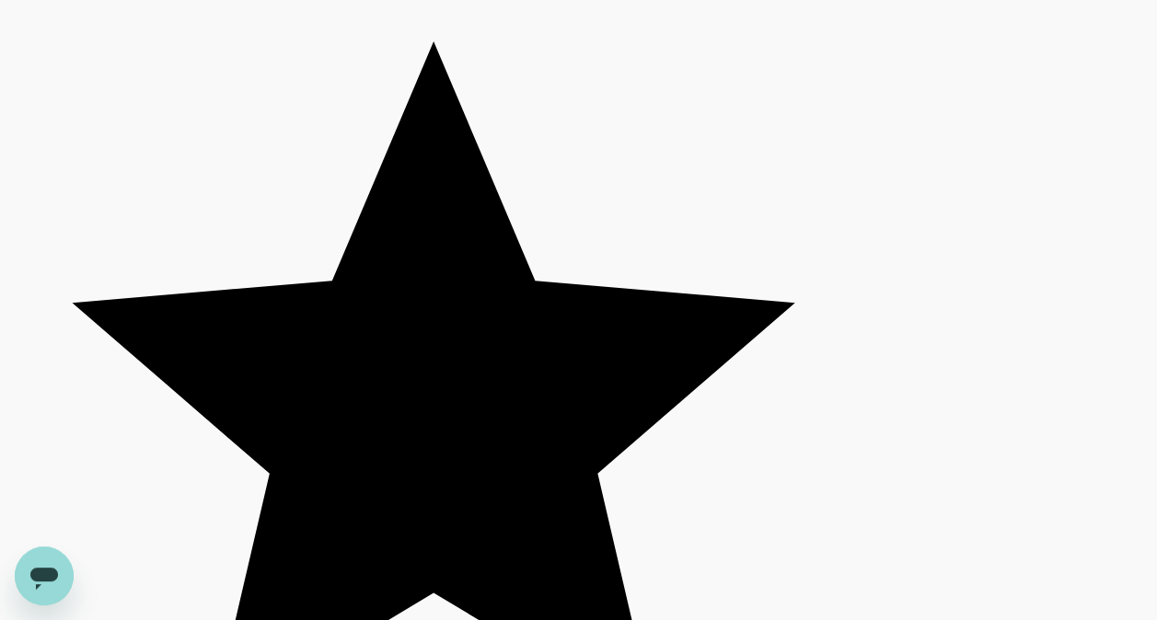
scroll to position [4784, 0]
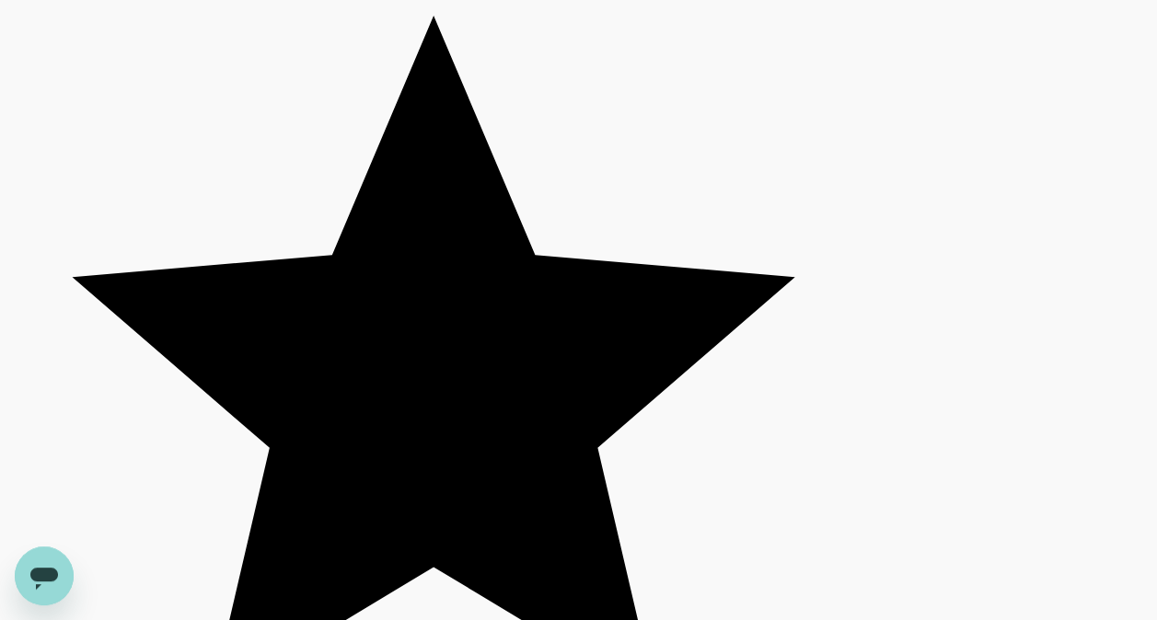
drag, startPoint x: 400, startPoint y: 526, endPoint x: 403, endPoint y: 557, distance: 30.5
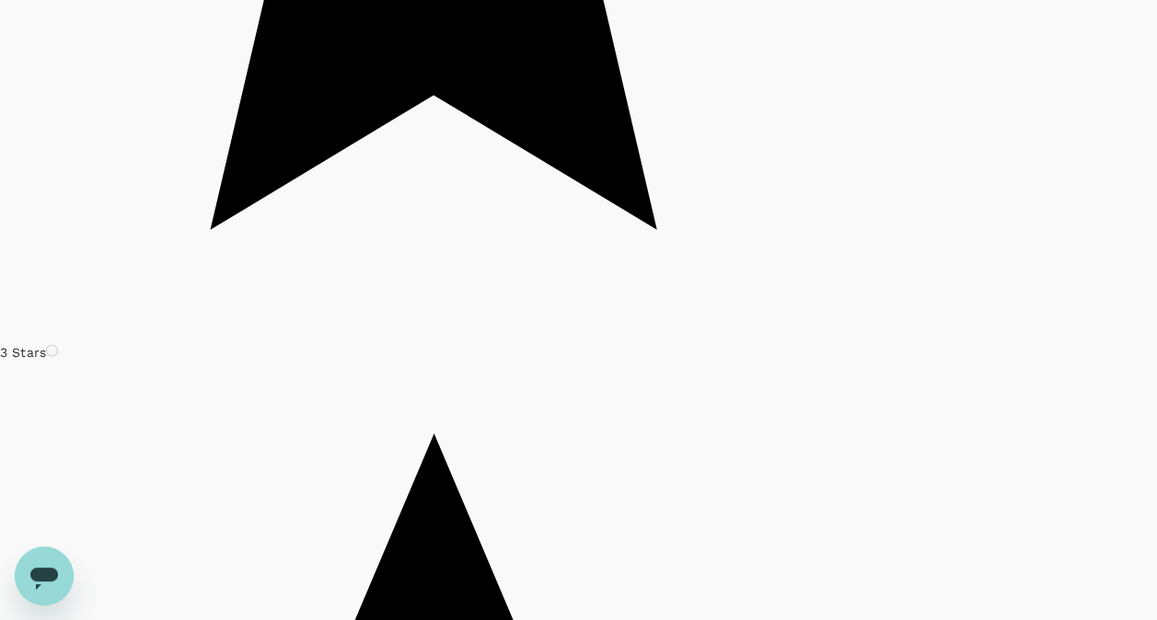
scroll to position [5285, 0]
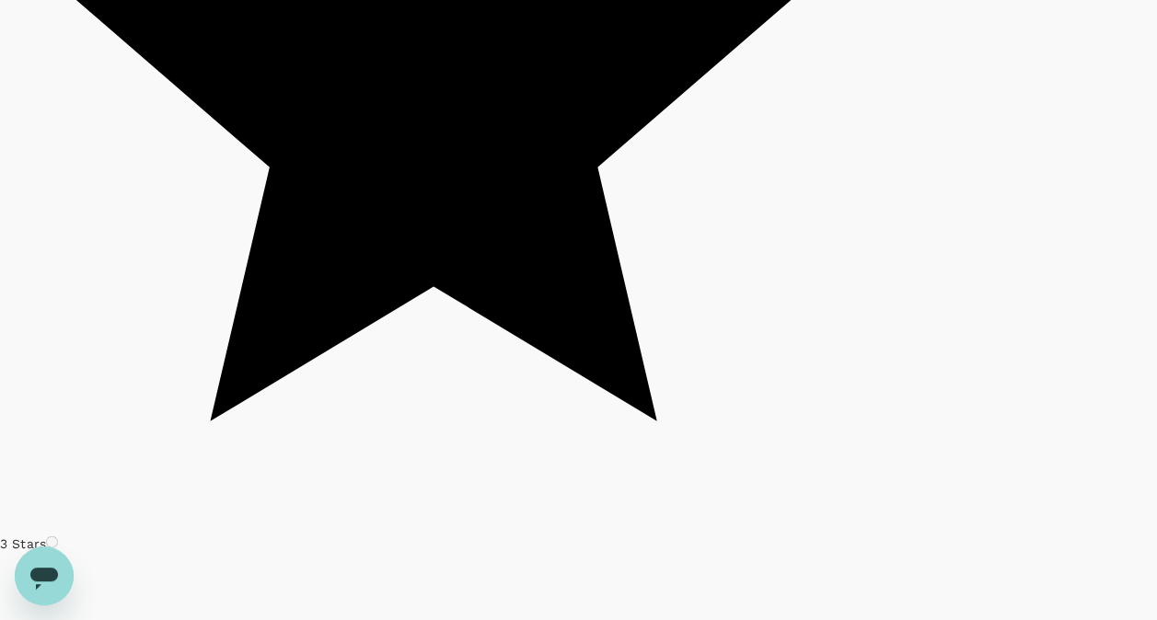
scroll to position [5303, 0]
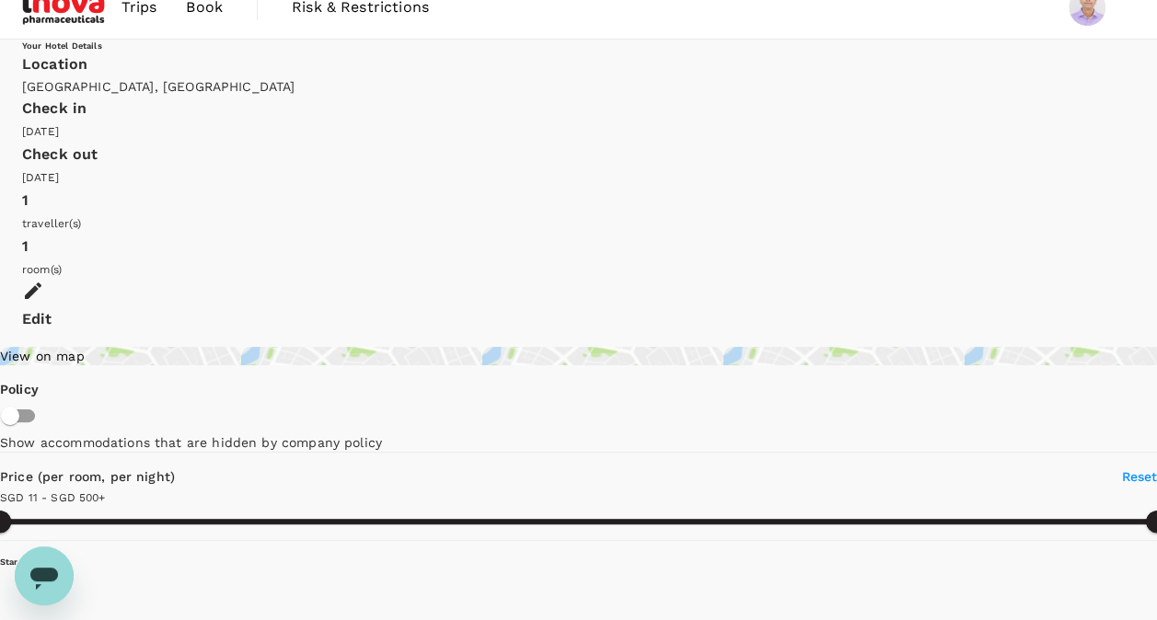
scroll to position [0, 0]
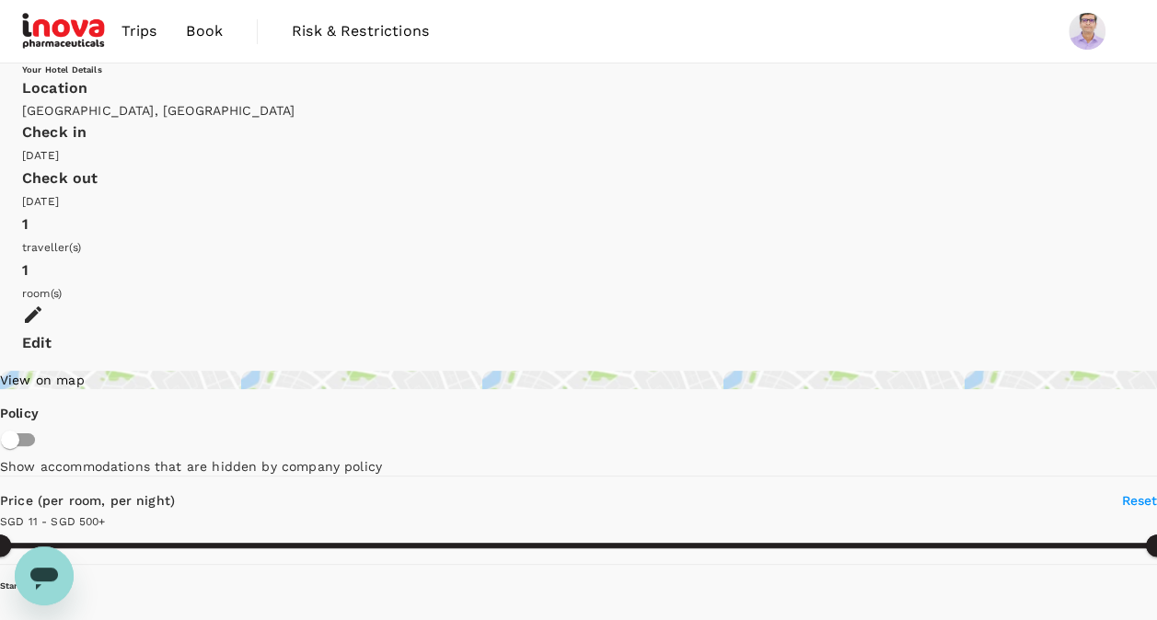
type input "499.85"
type input "SGD"
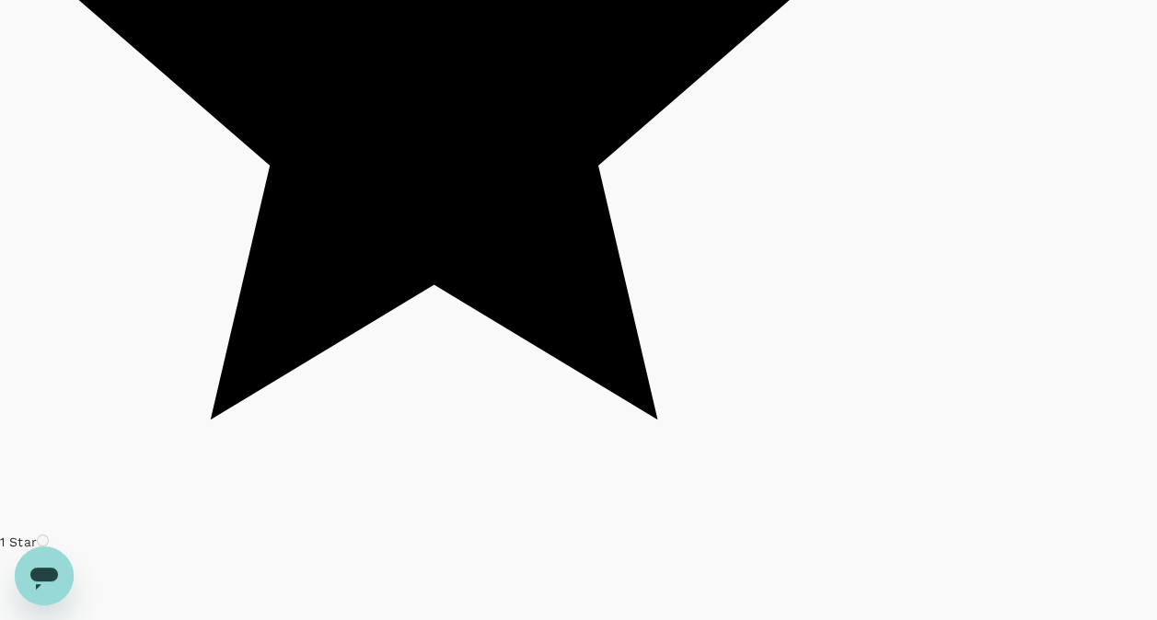
scroll to position [3312, 0]
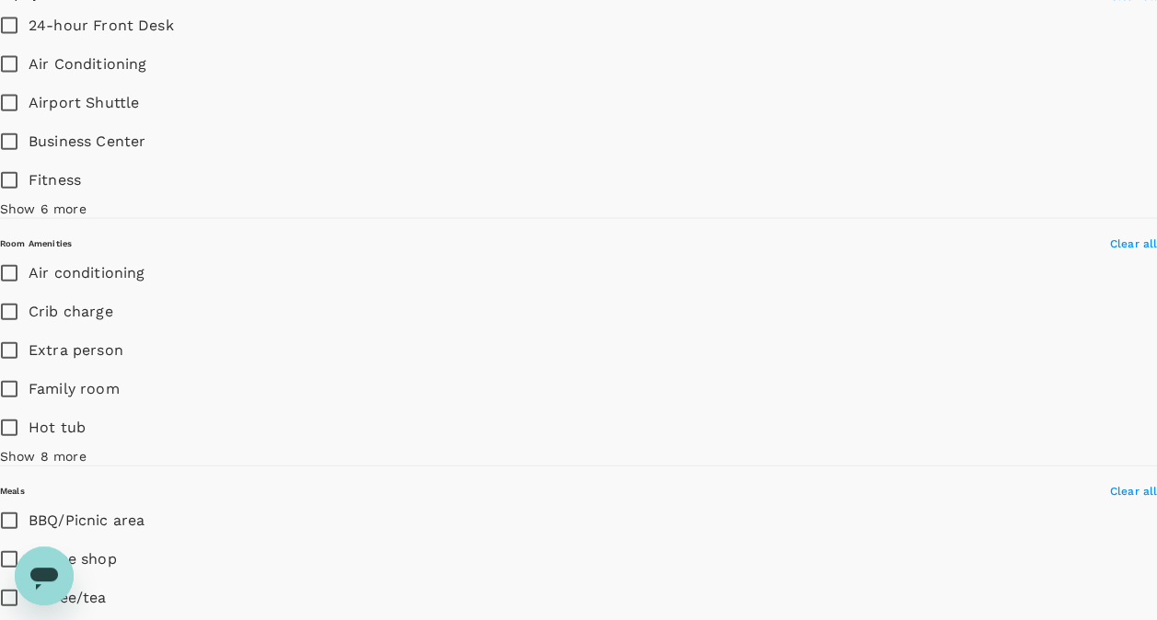
scroll to position [1656, 0]
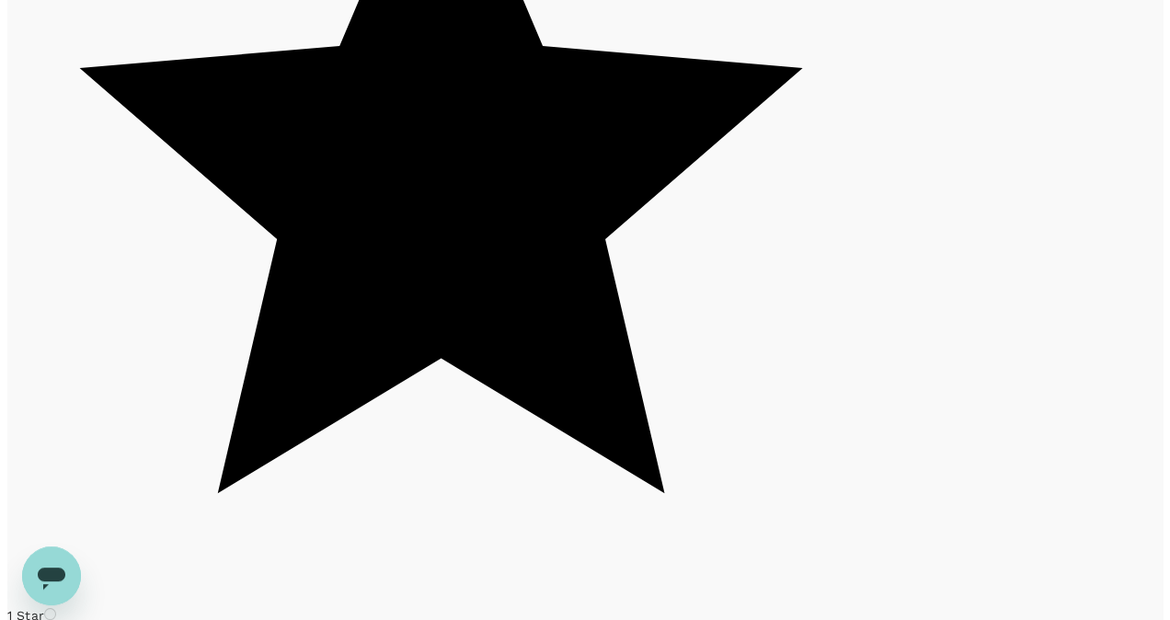
scroll to position [3220, 0]
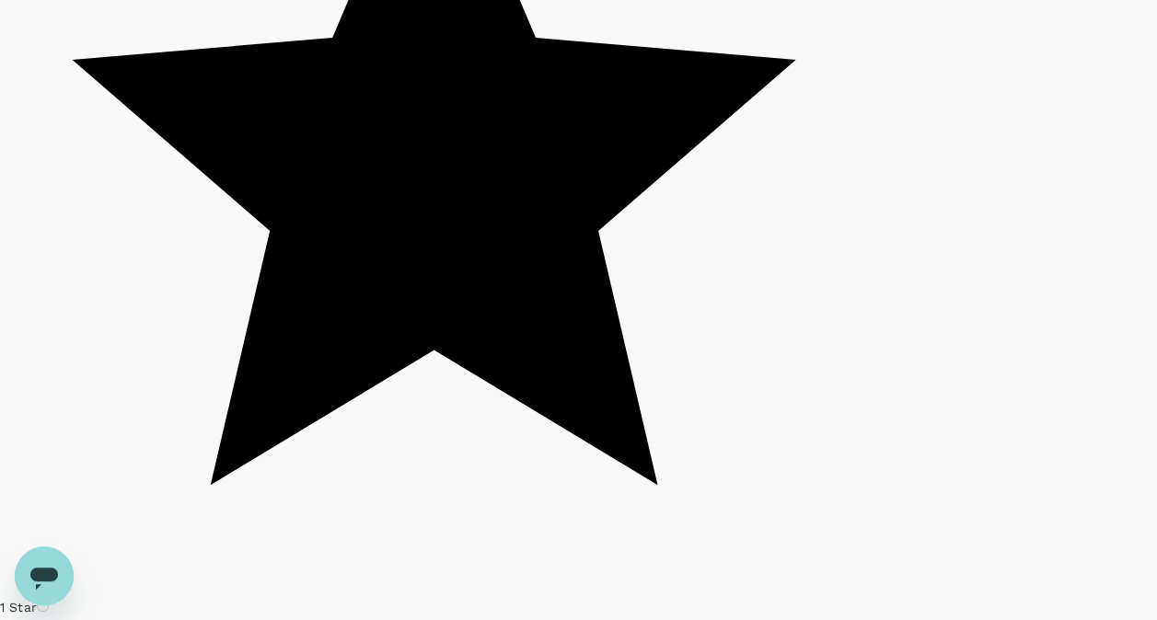
type input "499.85"
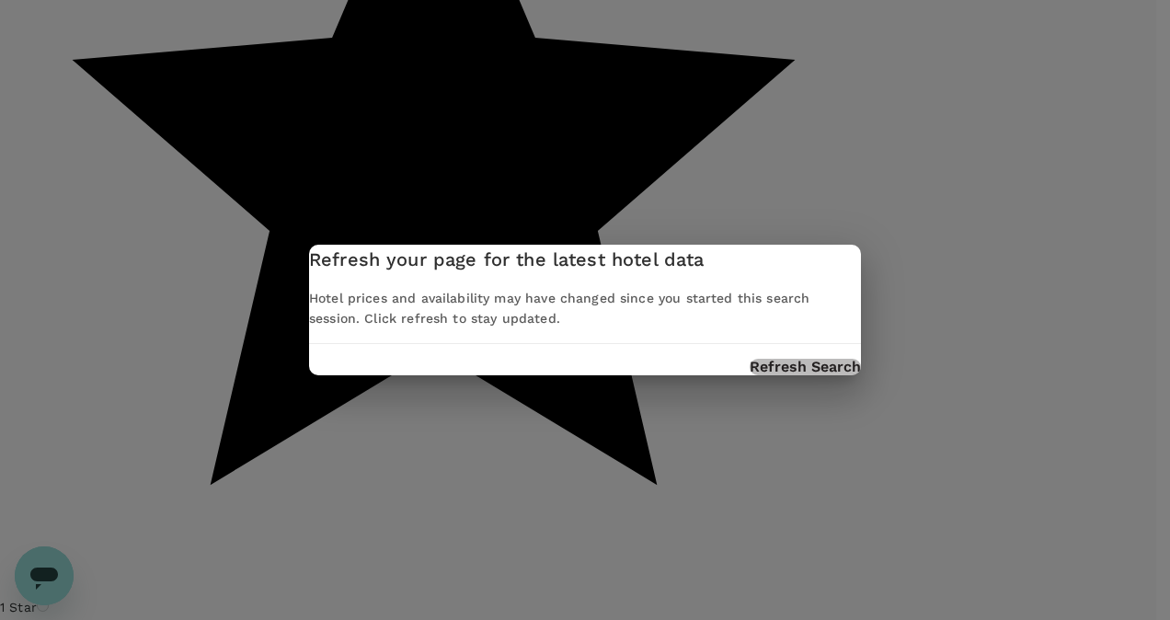
click at [750, 375] on button "Refresh Search" at bounding box center [805, 367] width 111 height 17
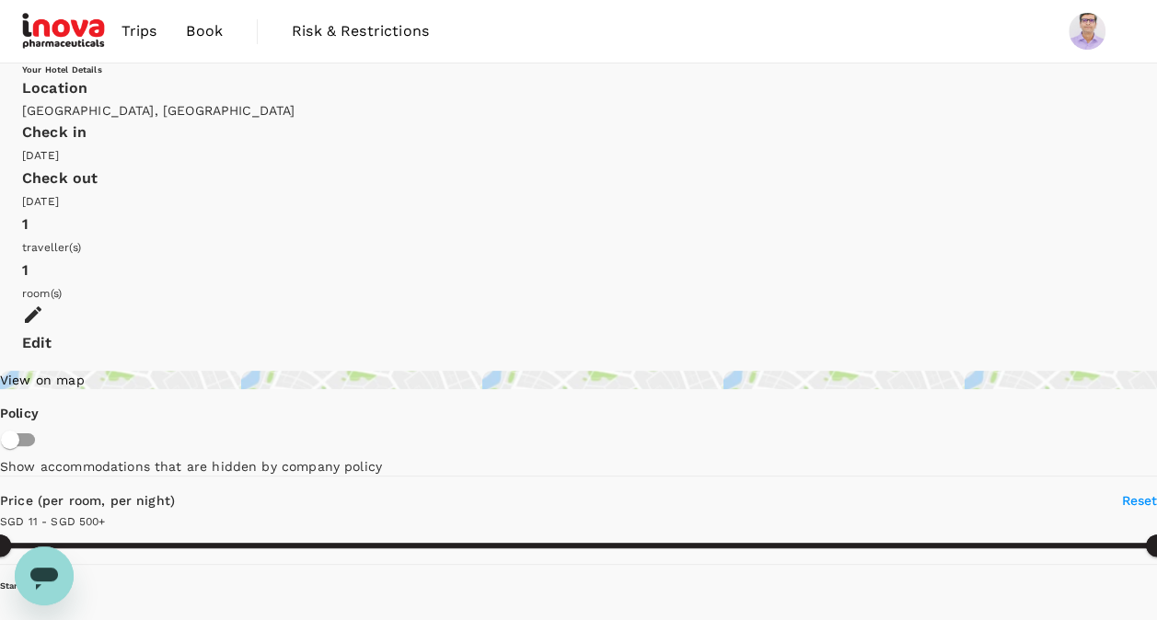
type input "499.85"
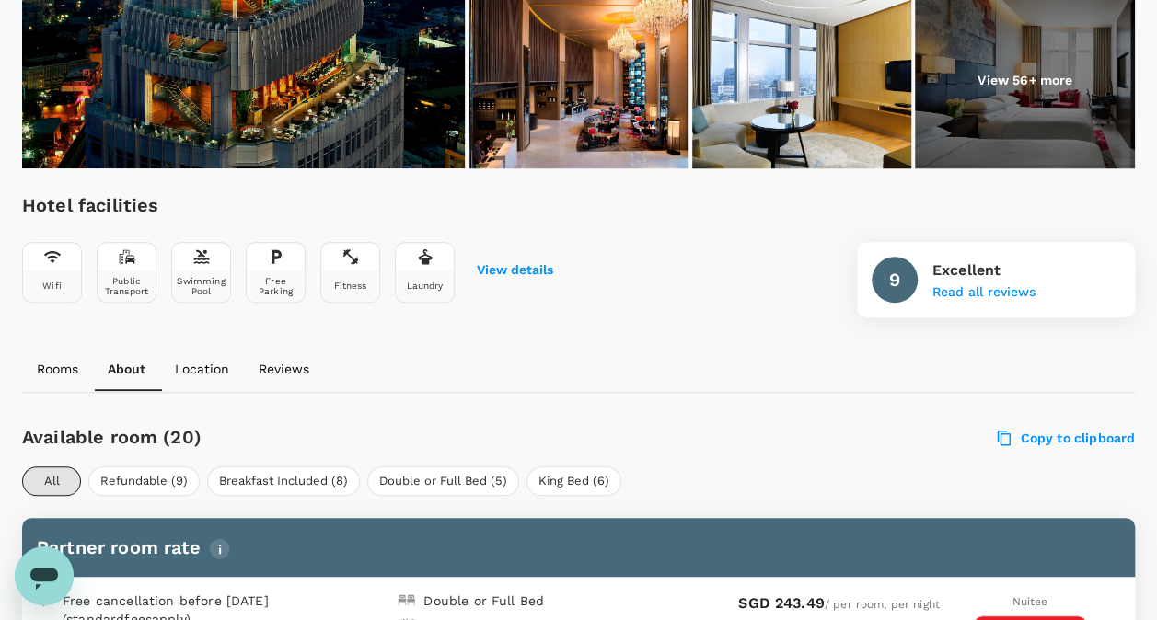
scroll to position [460, 0]
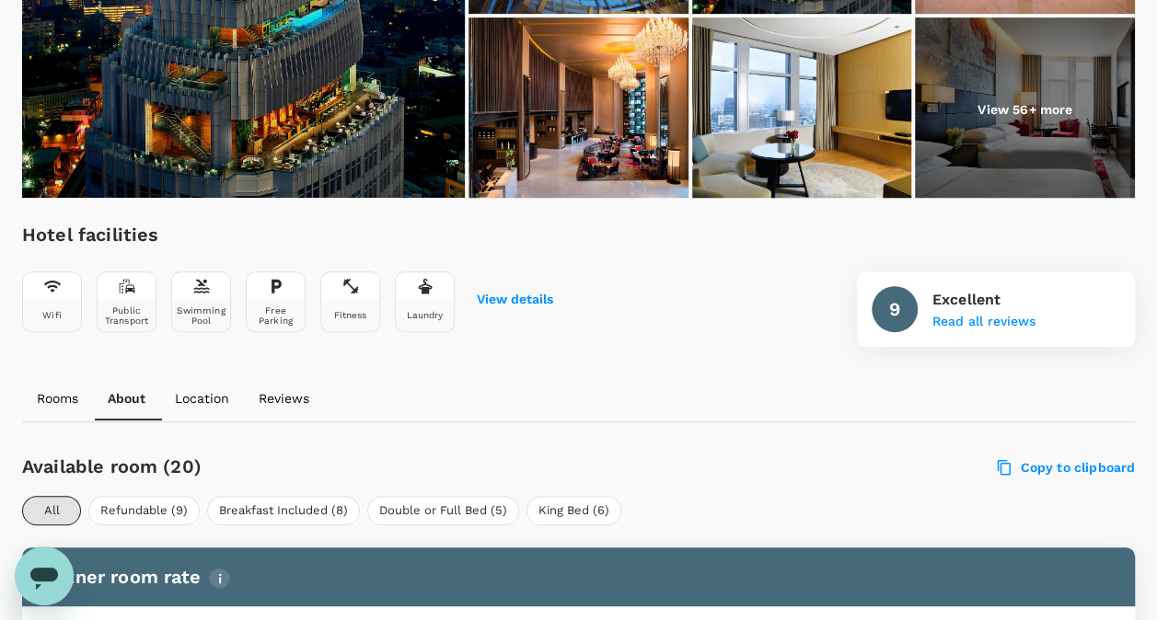
click at [63, 397] on p "Rooms" at bounding box center [57, 398] width 41 height 18
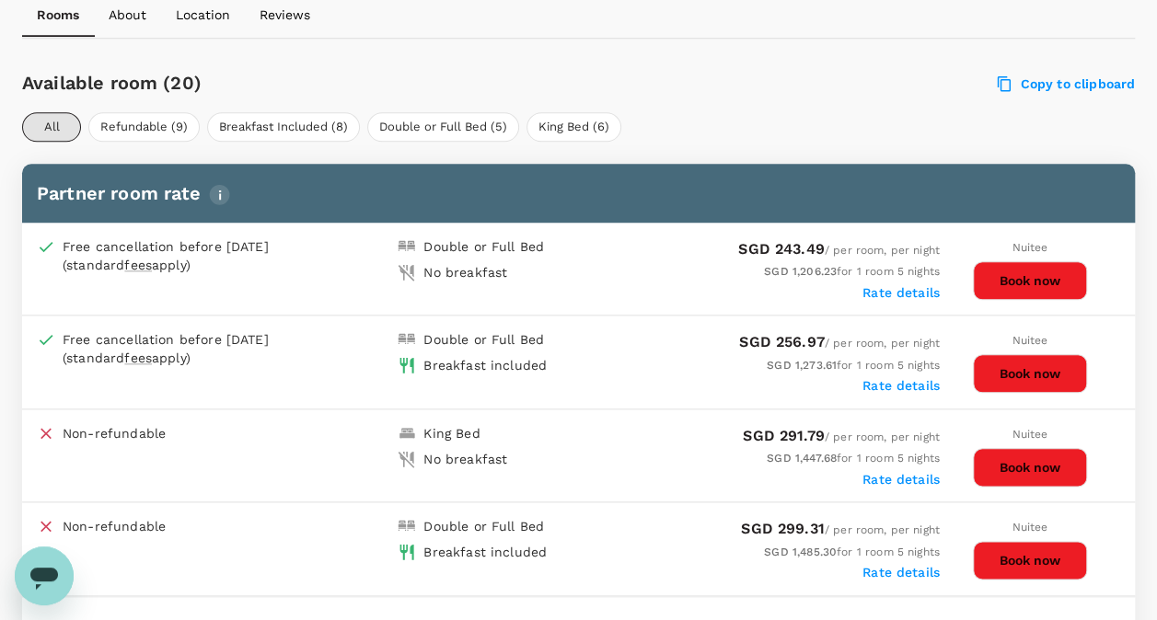
scroll to position [660, 0]
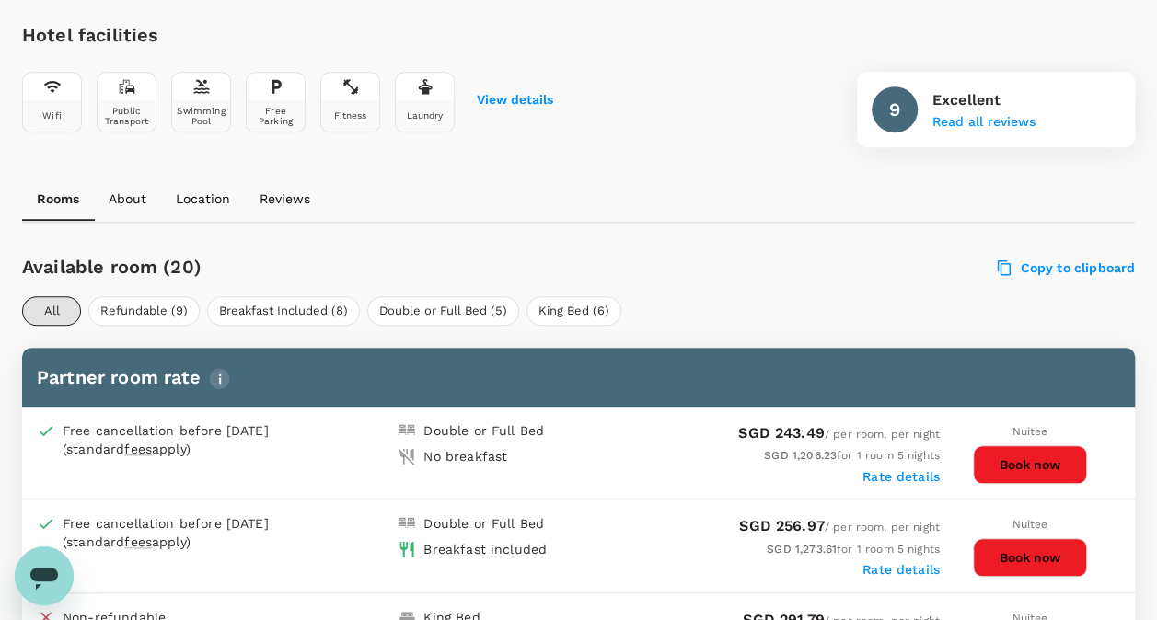
click at [134, 190] on p "About" at bounding box center [128, 199] width 38 height 18
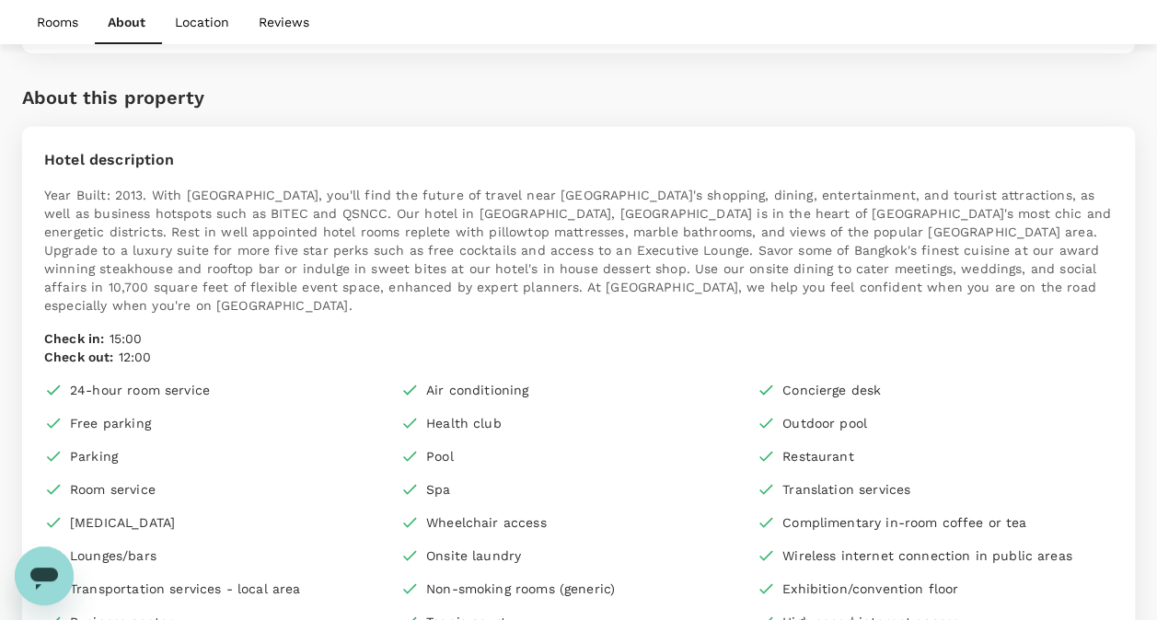
scroll to position [2701, 0]
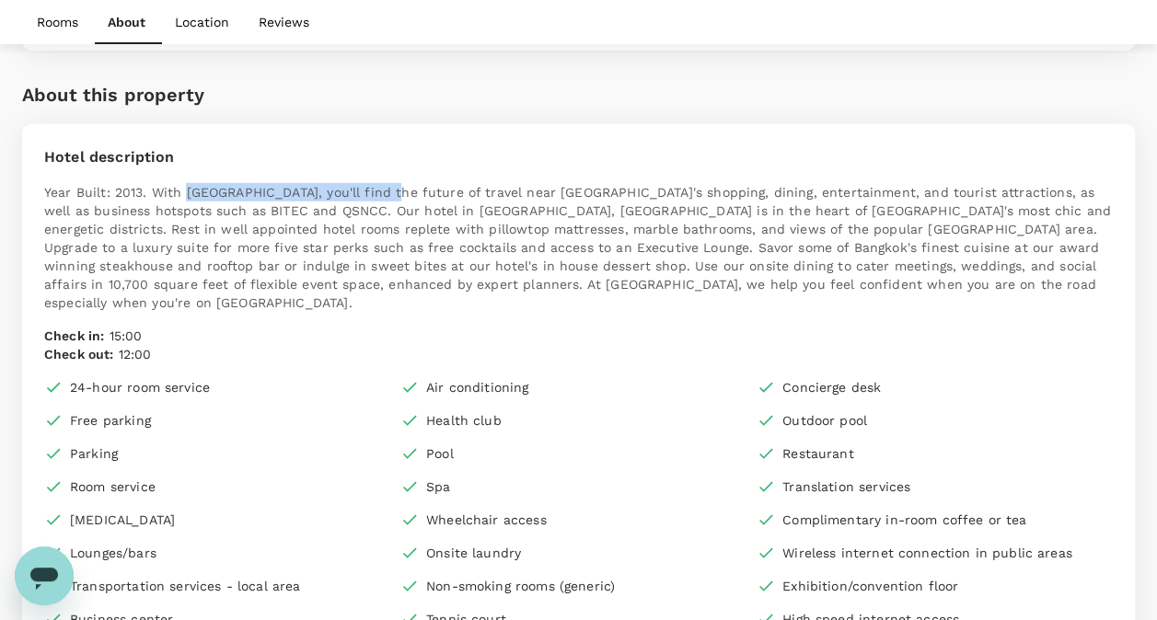
drag, startPoint x: 186, startPoint y: 169, endPoint x: 402, endPoint y: 164, distance: 216.3
click at [402, 183] on p "Year Built: 2013. With Bangkok Marriott Hotel Sukhumvit, you'll find the future…" at bounding box center [578, 247] width 1068 height 129
copy p "Bangkok Marriott Hotel Sukhumvit"
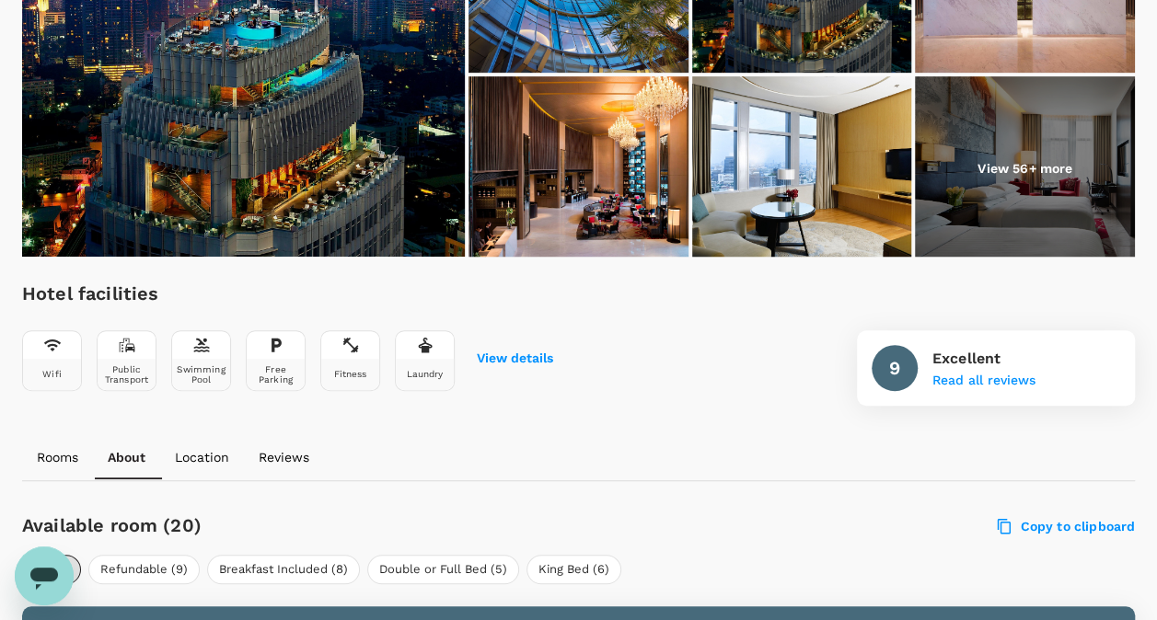
scroll to position [0, 0]
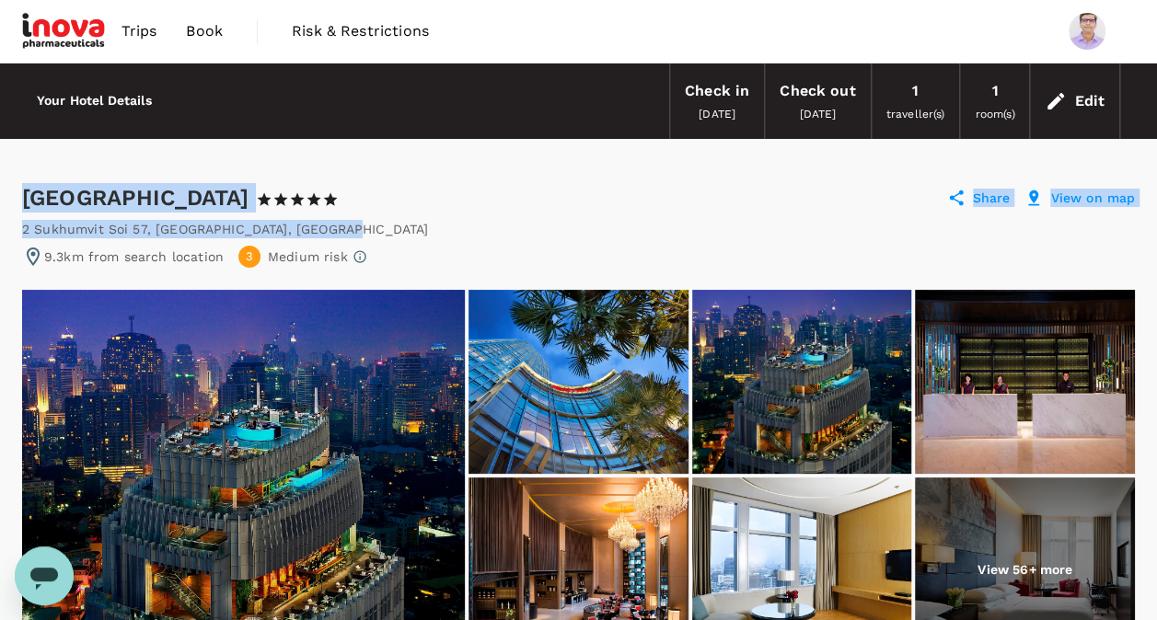
drag, startPoint x: 24, startPoint y: 190, endPoint x: 289, endPoint y: 225, distance: 267.4
copy div "Bangkok Marriott Hotel Sukhumvit 1 Star 2 Stars 3 Stars 4 Stars 5 Stars Share V…"
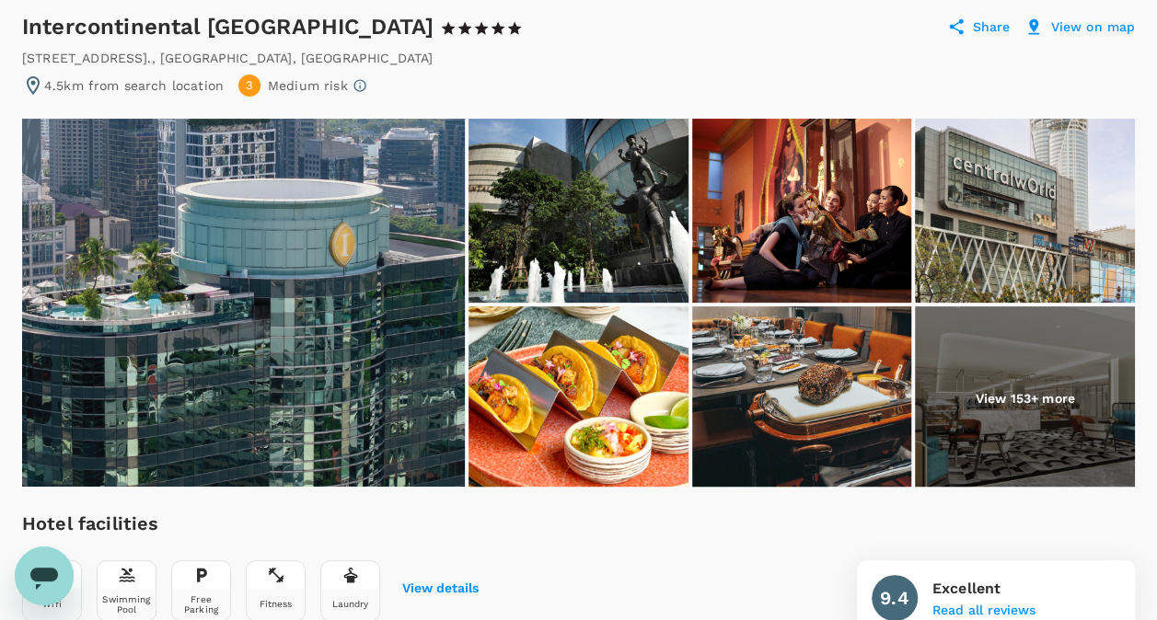
scroll to position [80, 0]
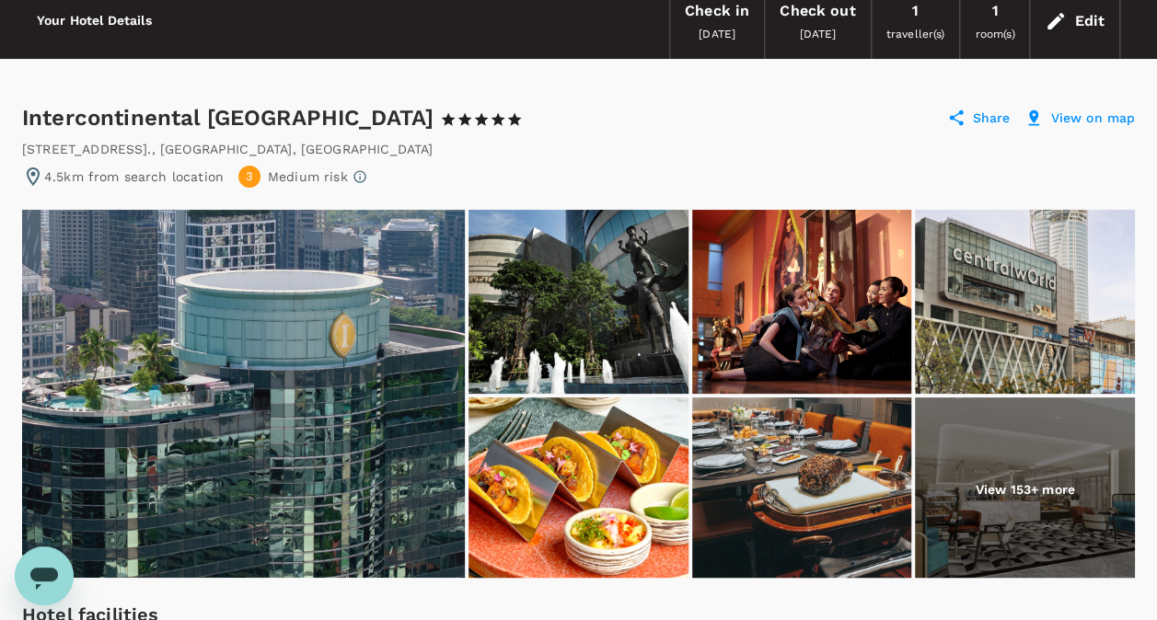
click at [601, 305] on img at bounding box center [578, 302] width 220 height 184
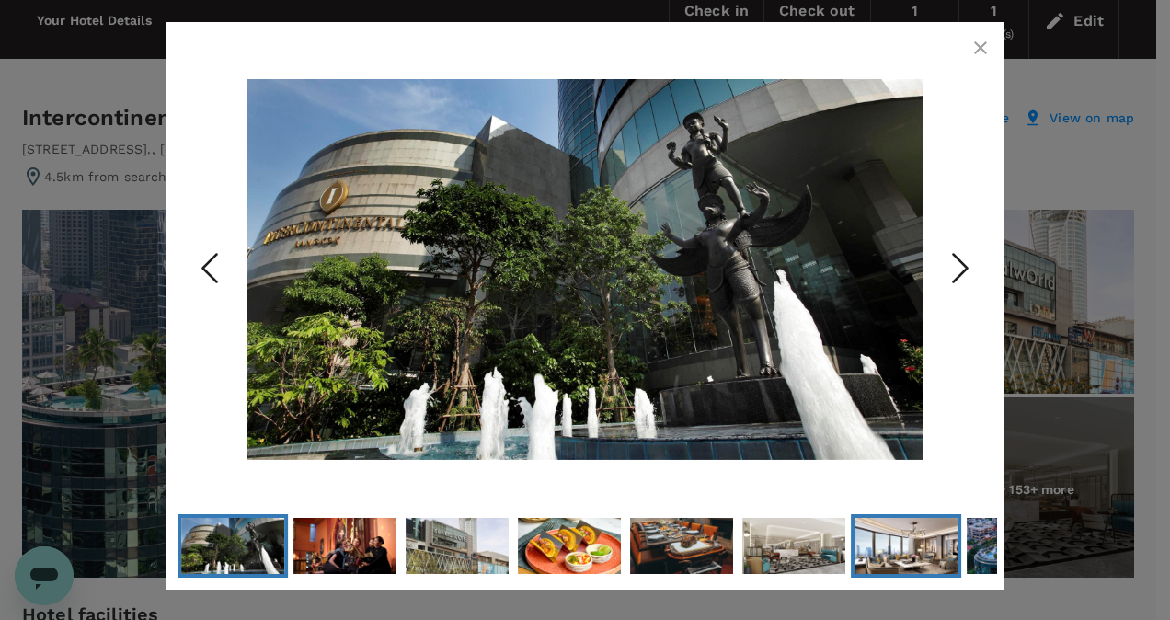
click at [915, 547] on img "Go to Slide 8" at bounding box center [906, 546] width 103 height 58
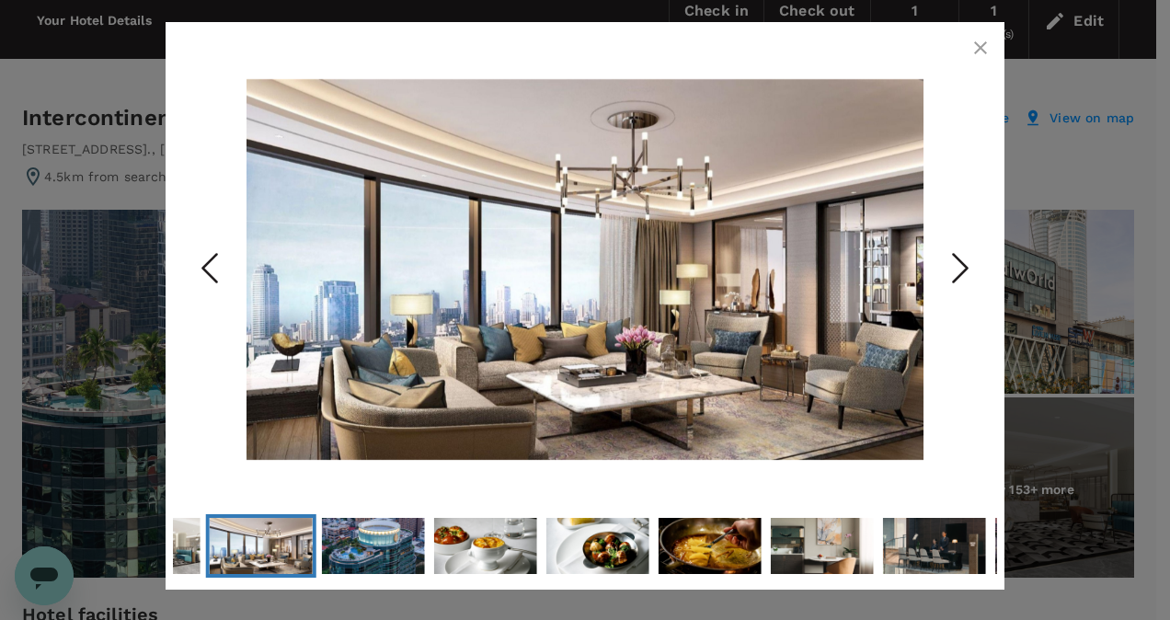
click at [968, 266] on icon "Next Slide" at bounding box center [960, 268] width 55 height 55
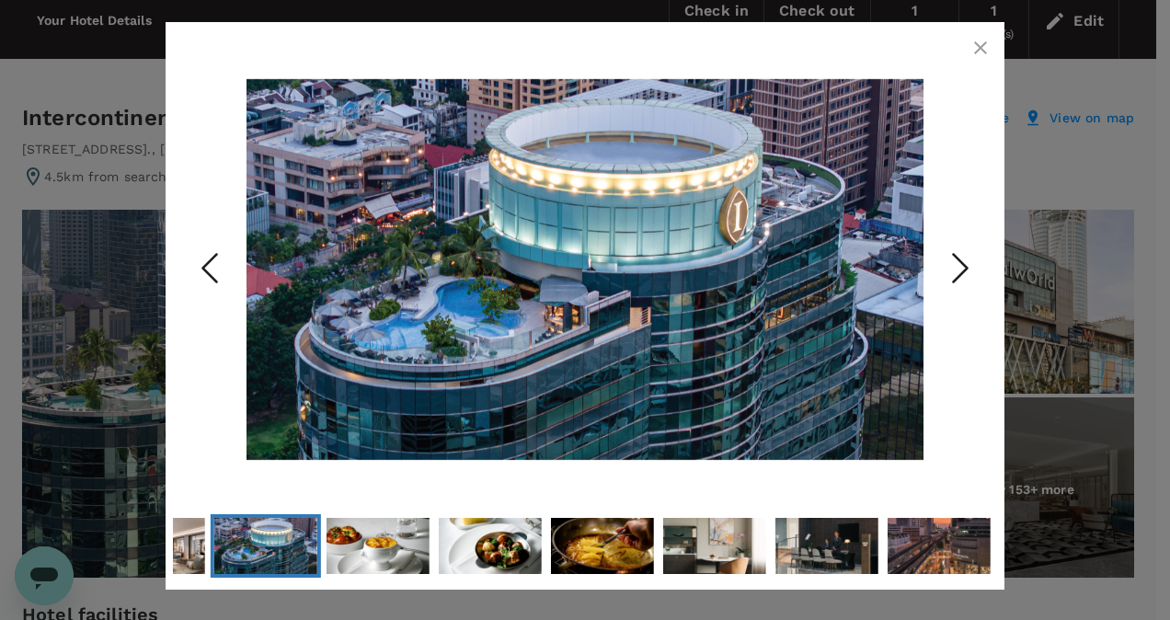
click at [968, 266] on icon "Next Slide" at bounding box center [960, 268] width 55 height 55
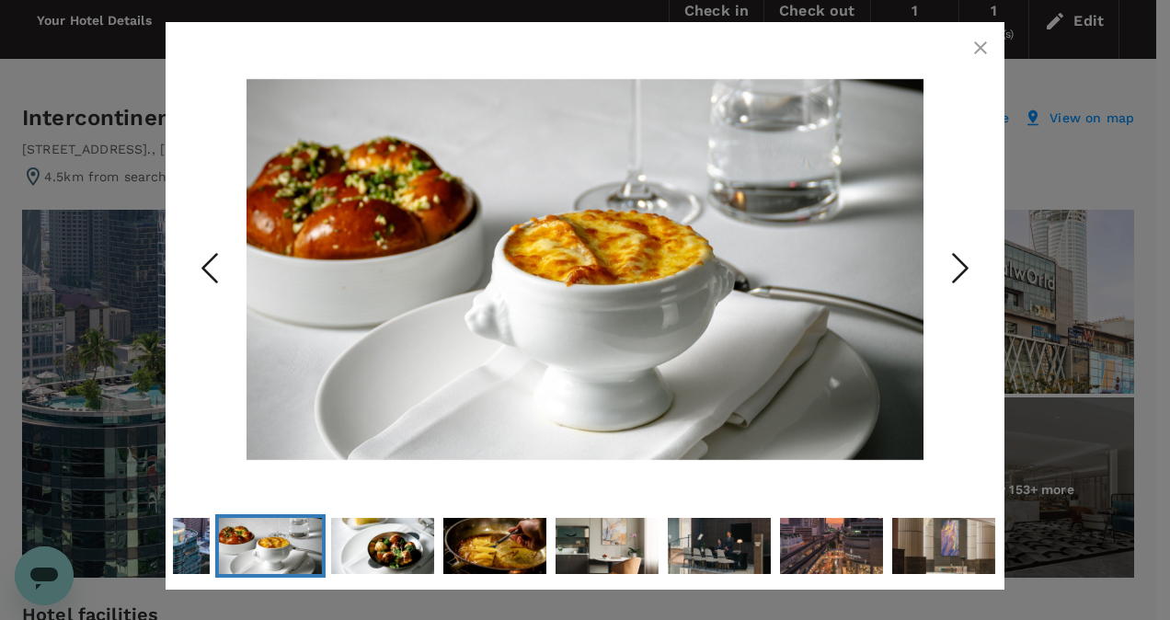
click at [968, 266] on icon "Next Slide" at bounding box center [960, 268] width 55 height 55
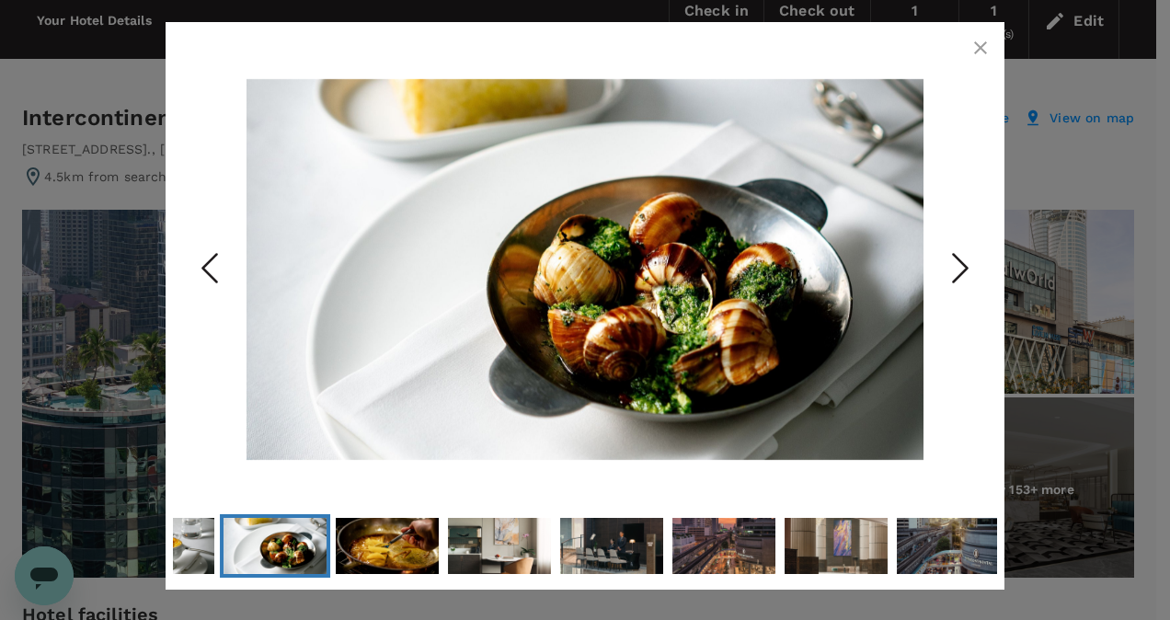
click at [968, 266] on icon "Next Slide" at bounding box center [960, 268] width 55 height 55
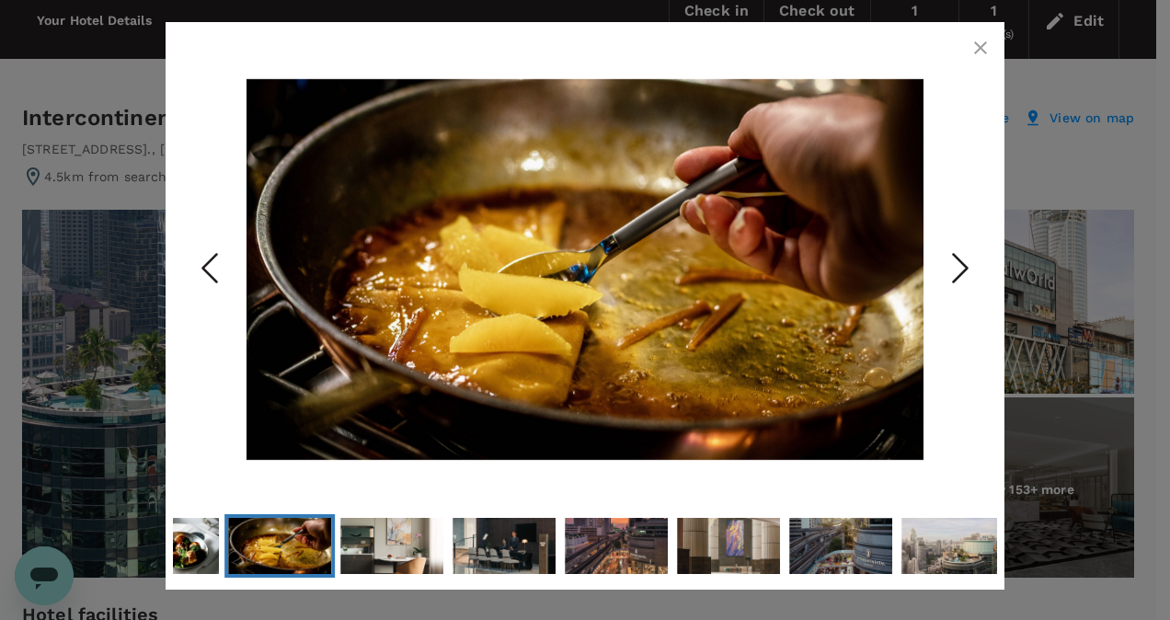
click at [968, 266] on icon "Next Slide" at bounding box center [960, 268] width 55 height 55
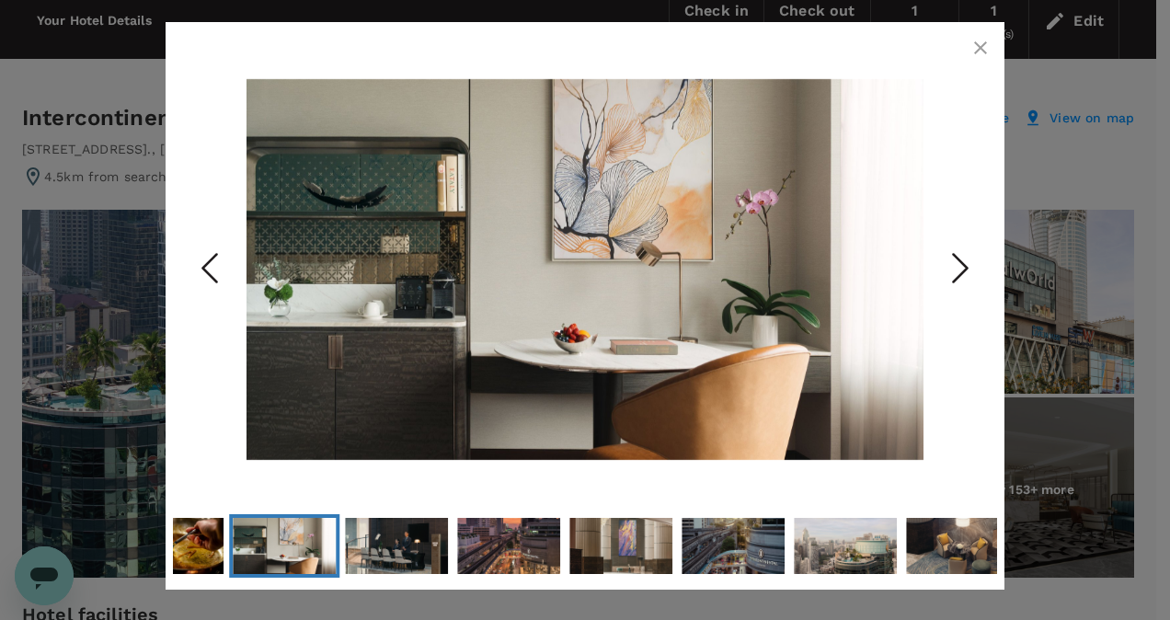
click at [968, 266] on icon "Next Slide" at bounding box center [960, 268] width 55 height 55
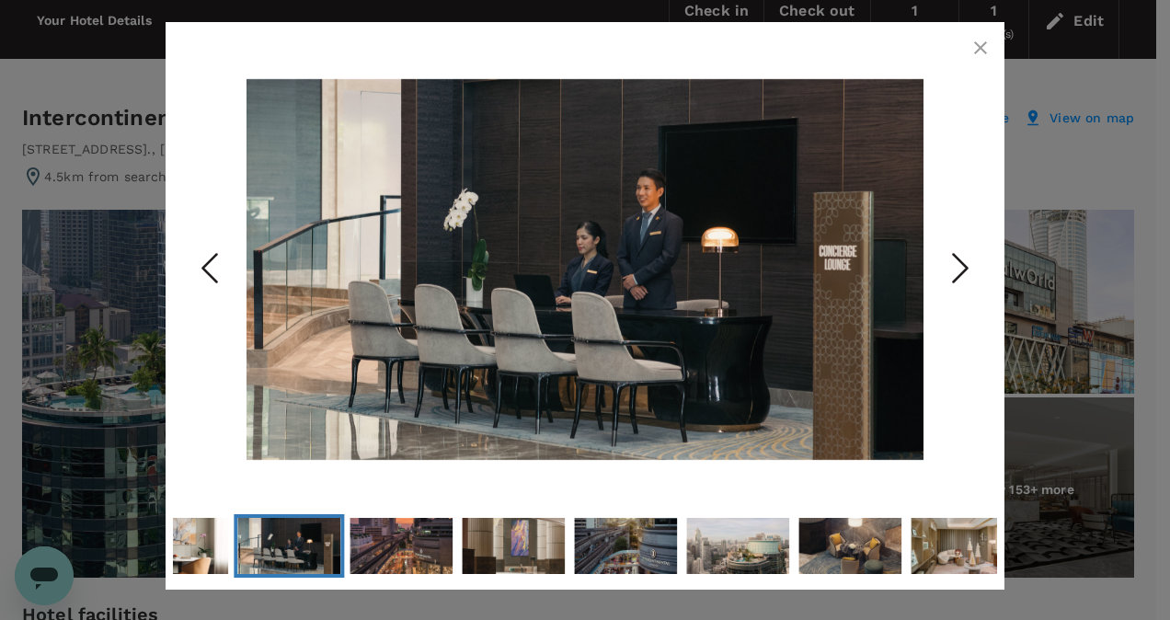
click at [968, 266] on icon "Next Slide" at bounding box center [960, 268] width 55 height 55
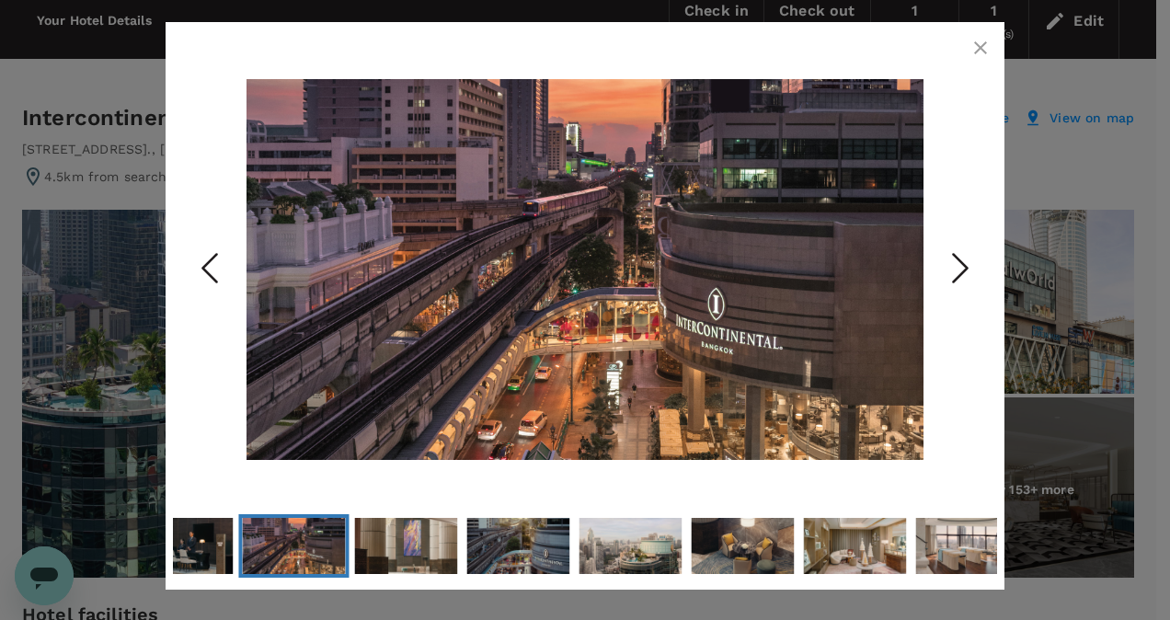
click at [968, 266] on icon "Next Slide" at bounding box center [960, 268] width 55 height 55
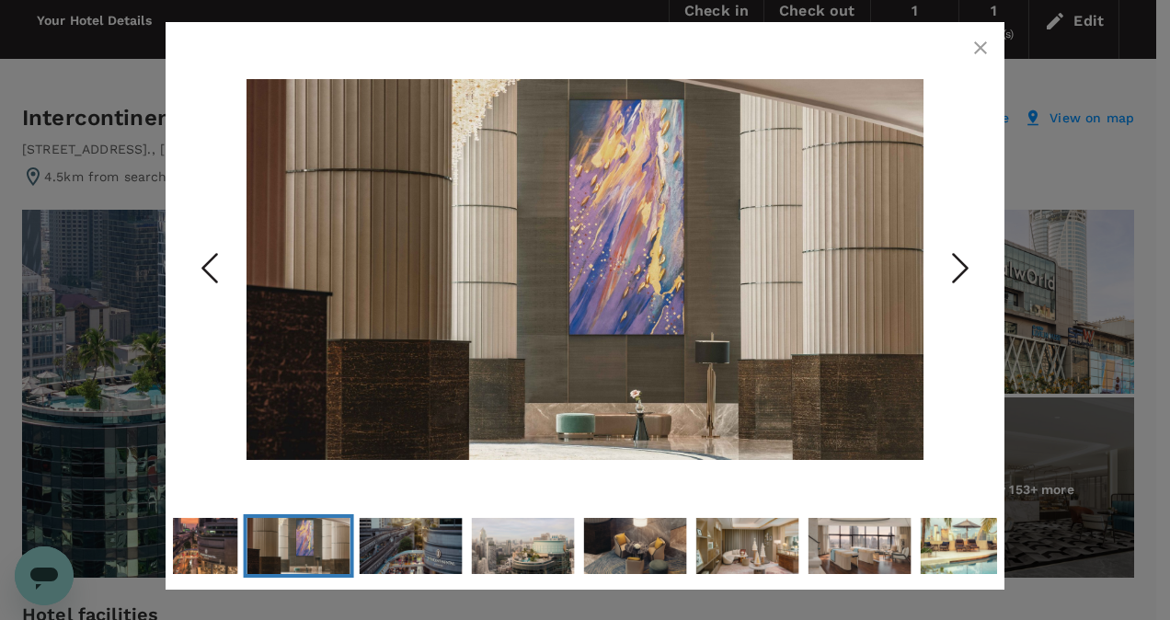
click at [968, 266] on icon "Next Slide" at bounding box center [960, 268] width 55 height 55
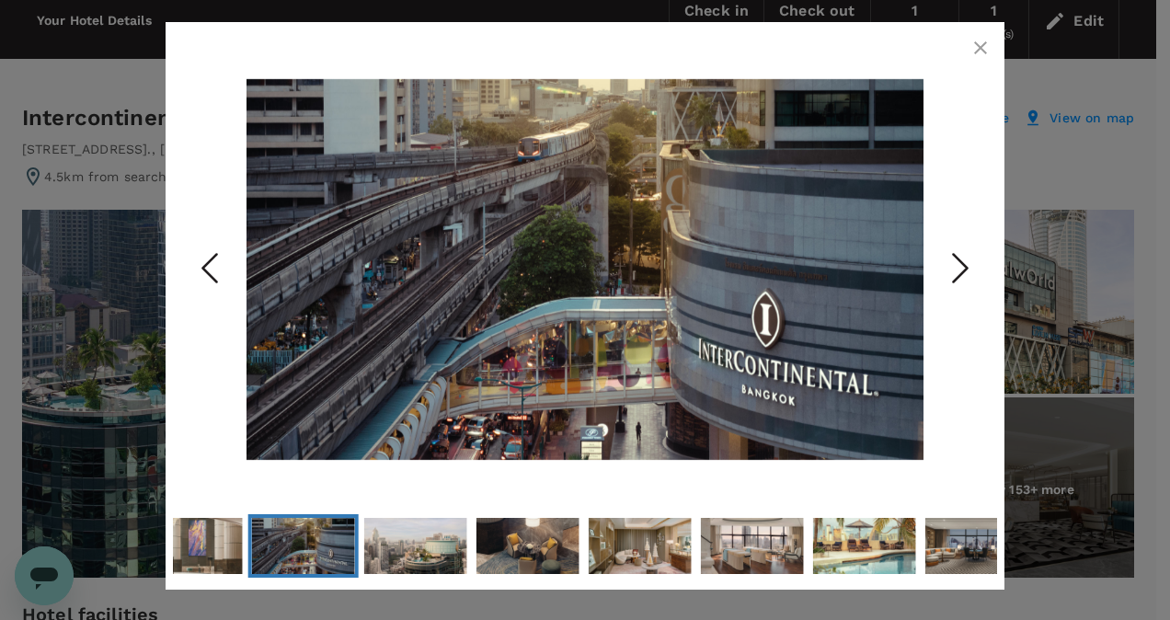
click at [968, 266] on icon "Next Slide" at bounding box center [960, 268] width 55 height 55
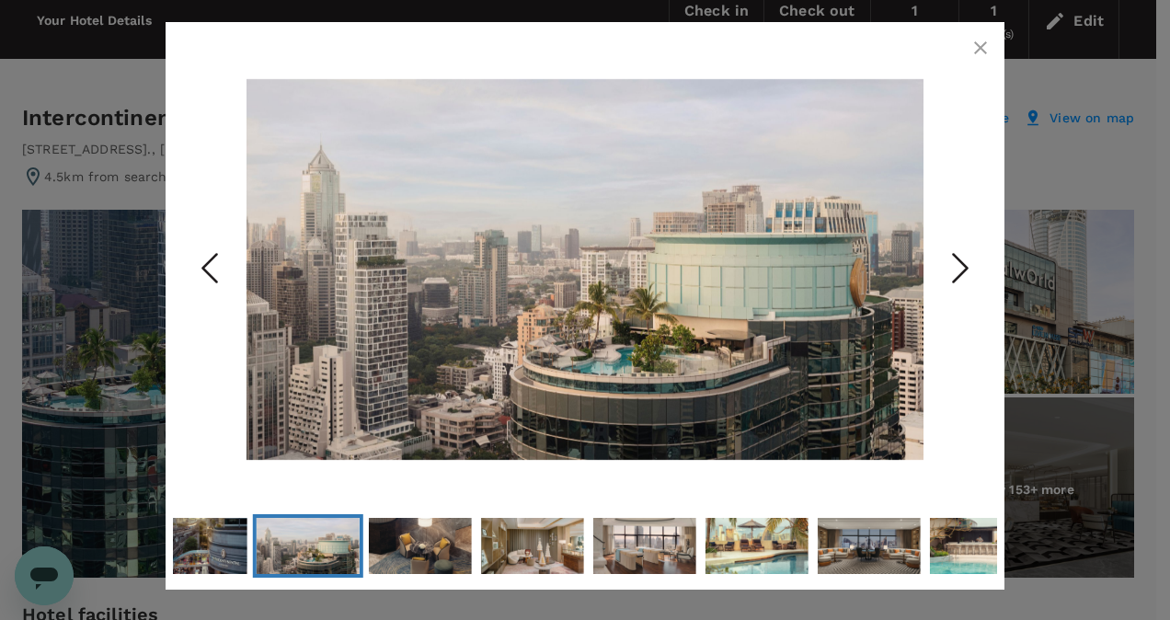
click at [968, 266] on icon "Next Slide" at bounding box center [960, 268] width 55 height 55
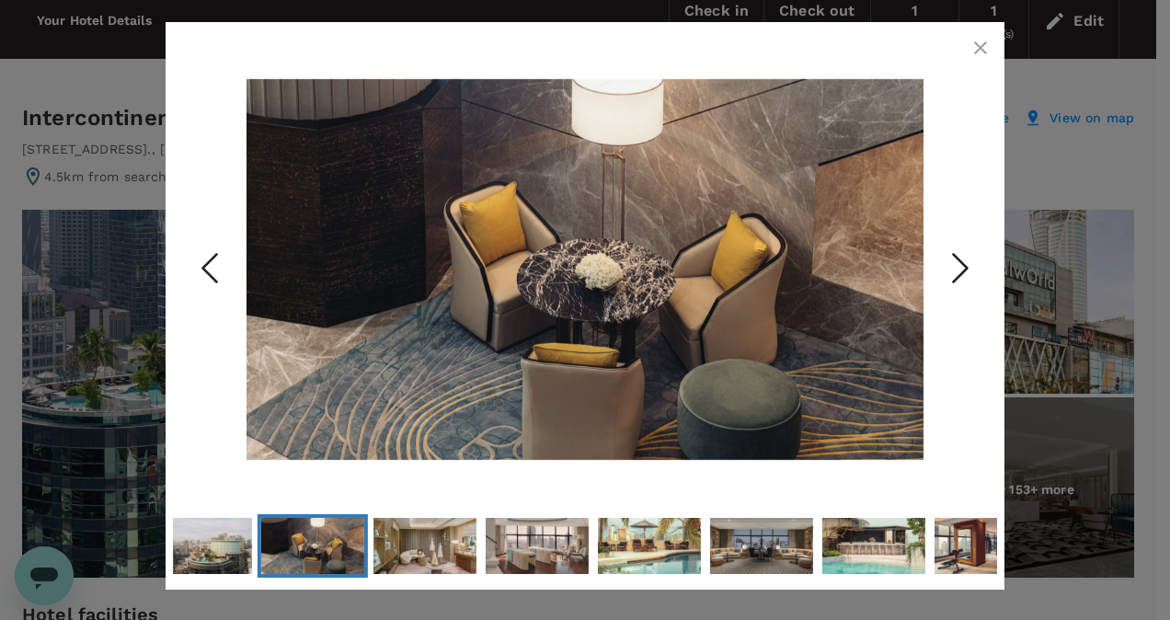
click at [968, 266] on icon "Next Slide" at bounding box center [960, 268] width 55 height 55
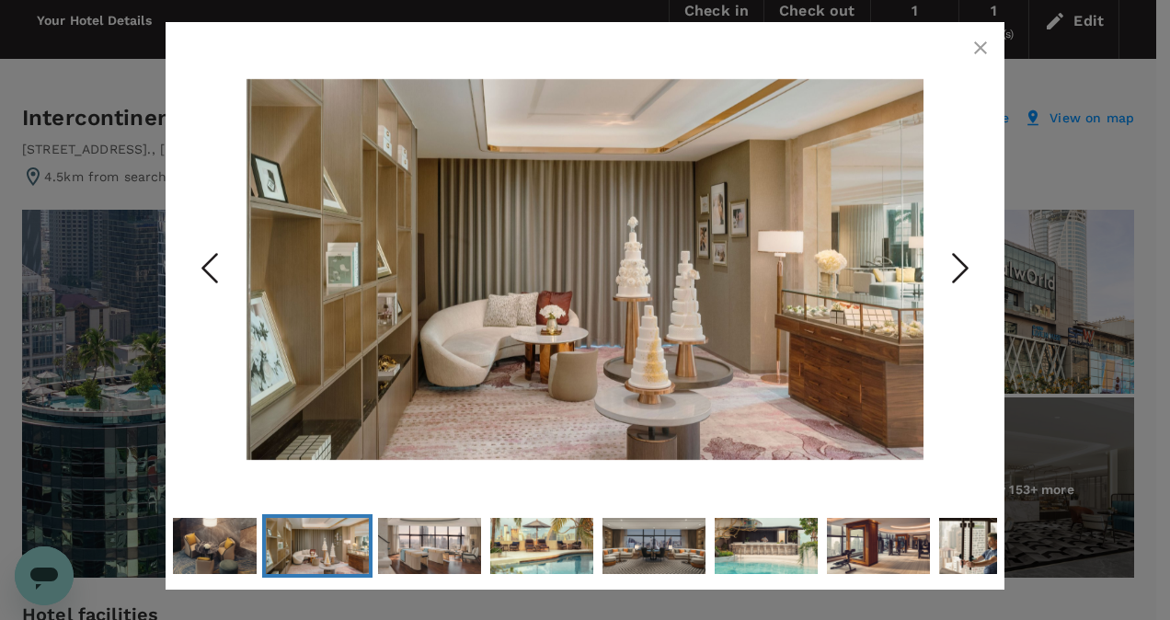
click at [968, 266] on icon "Next Slide" at bounding box center [960, 268] width 55 height 55
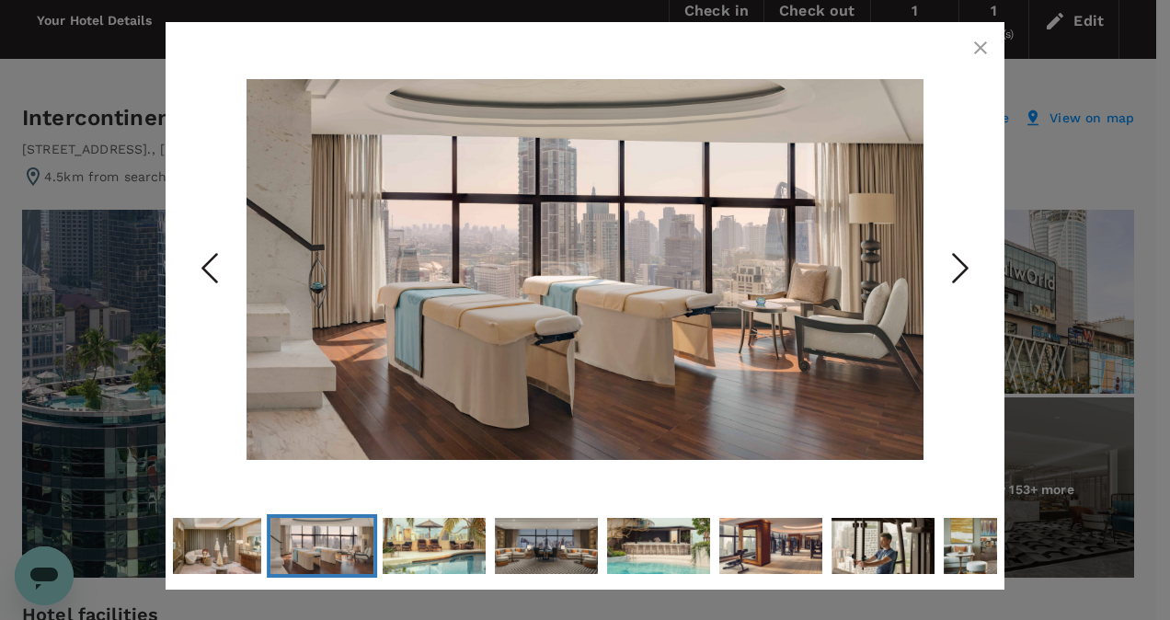
click at [968, 266] on icon "Next Slide" at bounding box center [960, 268] width 55 height 55
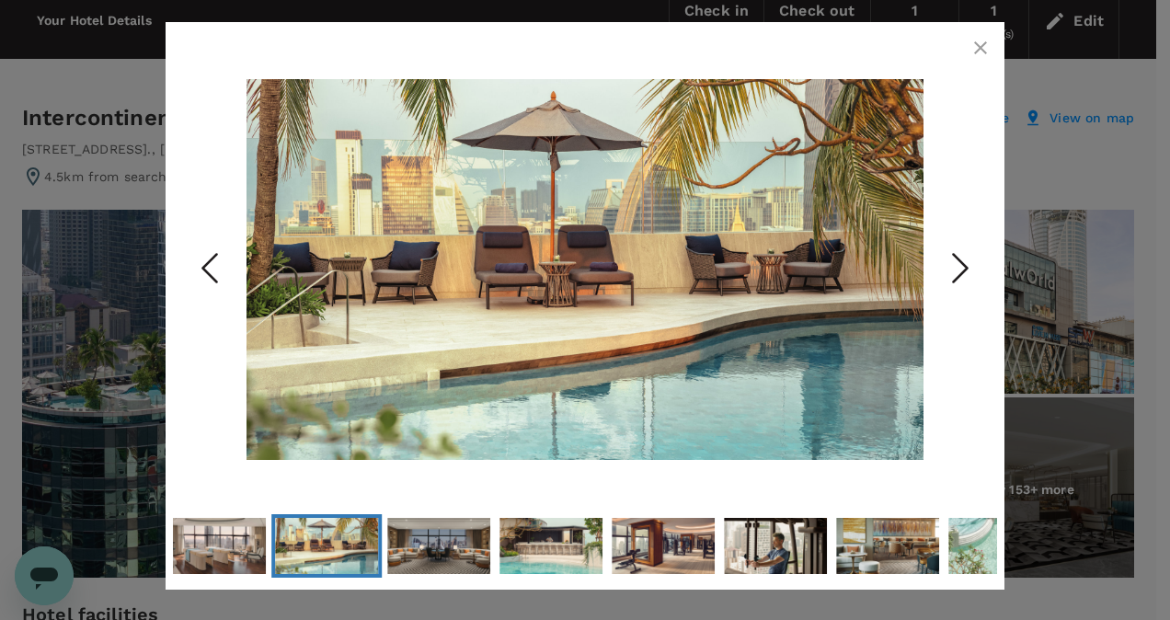
click at [968, 266] on icon "Next Slide" at bounding box center [960, 268] width 55 height 55
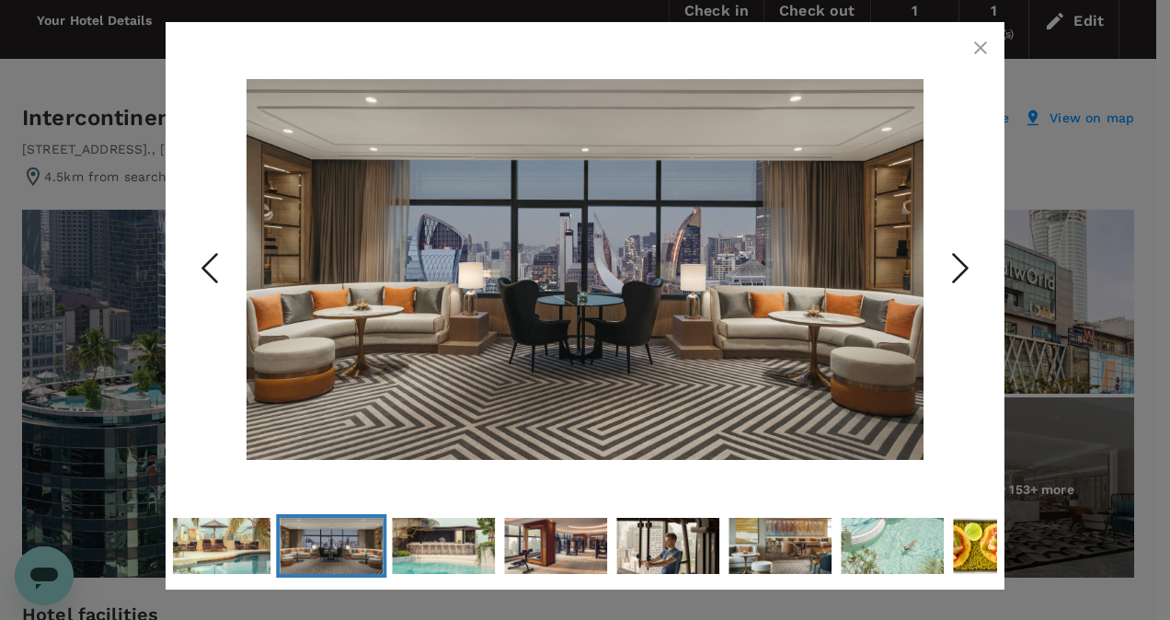
click at [968, 266] on icon "Next Slide" at bounding box center [960, 268] width 55 height 55
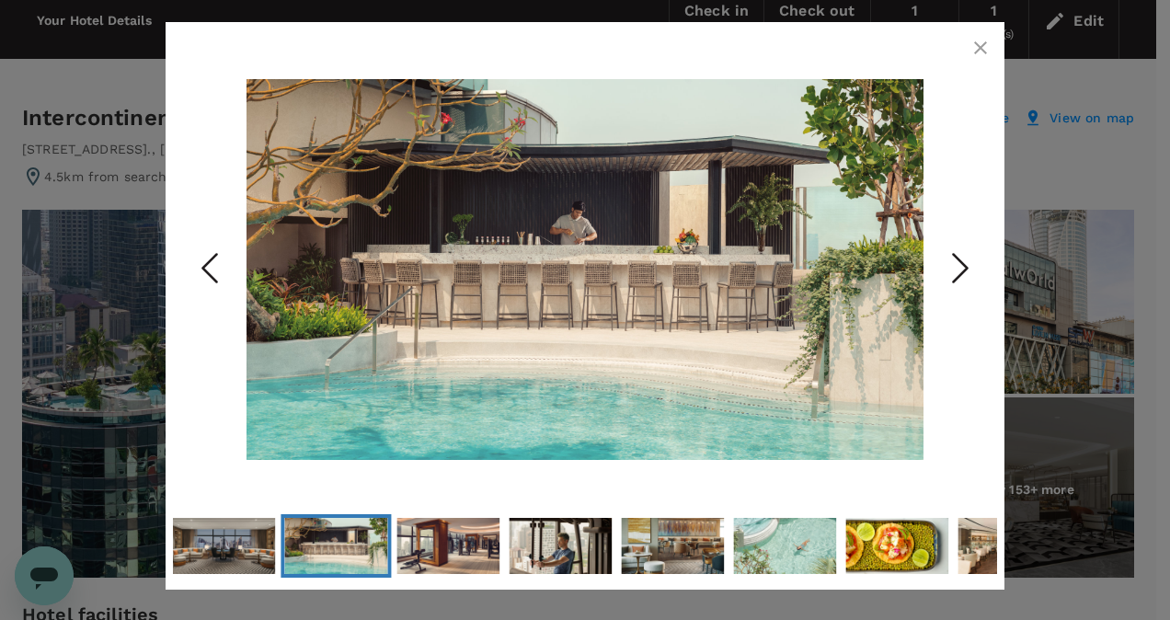
click at [980, 46] on icon "button" at bounding box center [980, 47] width 13 height 13
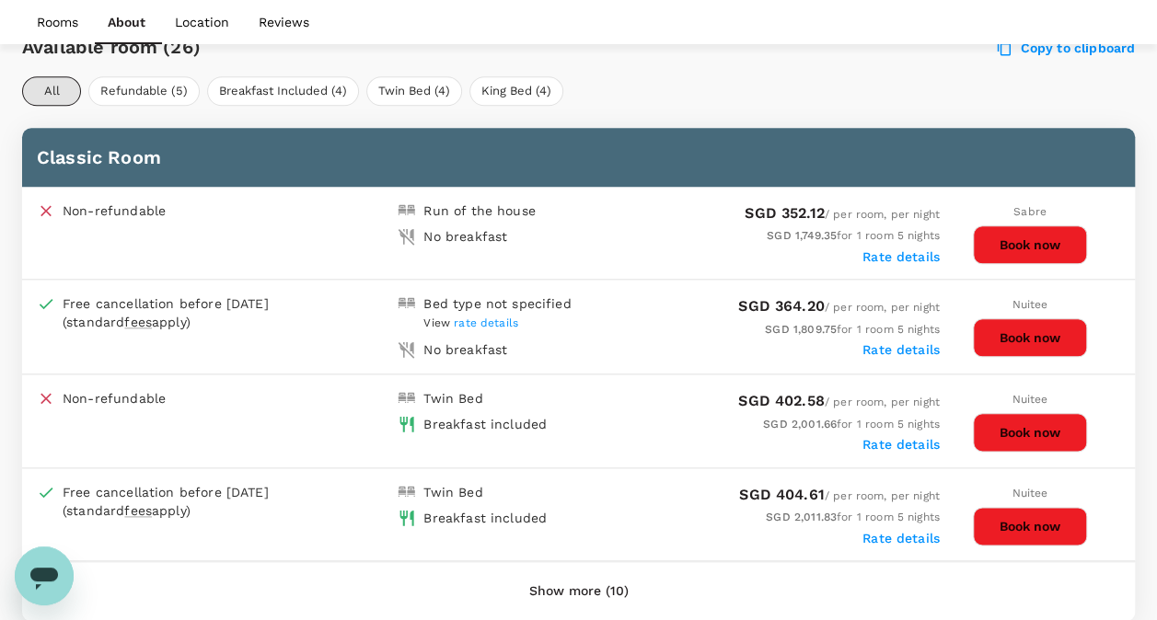
scroll to position [908, 0]
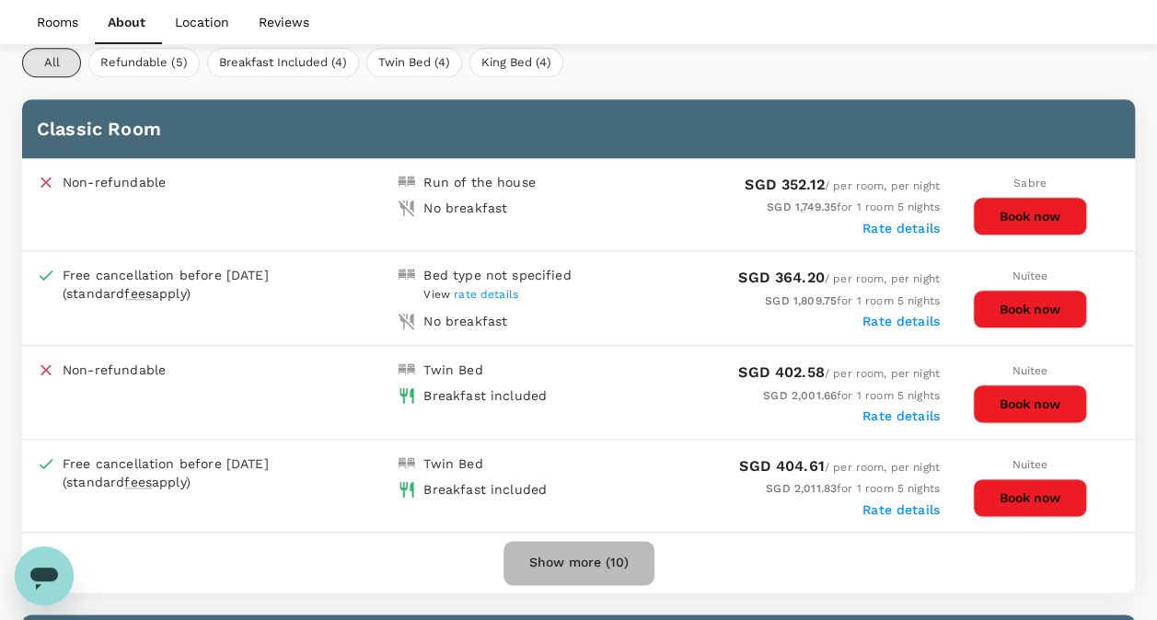
click at [567, 554] on button "Show more (10)" at bounding box center [578, 563] width 151 height 44
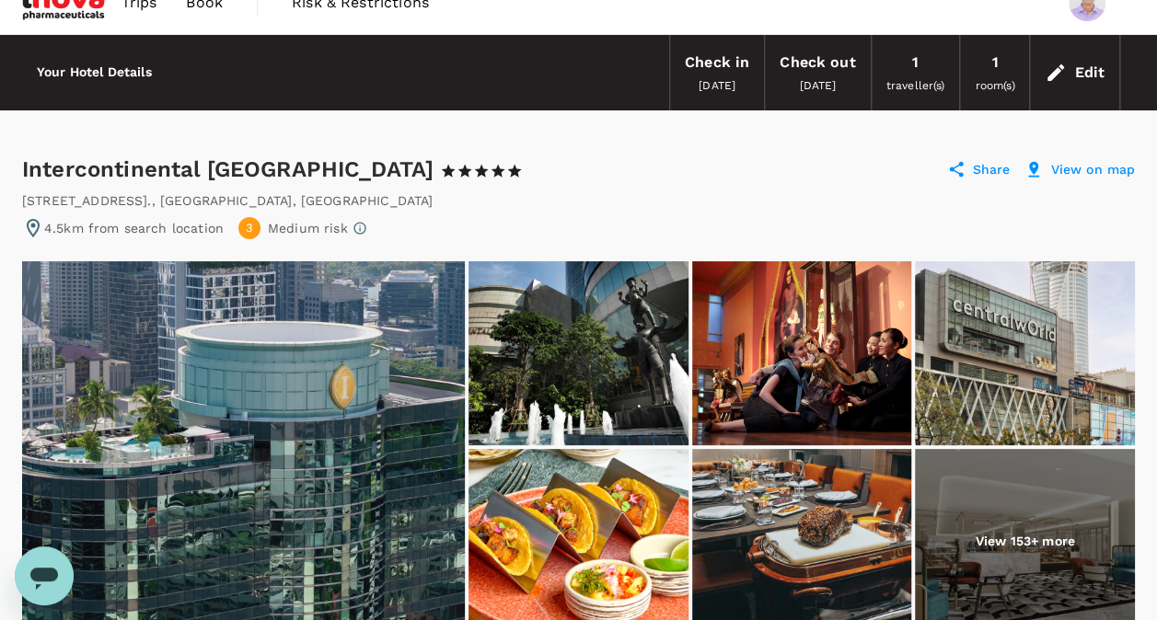
scroll to position [0, 0]
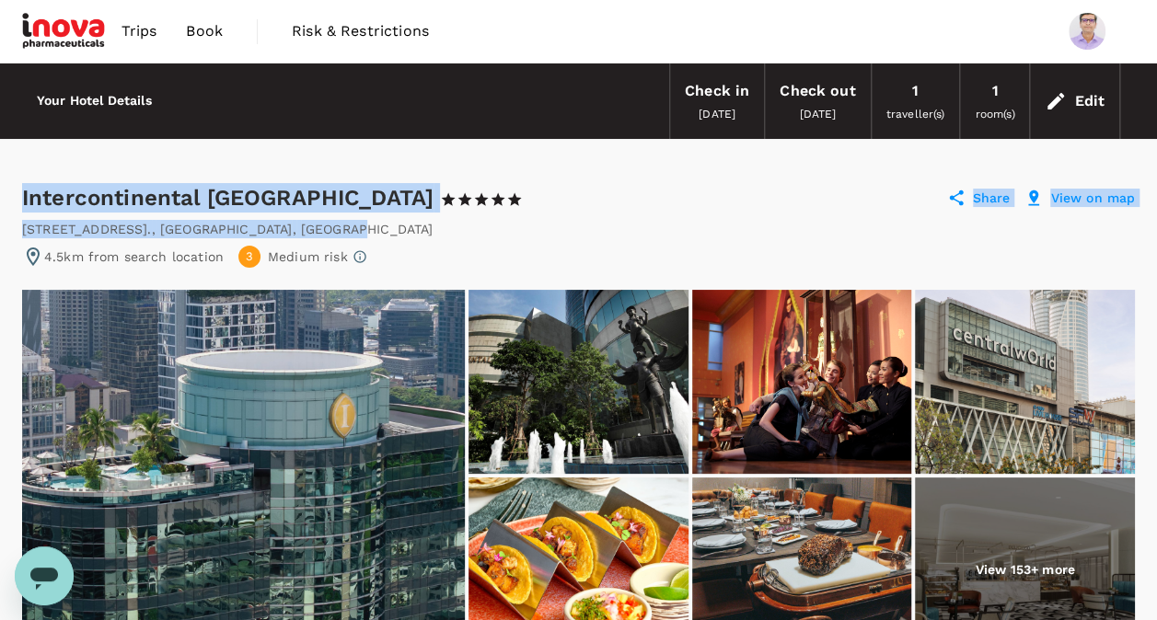
drag, startPoint x: 22, startPoint y: 195, endPoint x: 289, endPoint y: 215, distance: 267.6
copy div "Intercontinental Bangkok 1 Star 2 Stars 3 Stars 4 Stars 5 Stars Share View on m…"
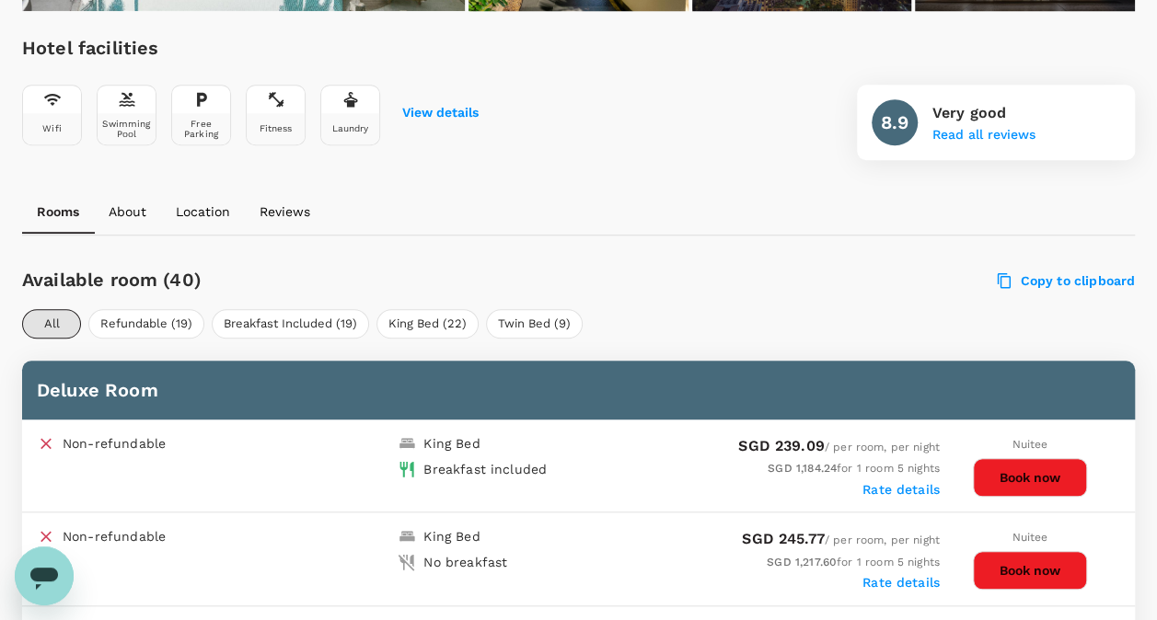
scroll to position [644, 0]
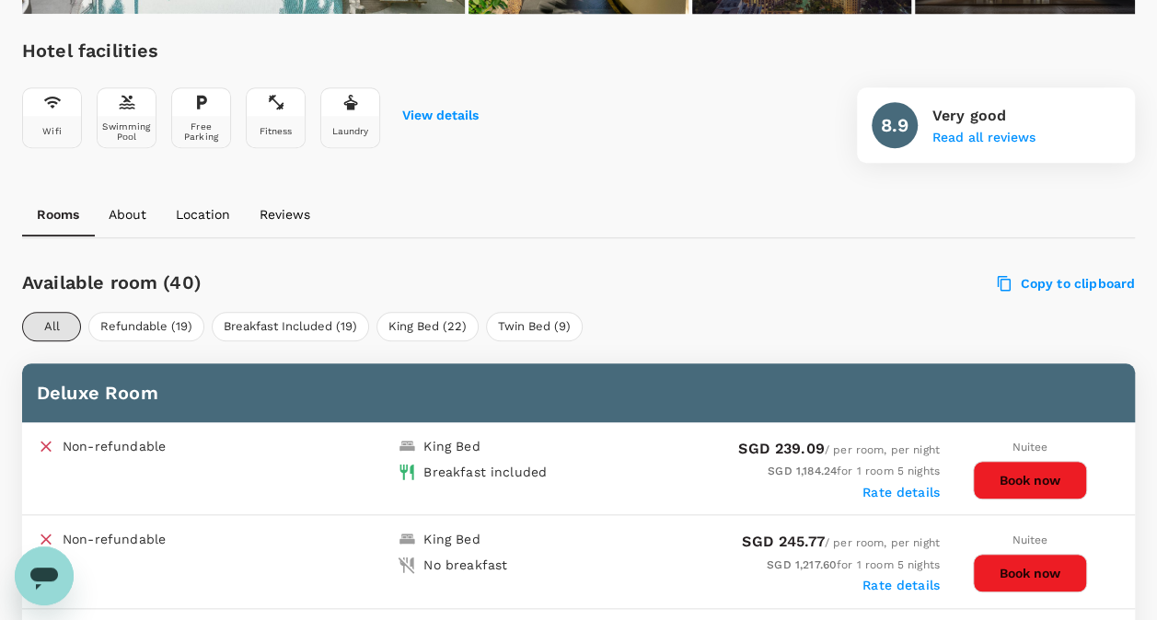
click at [116, 209] on p "About" at bounding box center [128, 214] width 38 height 18
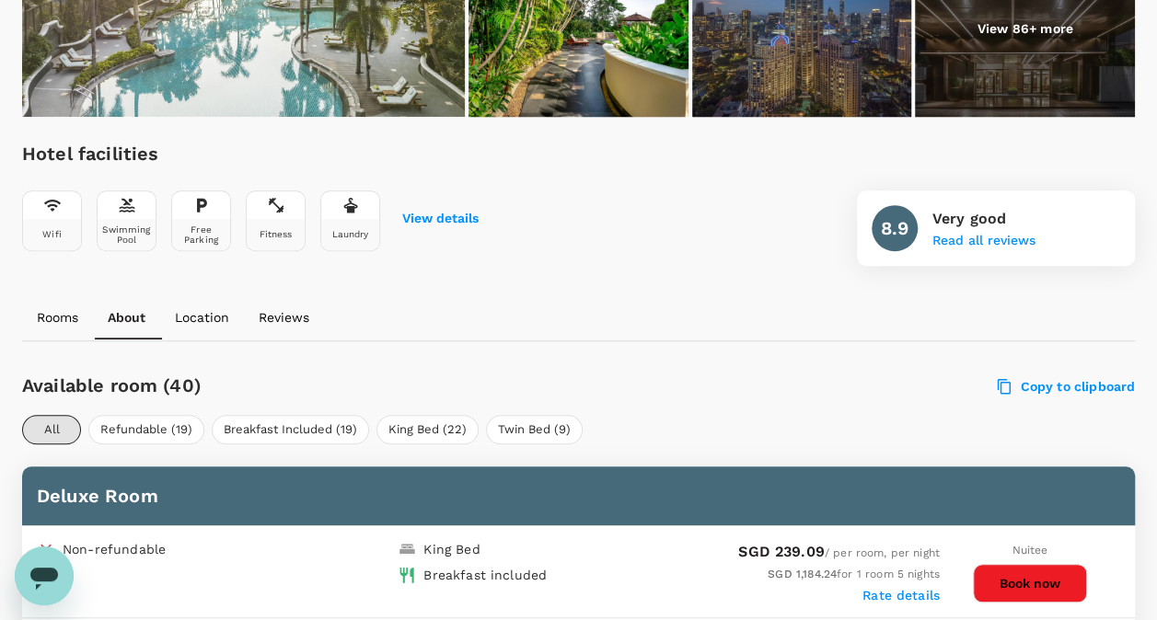
scroll to position [0, 0]
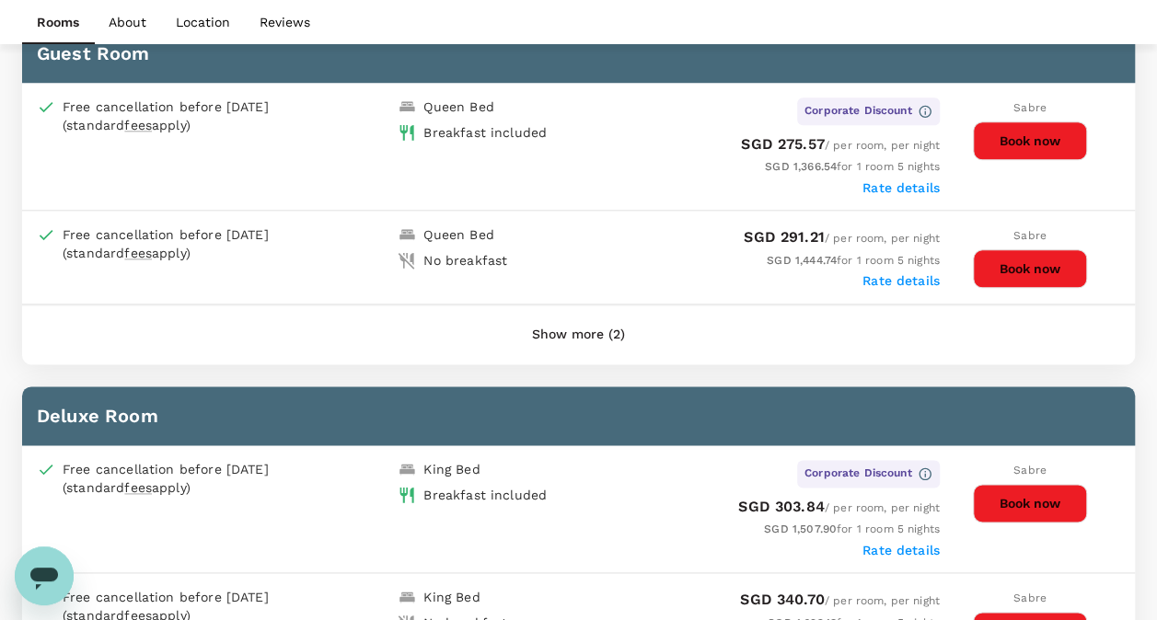
scroll to position [1012, 0]
